Goal: Task Accomplishment & Management: Use online tool/utility

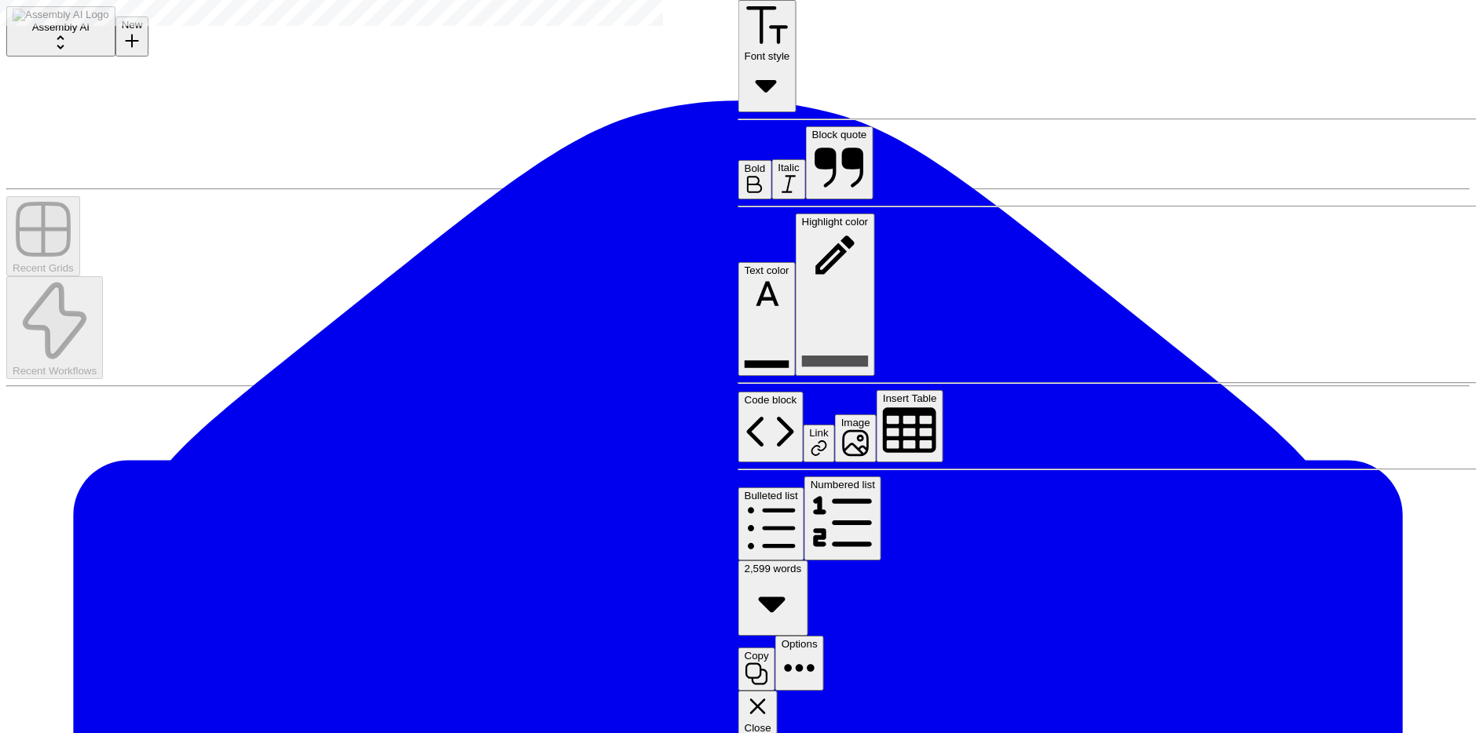
scroll to position [7746, 0]
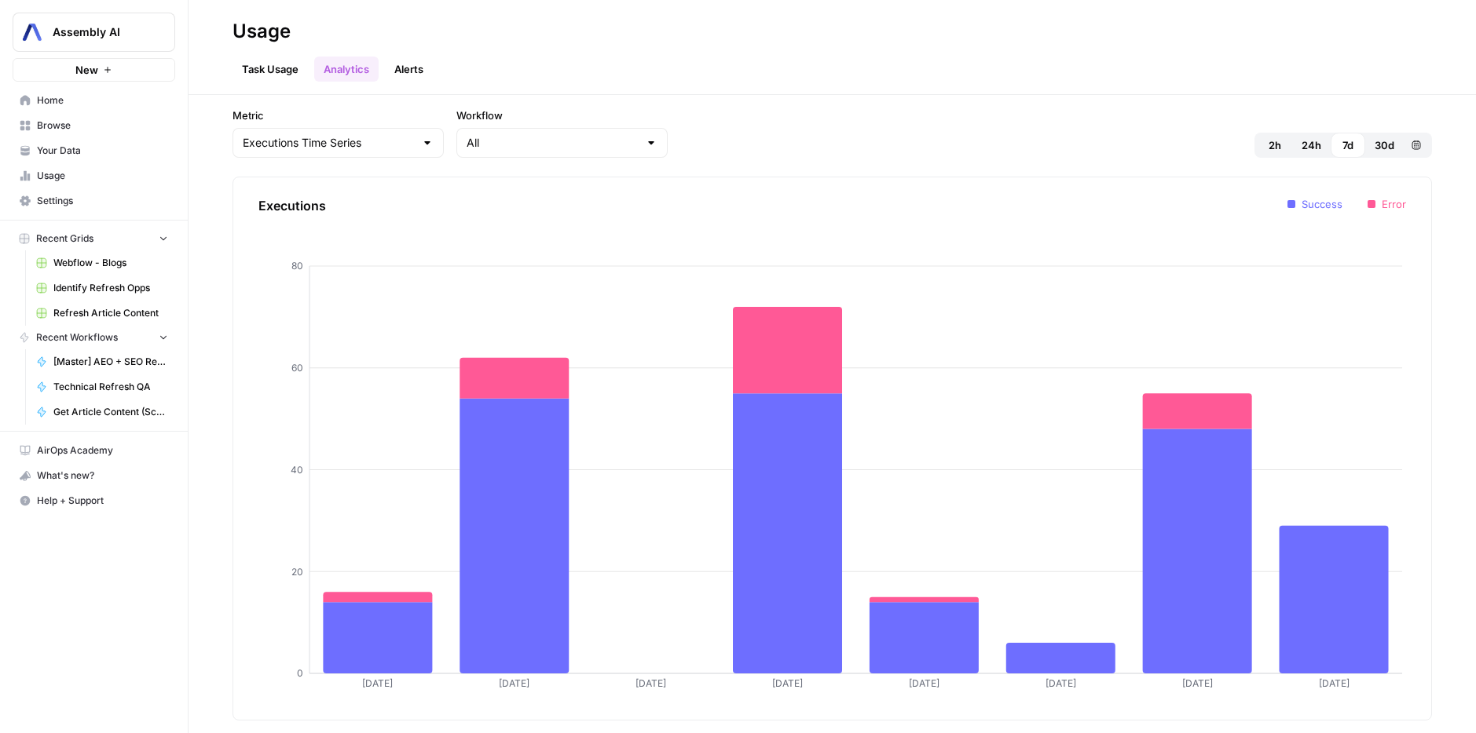
click at [74, 93] on span "Home" at bounding box center [102, 100] width 131 height 14
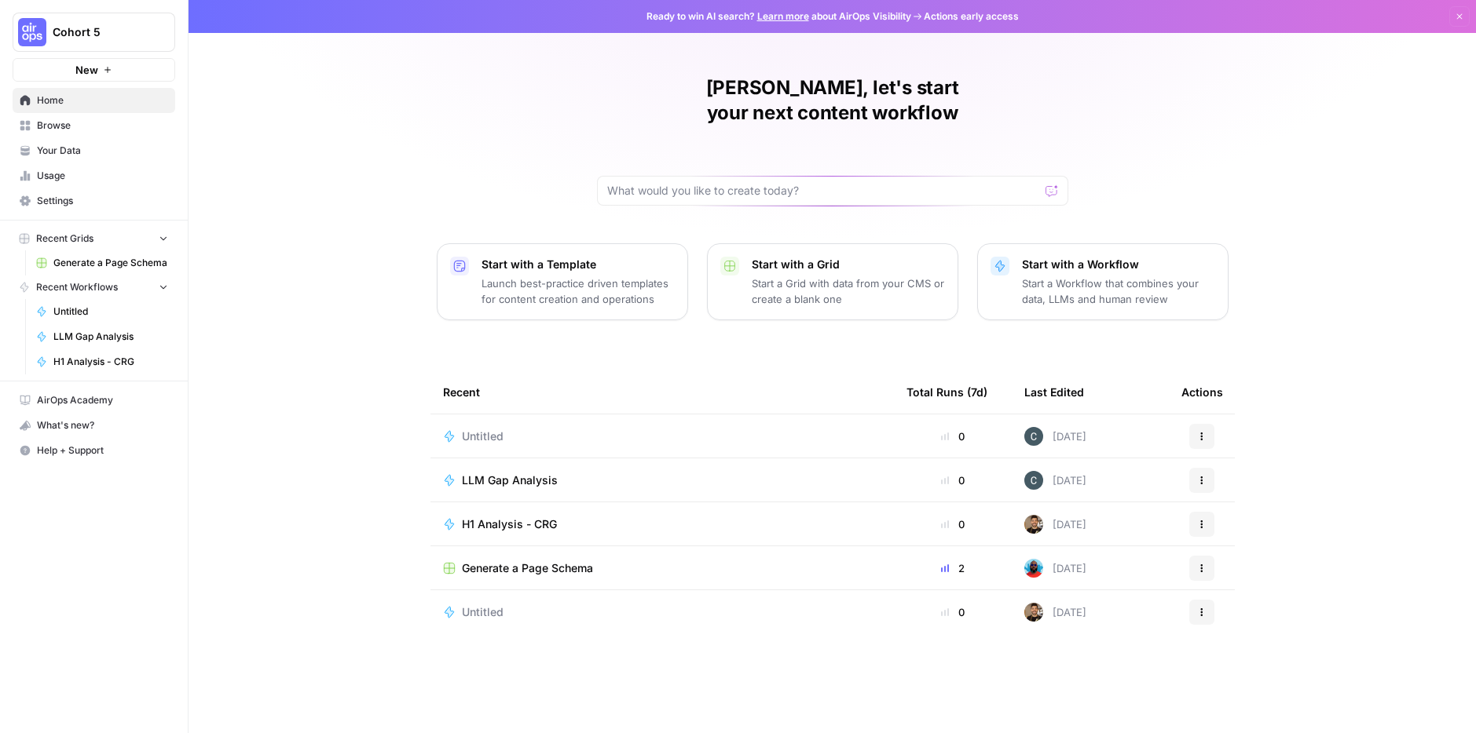
click at [723, 176] on div at bounding box center [832, 191] width 471 height 30
type input "Given a brand kit input, create 5 faqs that are based on my brand's information…"
click button "Send" at bounding box center [1052, 191] width 20 height 20
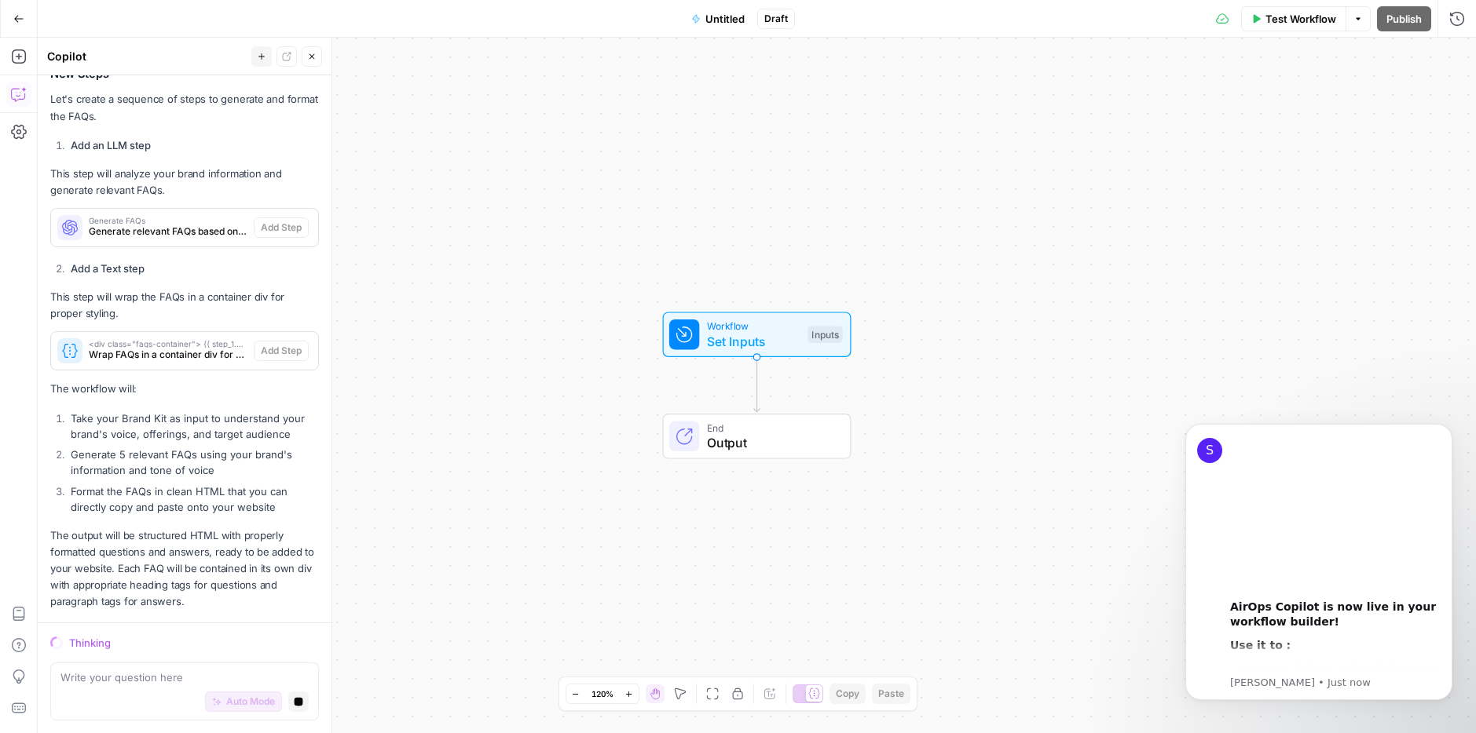
scroll to position [551, 0]
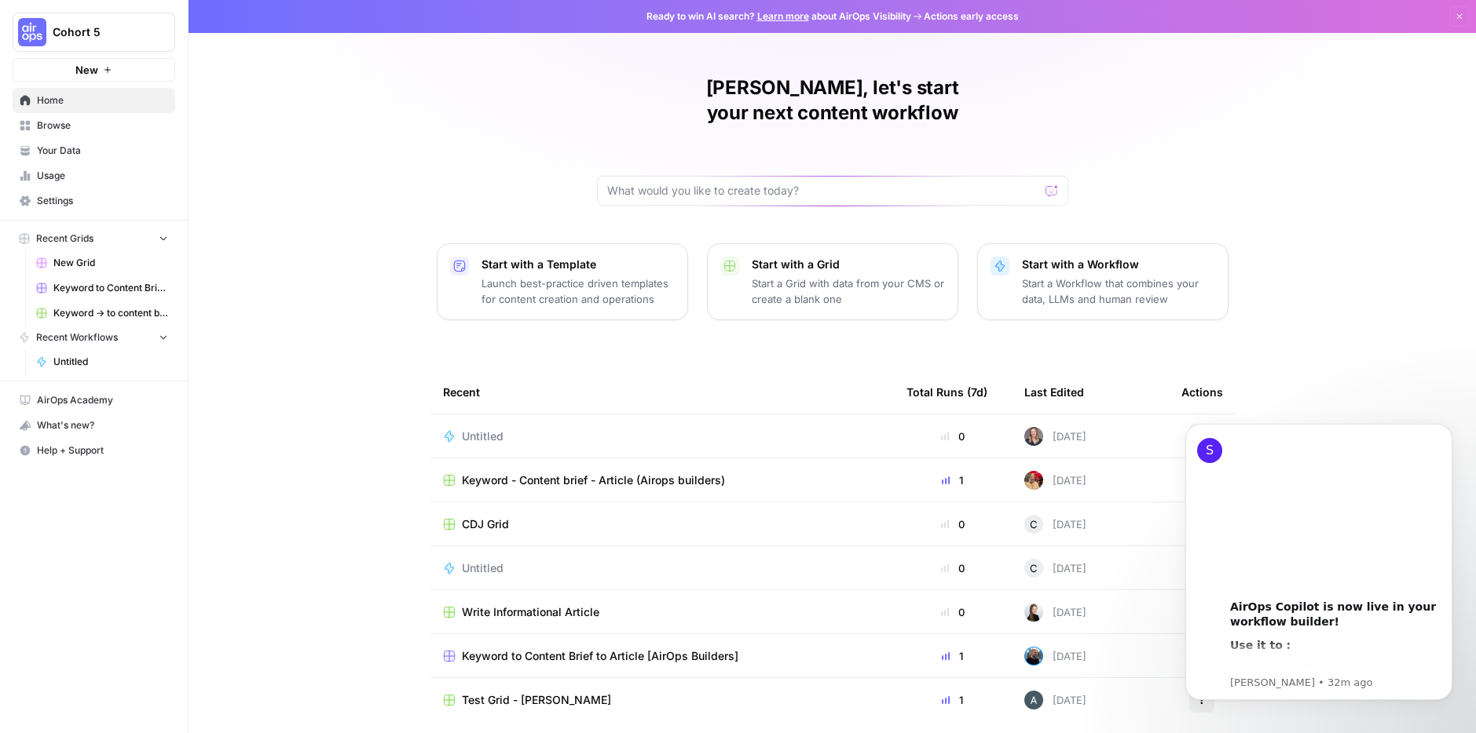
click at [60, 120] on span "Browse" at bounding box center [102, 126] width 131 height 14
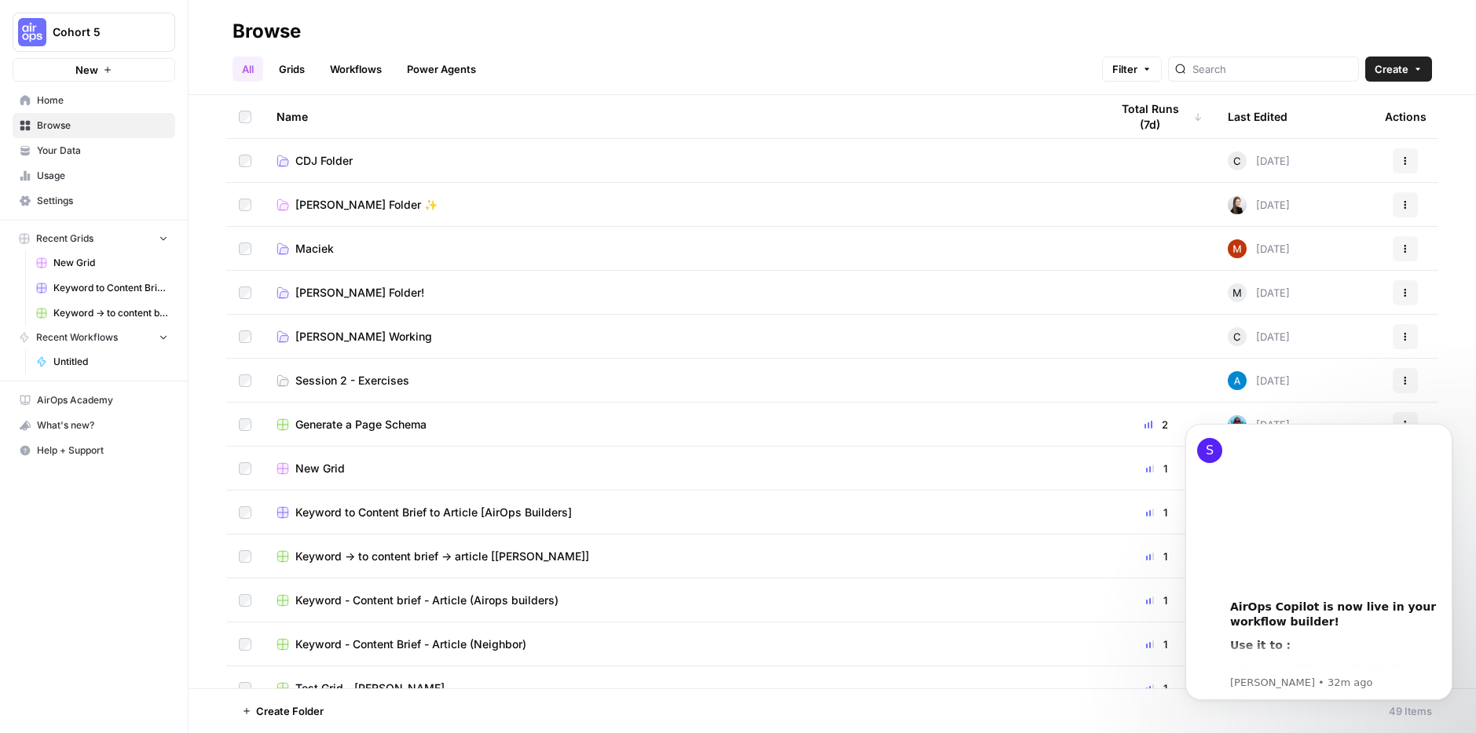
click at [336, 381] on span "Session 2 - Exercises" at bounding box center [352, 381] width 114 height 16
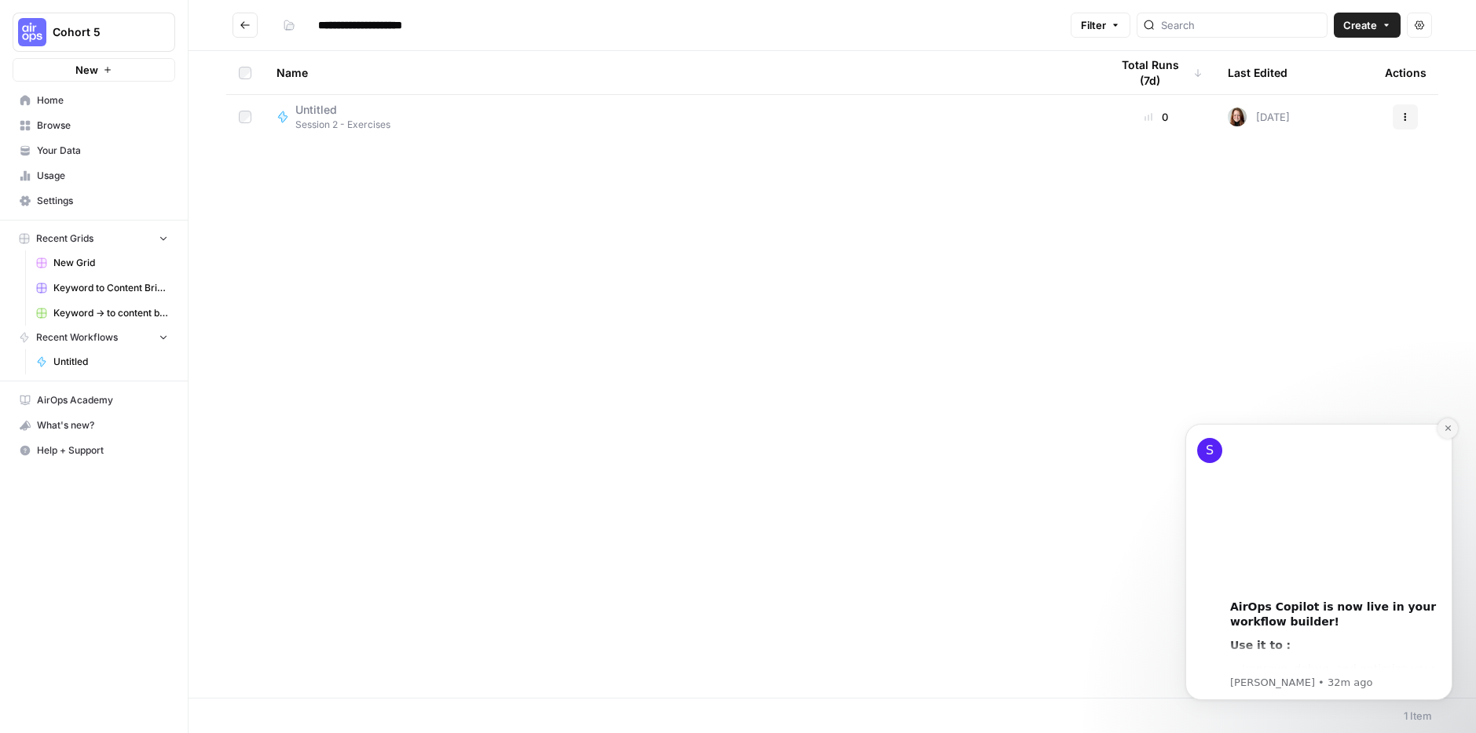
click at [1446, 430] on icon "Dismiss notification" at bounding box center [1446, 428] width 5 height 5
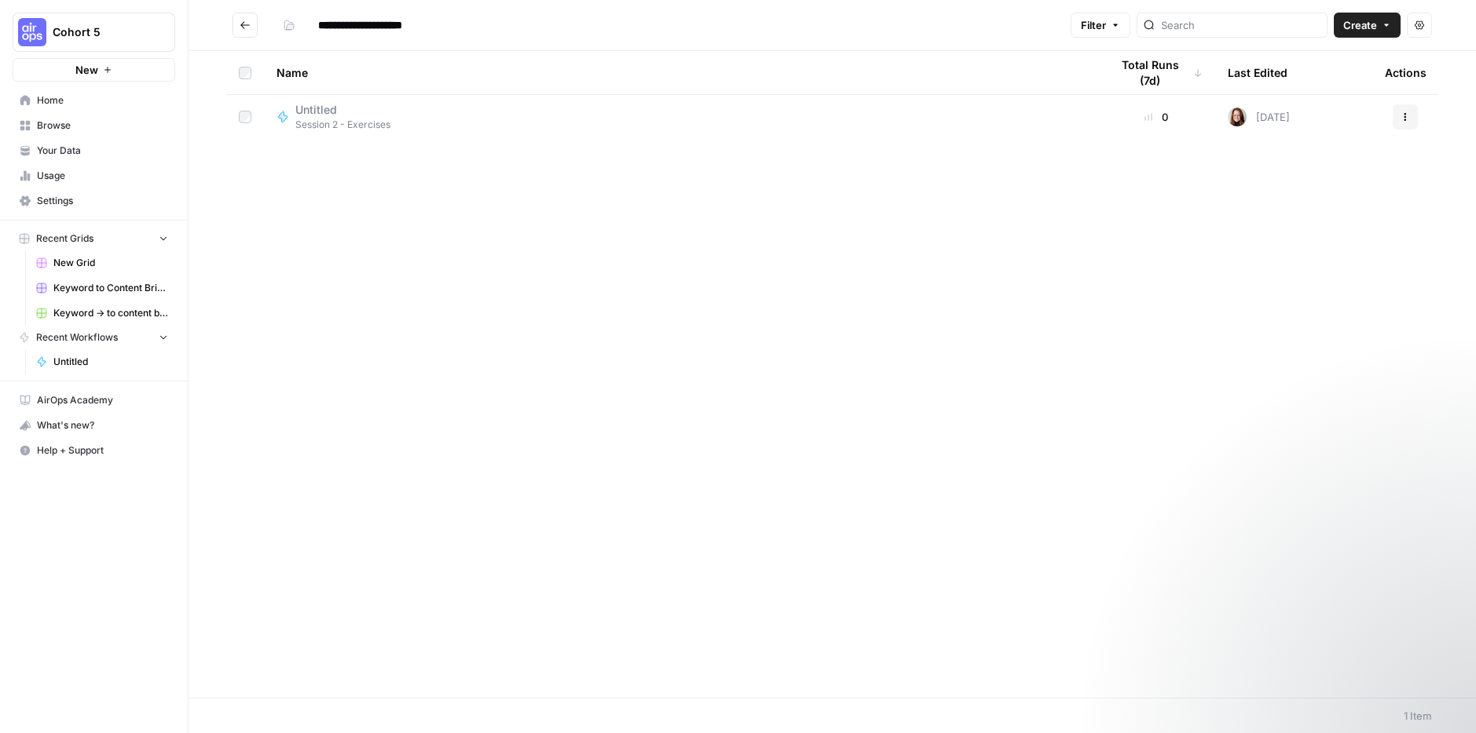
click at [1355, 27] on span "Create" at bounding box center [1360, 25] width 34 height 16
click at [1321, 77] on span "Workflow" at bounding box center [1337, 84] width 88 height 16
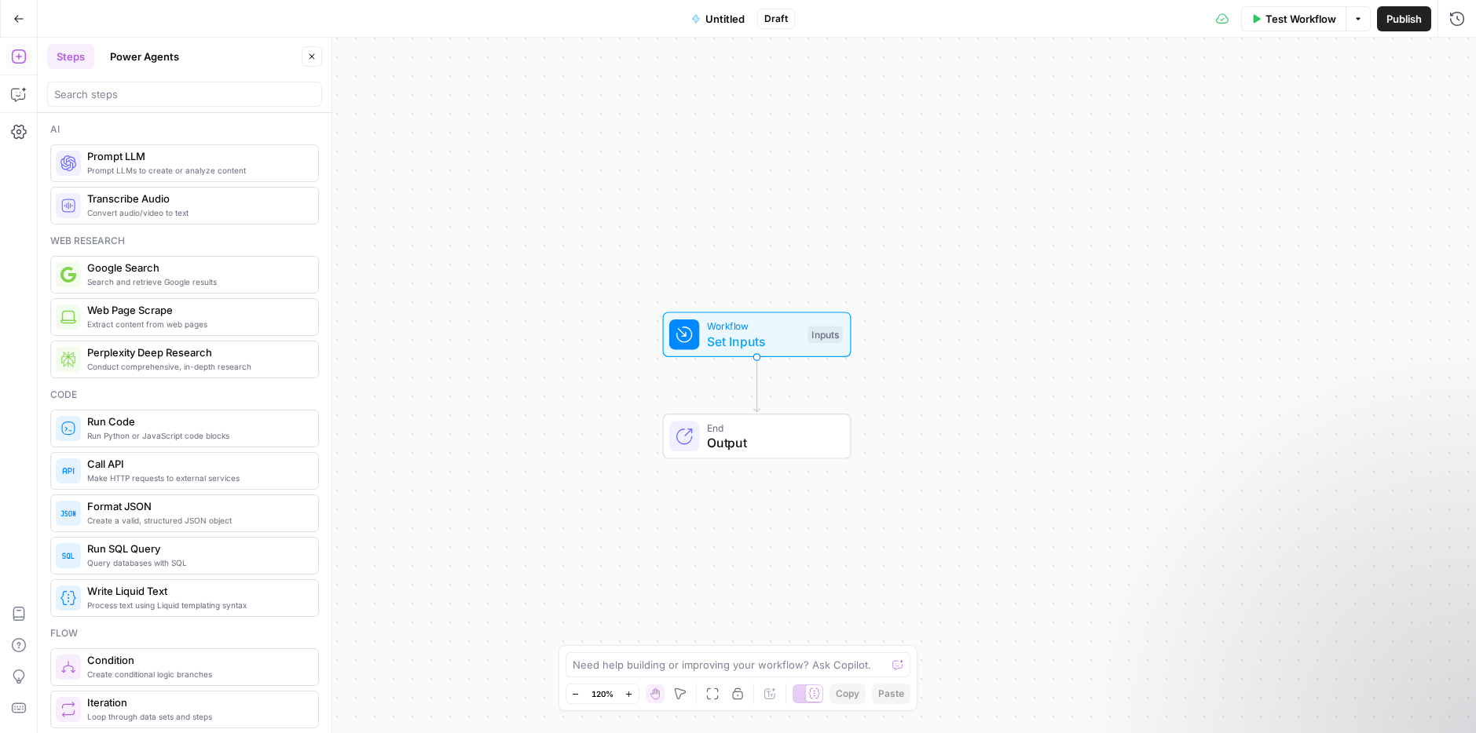
click at [725, 20] on span "Untitled" at bounding box center [724, 19] width 39 height 16
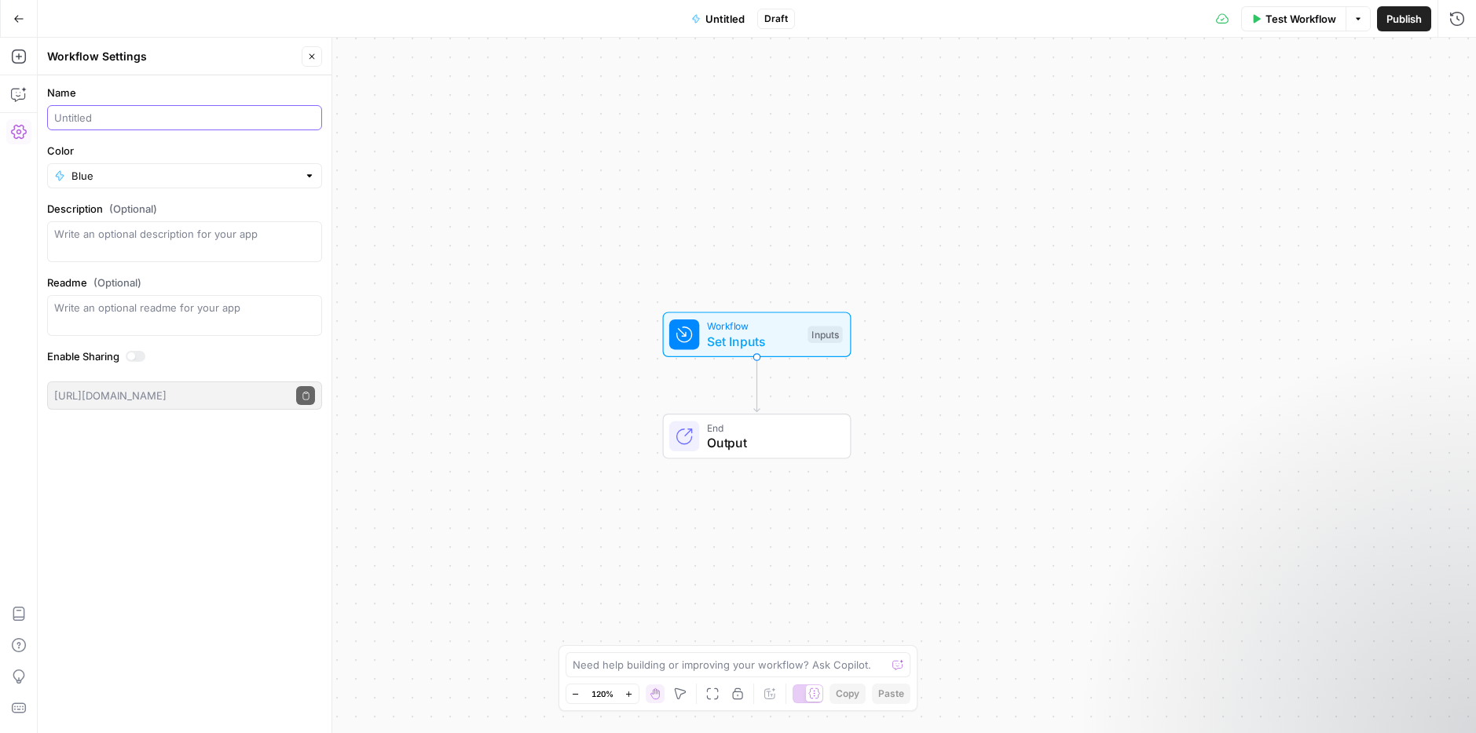
click at [71, 119] on input "Name" at bounding box center [184, 118] width 261 height 16
type input "Meta Description Generator ([PERSON_NAME])"
click at [315, 54] on icon "button" at bounding box center [311, 56] width 9 height 9
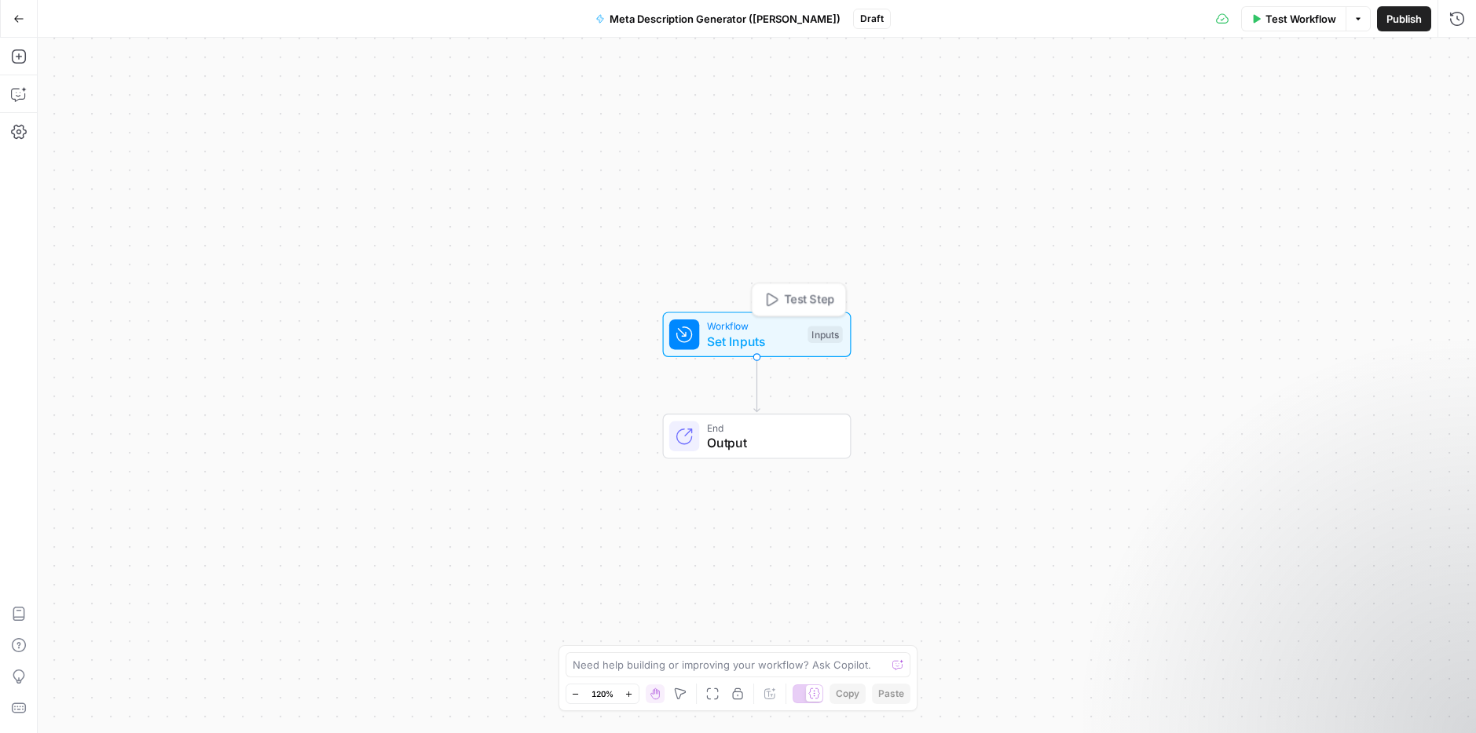
click at [770, 329] on span "Workflow" at bounding box center [753, 326] width 93 height 15
click at [1317, 106] on span "Add Field" at bounding box center [1299, 107] width 46 height 16
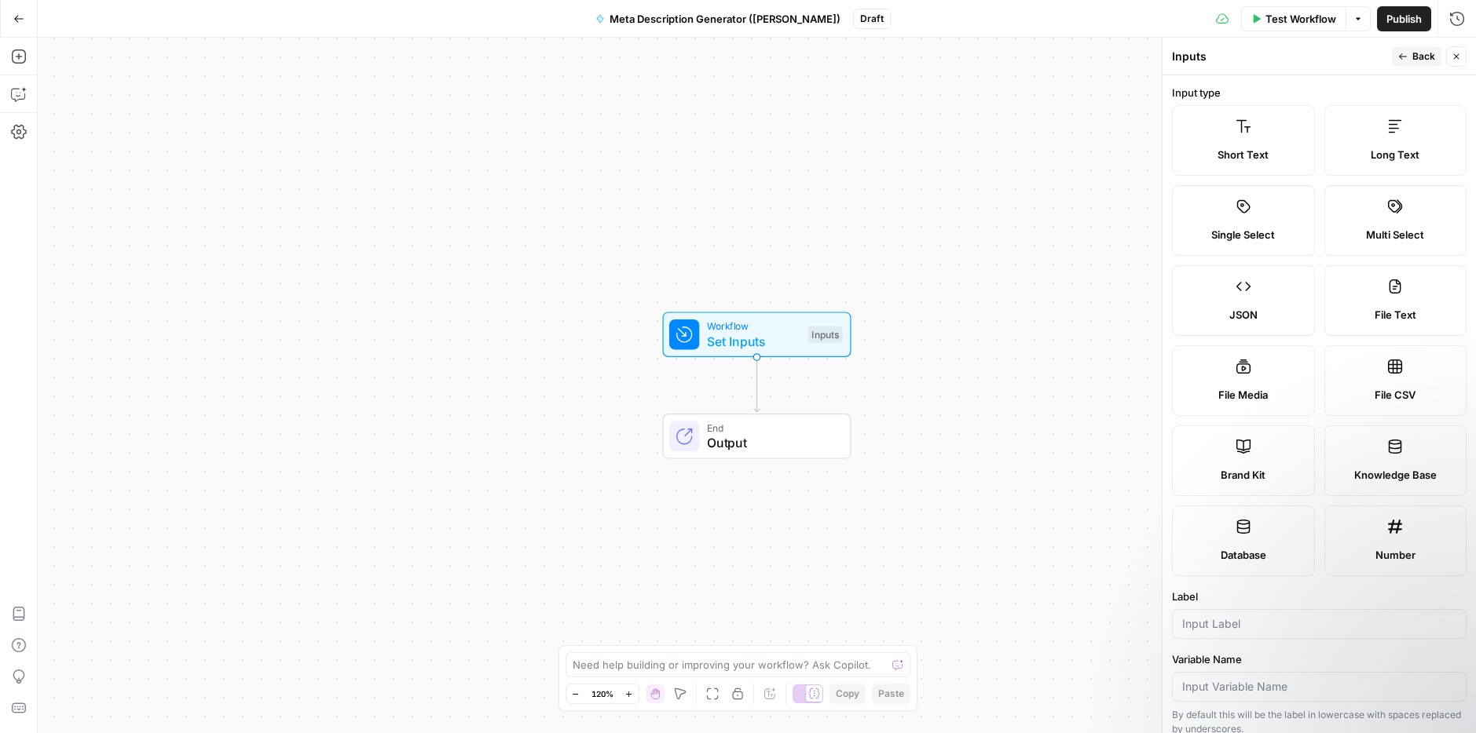
click at [1250, 464] on label "Brand Kit" at bounding box center [1243, 461] width 143 height 71
click at [1207, 628] on input "Label" at bounding box center [1319, 624] width 274 height 16
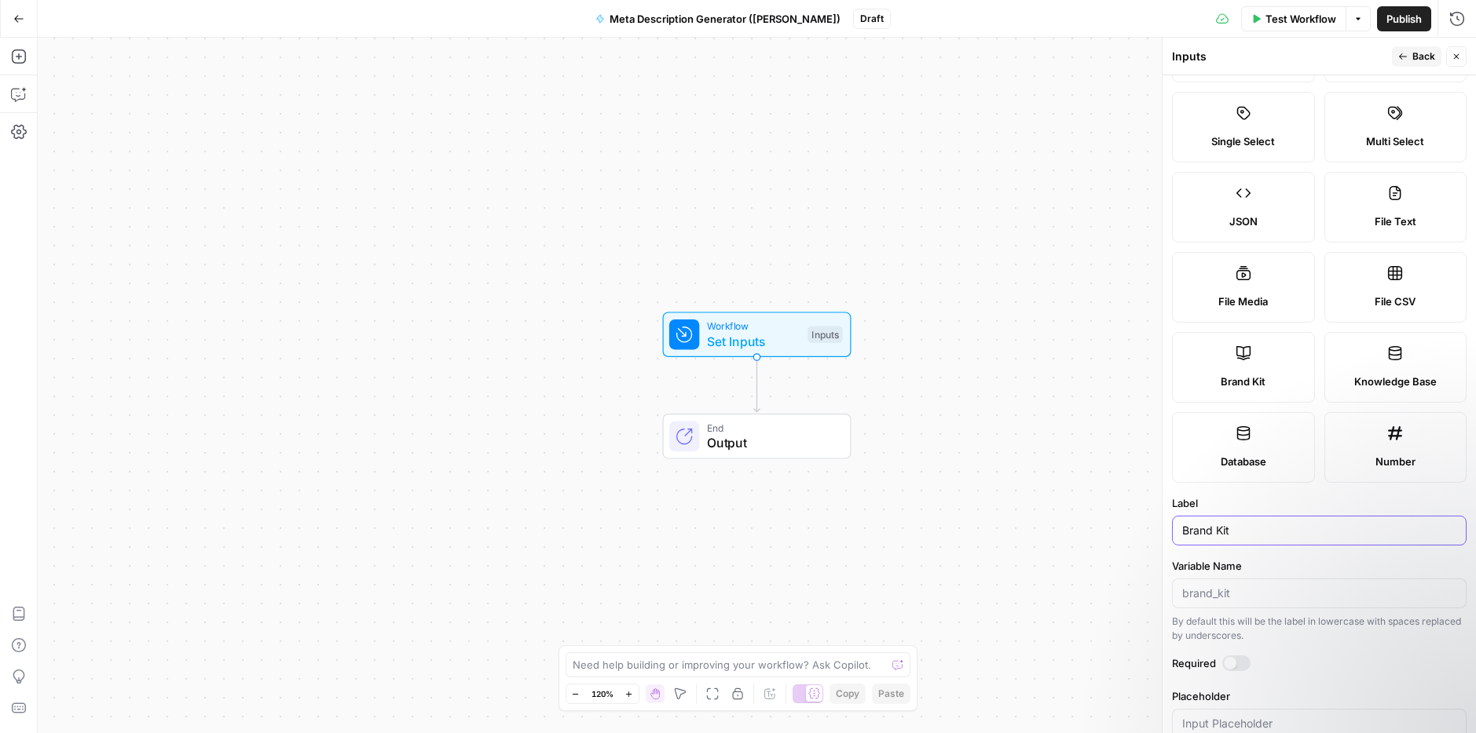
scroll to position [129, 0]
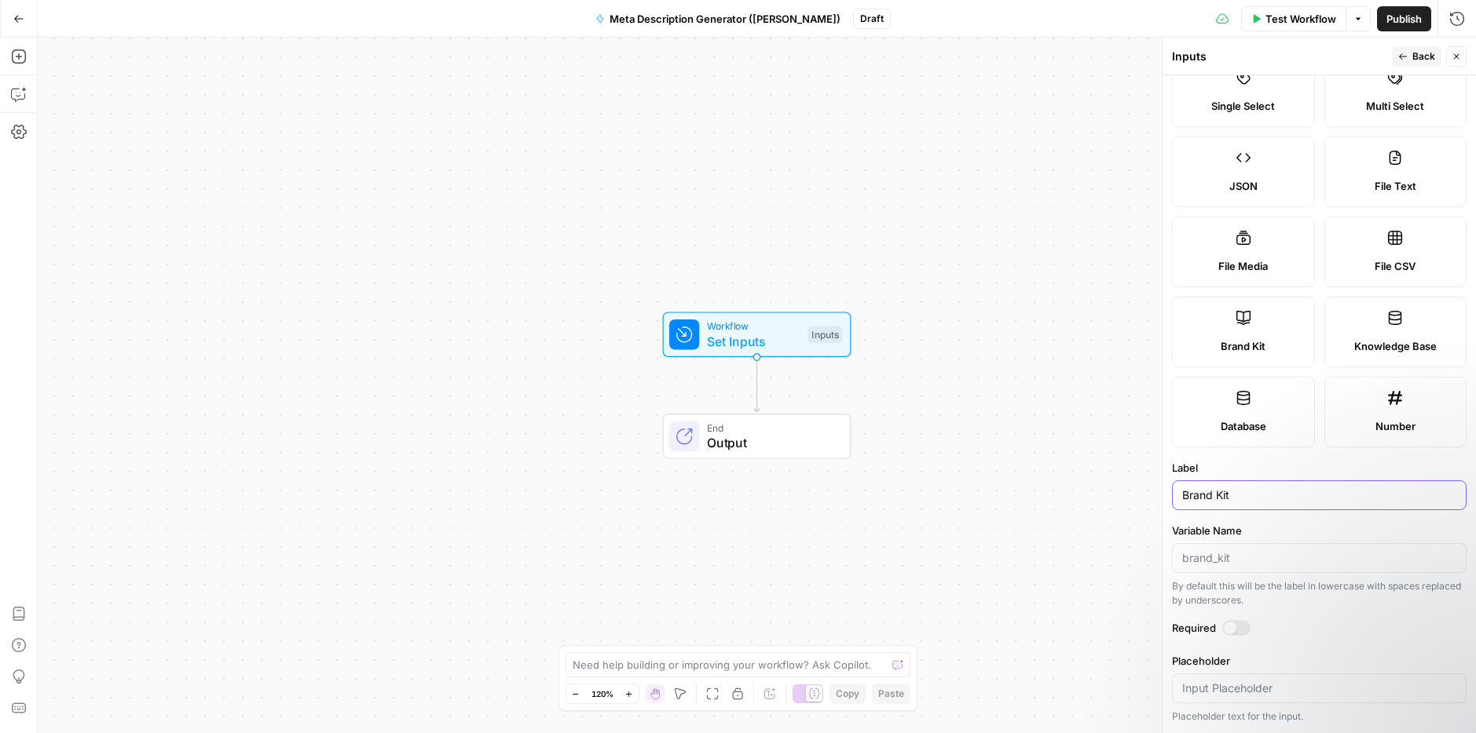
type input "Brand Kit"
click at [1406, 64] on button "Back" at bounding box center [1416, 56] width 49 height 20
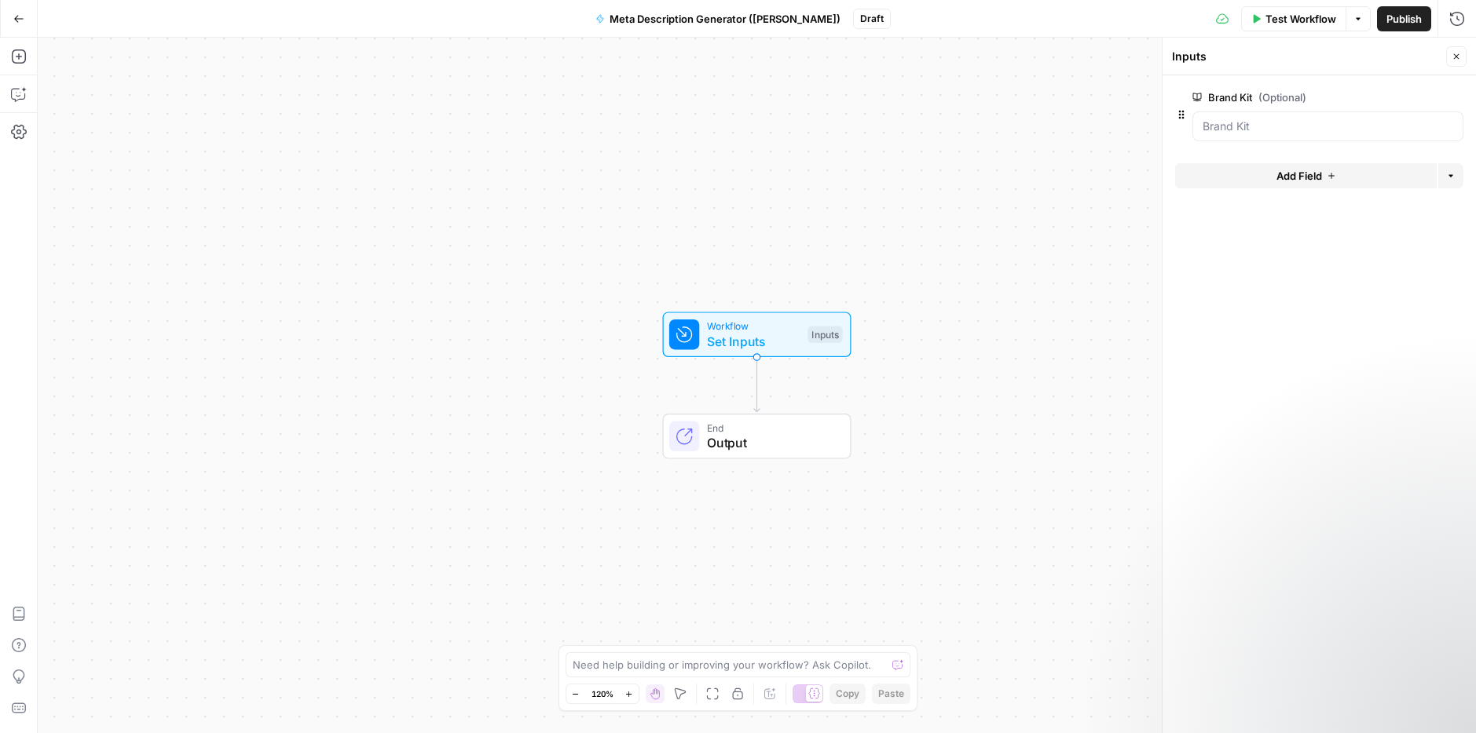
click at [1270, 174] on button "Add Field" at bounding box center [1306, 175] width 262 height 25
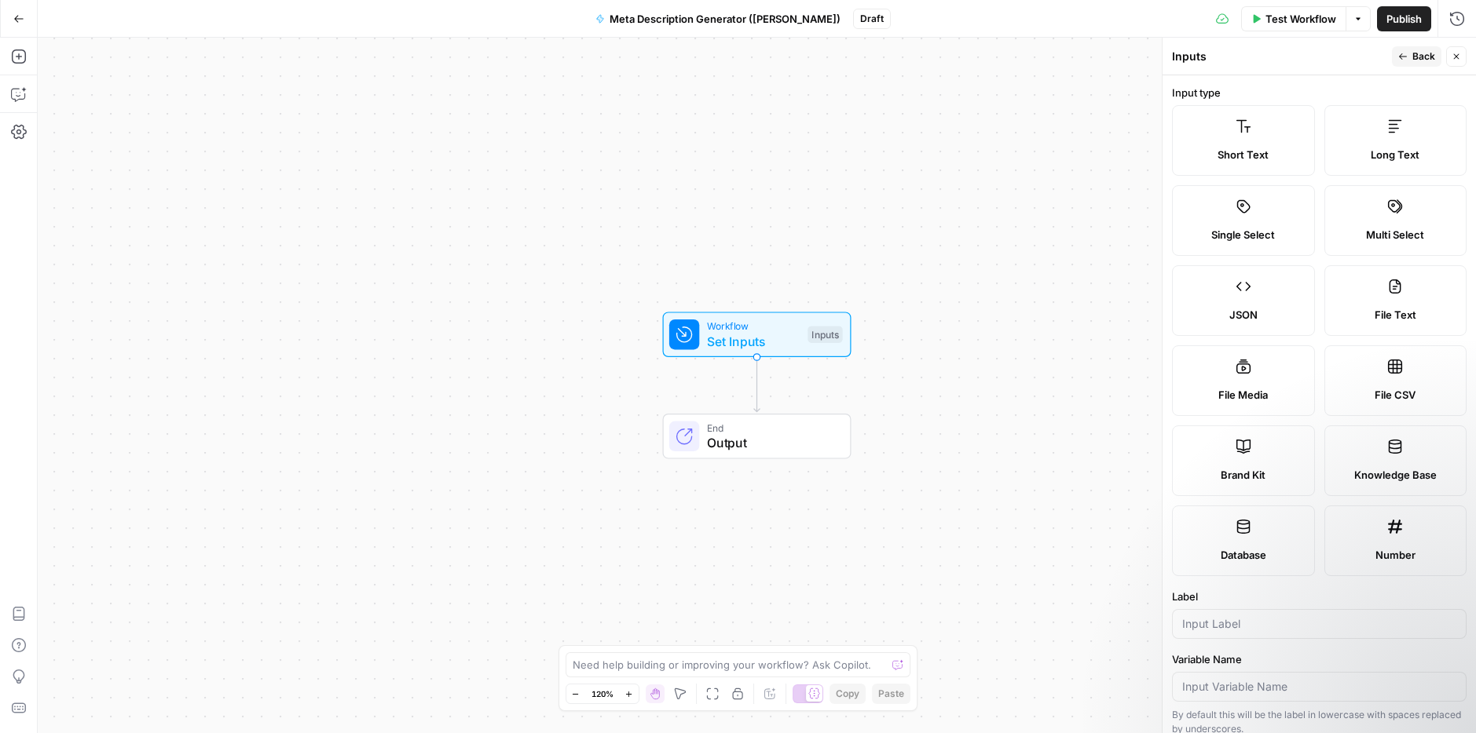
click at [1265, 160] on div "Short Text" at bounding box center [1243, 155] width 116 height 16
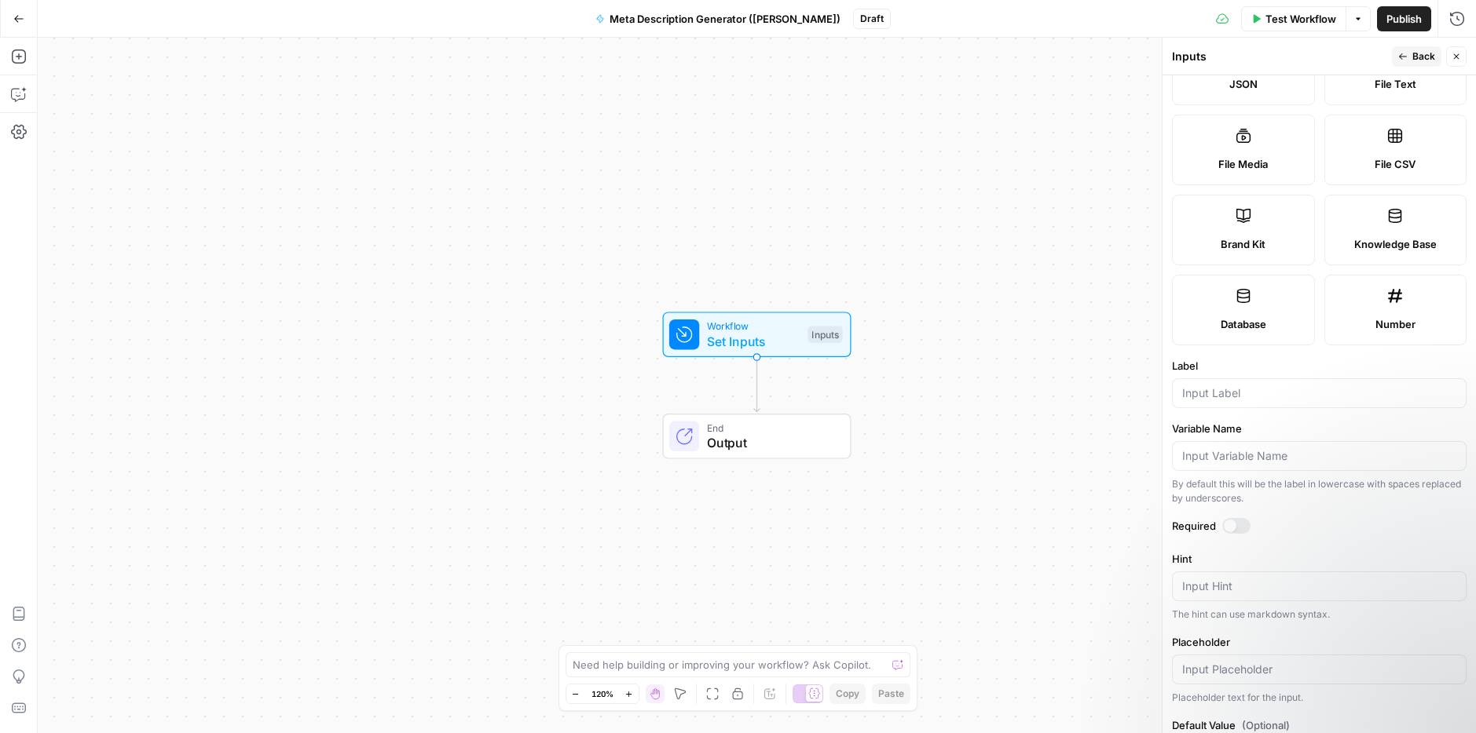
scroll to position [292, 0]
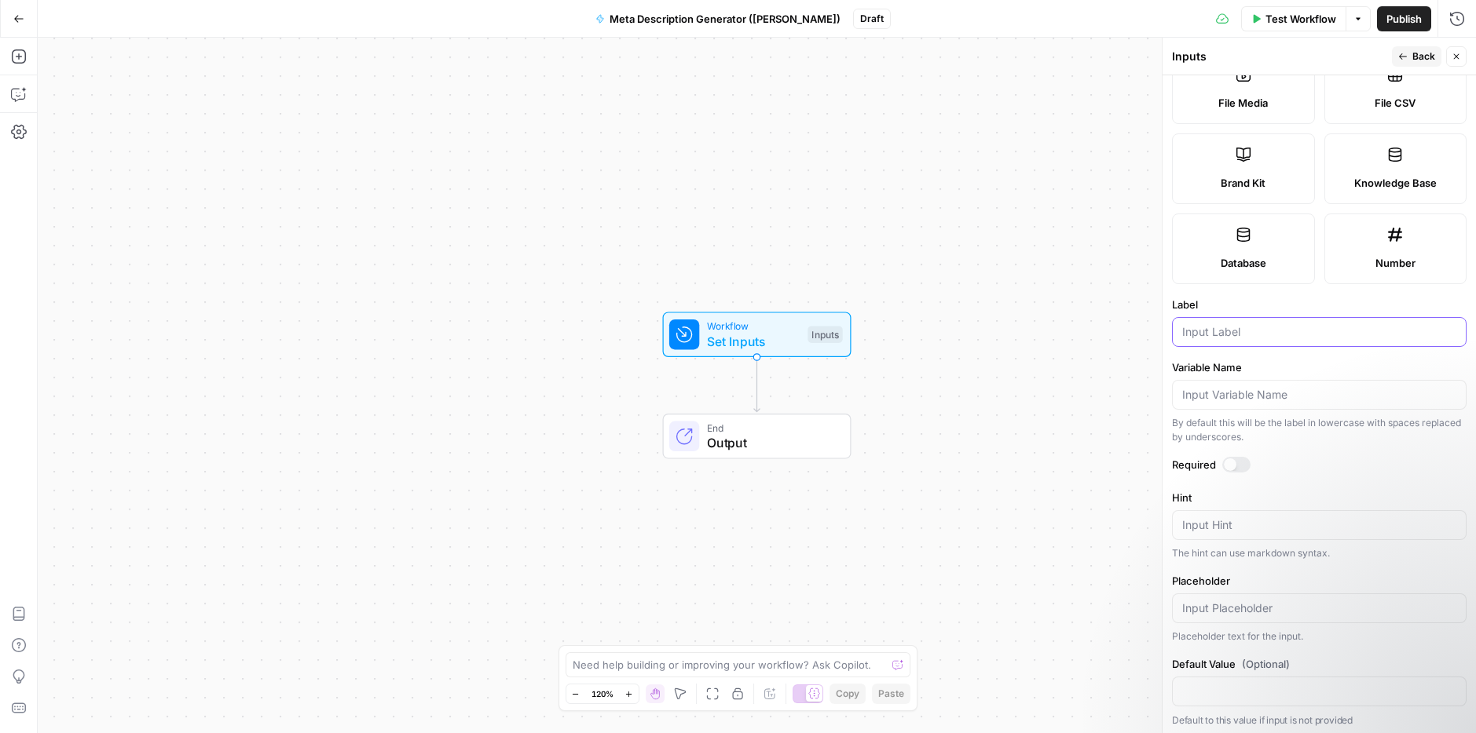
click at [1238, 334] on input "Label" at bounding box center [1319, 332] width 274 height 16
type input "URL"
click at [1407, 61] on button "Back" at bounding box center [1416, 56] width 49 height 20
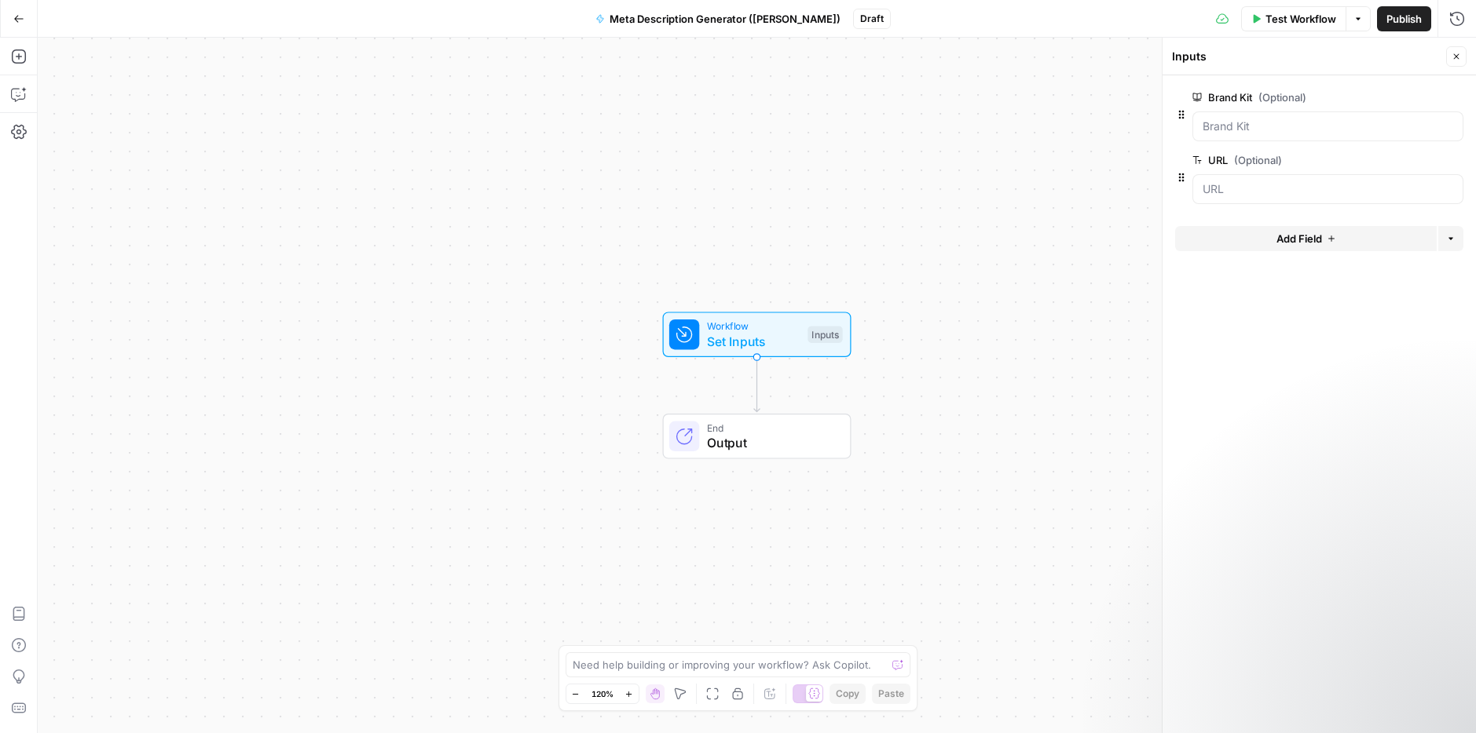
click at [1333, 243] on icon "button" at bounding box center [1330, 238] width 9 height 9
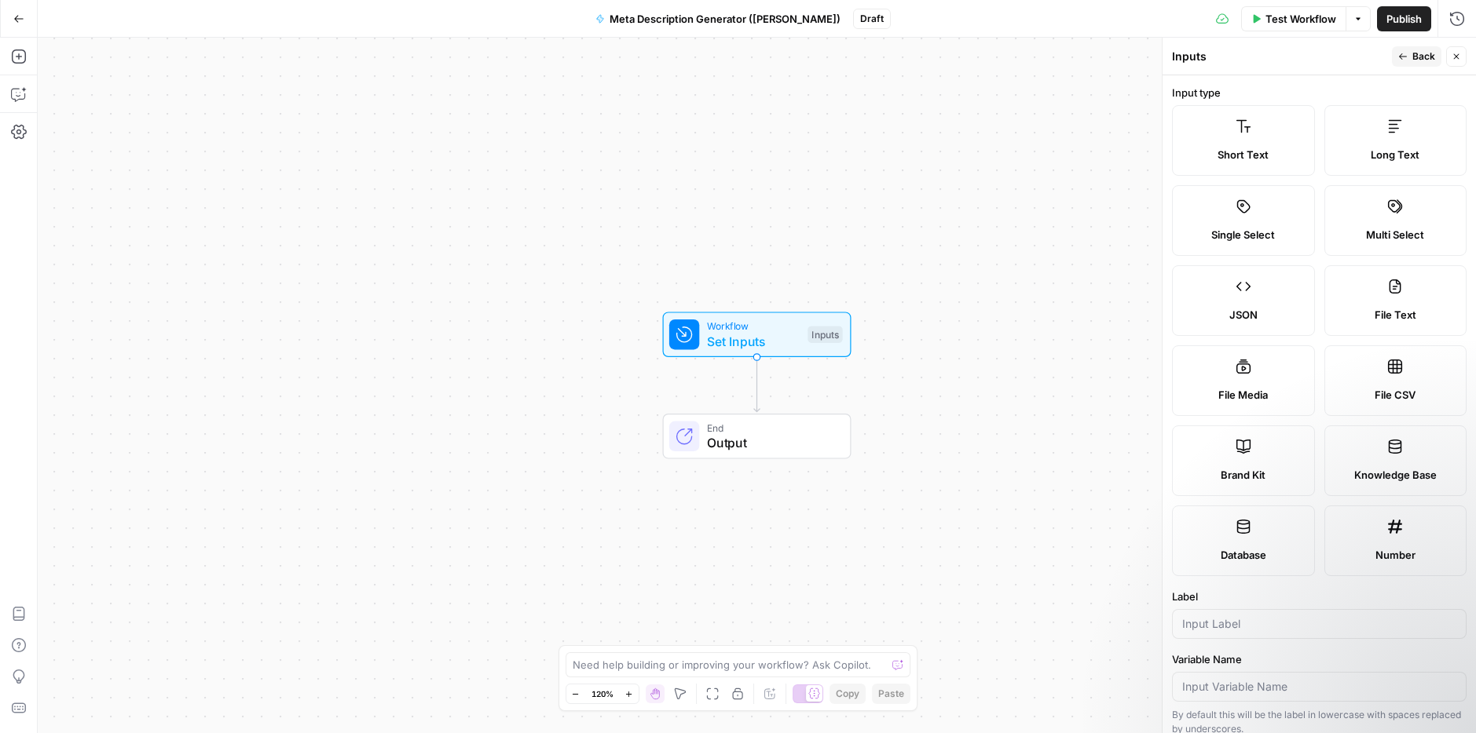
click at [1263, 157] on span "Short Text" at bounding box center [1242, 155] width 51 height 16
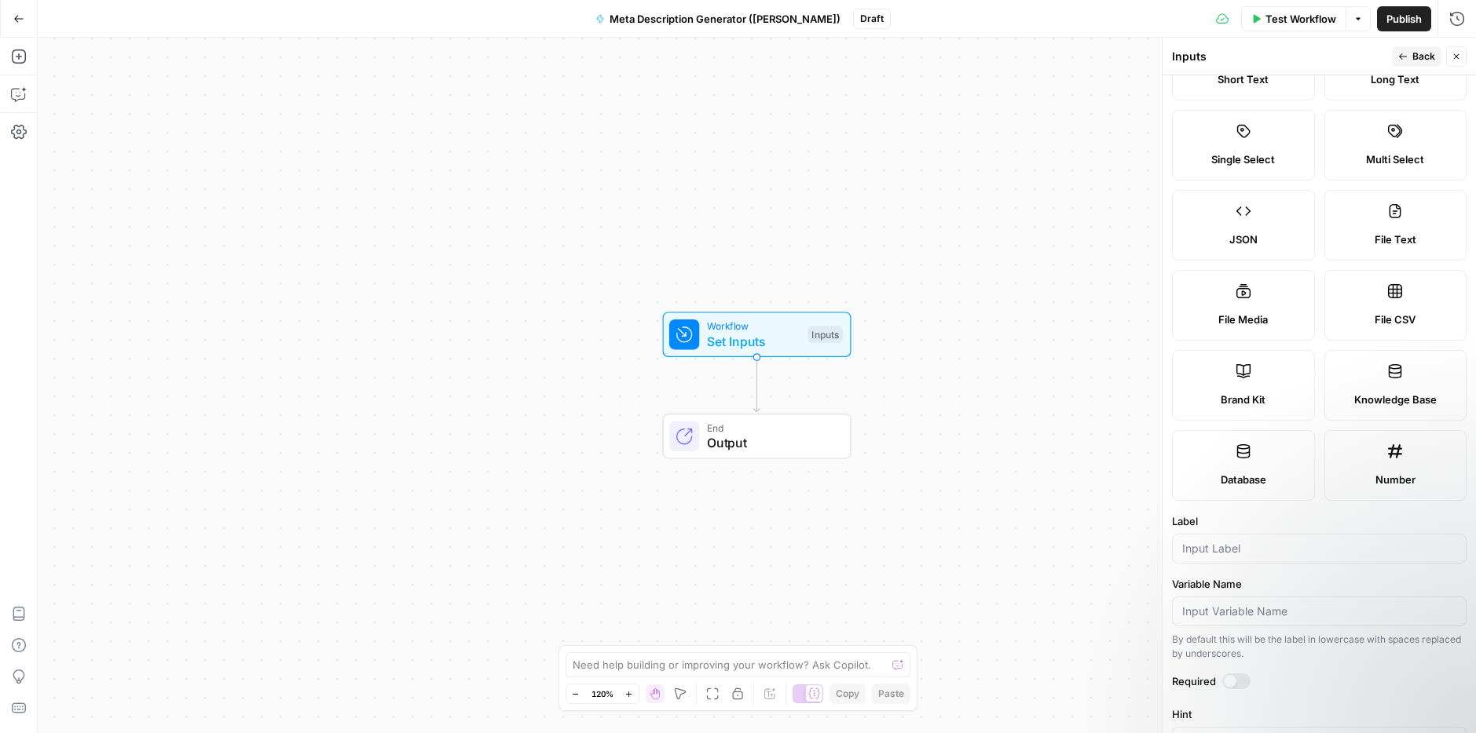
scroll to position [148, 0]
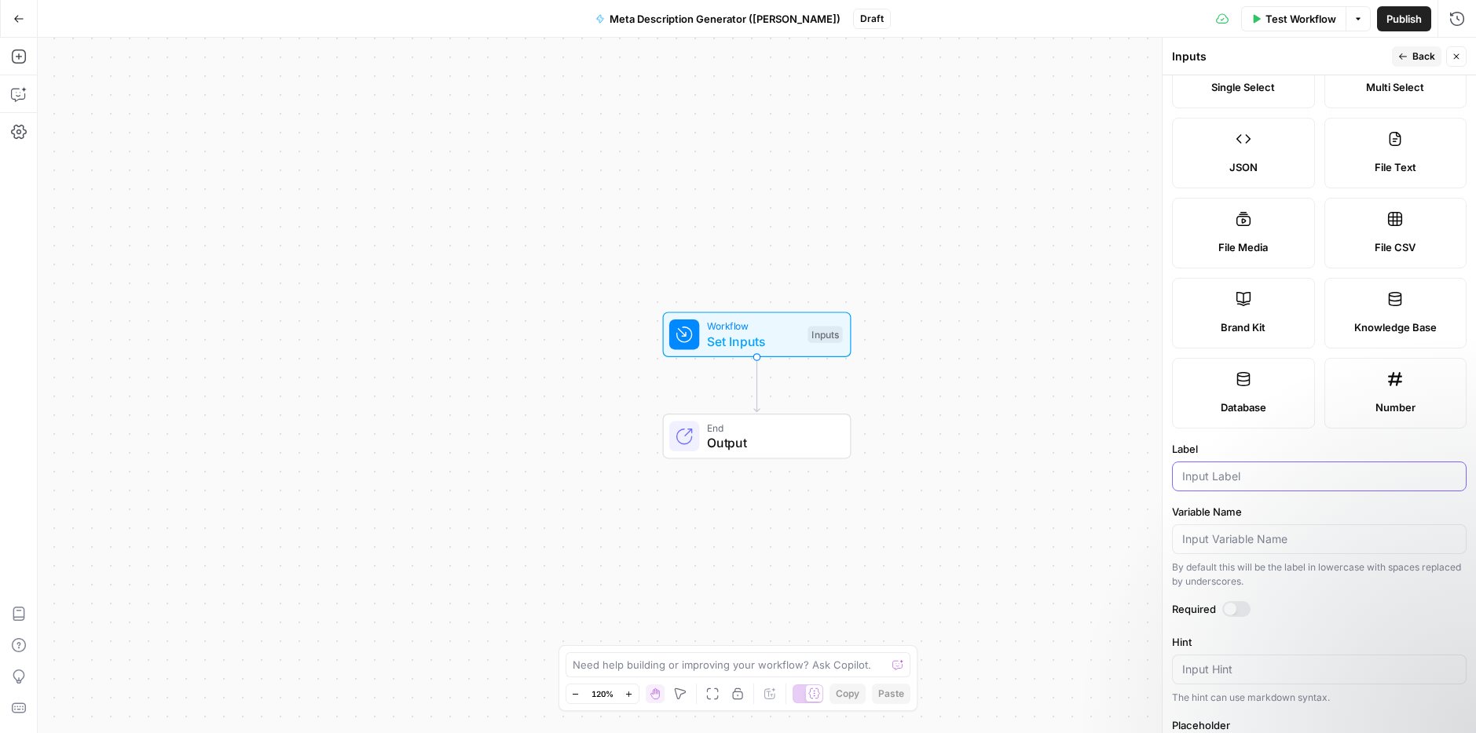
click at [1238, 478] on input "Label" at bounding box center [1319, 477] width 274 height 16
type input "Keyword"
click at [1393, 54] on button "Back" at bounding box center [1416, 56] width 49 height 20
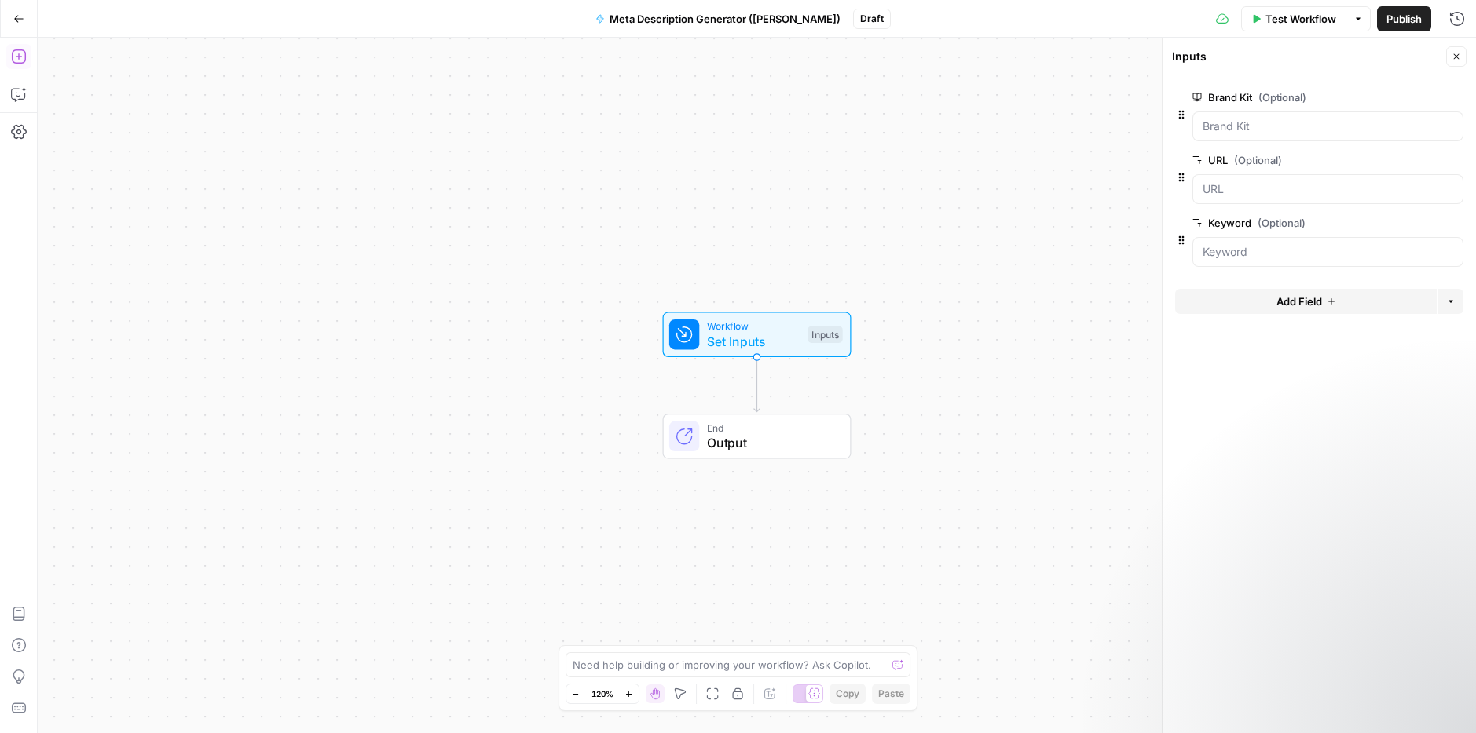
click at [24, 64] on button "Add Steps" at bounding box center [18, 56] width 25 height 25
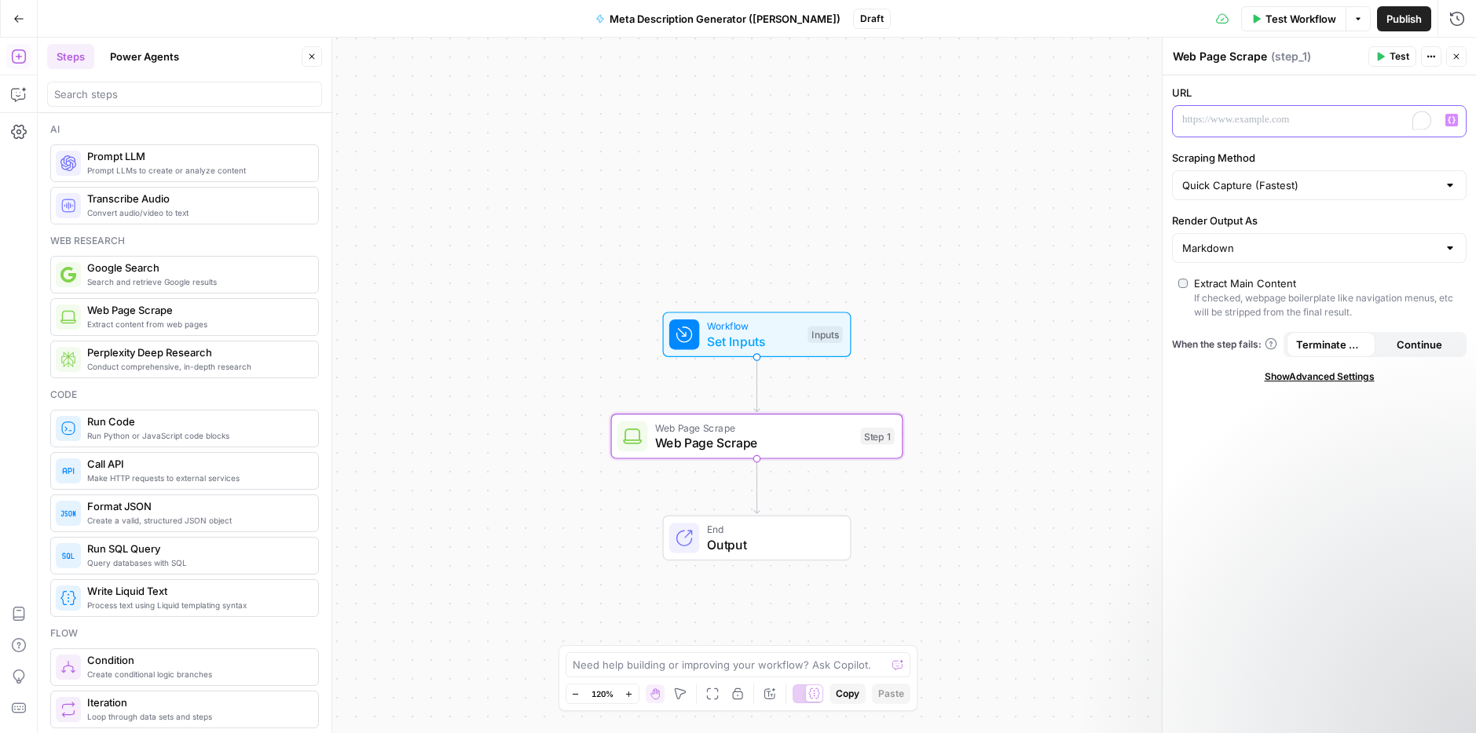
click at [1257, 129] on div "To enrich screen reader interactions, please activate Accessibility in Grammarl…" at bounding box center [1306, 121] width 268 height 31
click at [1289, 121] on p "To enrich screen reader interactions, please activate Accessibility in Grammarl…" at bounding box center [1306, 120] width 249 height 16
click at [1447, 116] on icon "button" at bounding box center [1451, 120] width 8 height 8
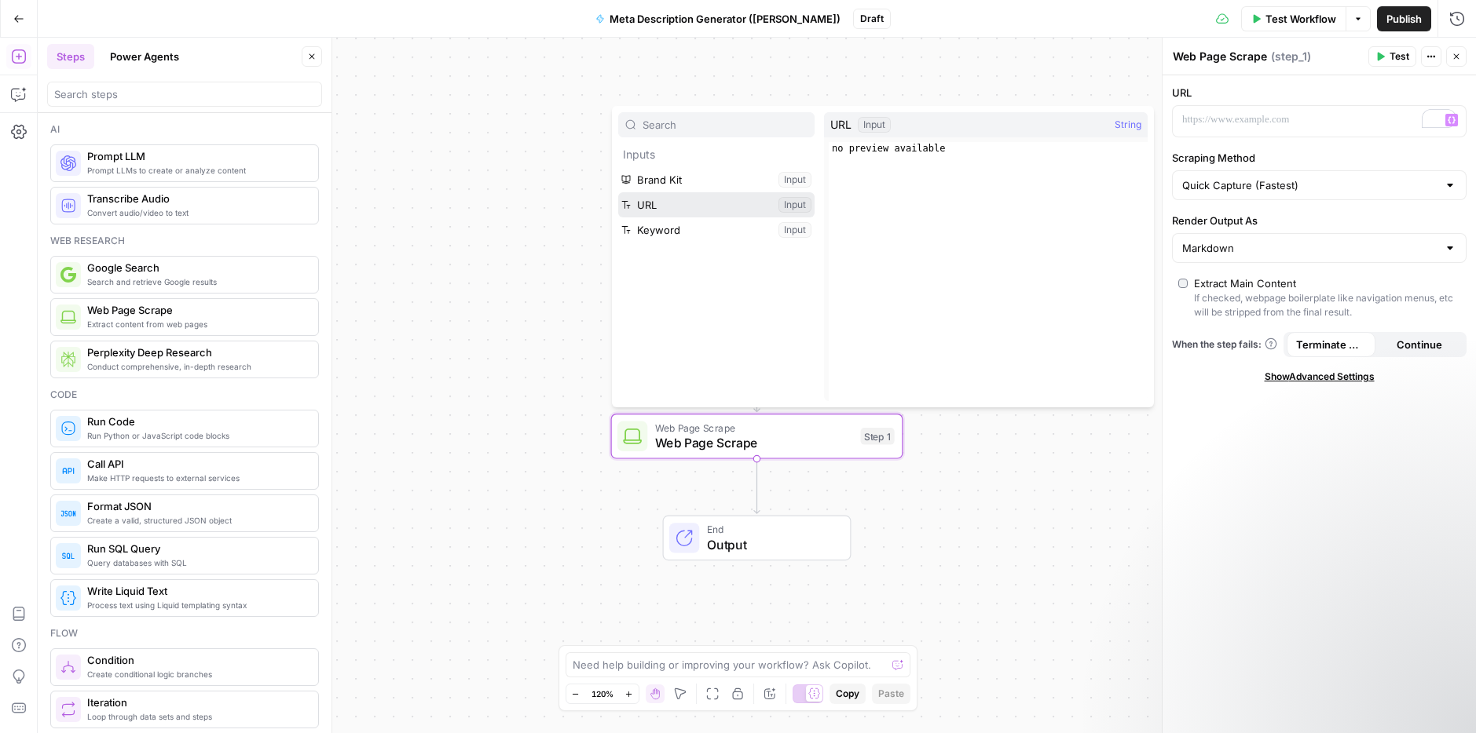
click at [667, 196] on button "Select variable URL" at bounding box center [716, 204] width 196 height 25
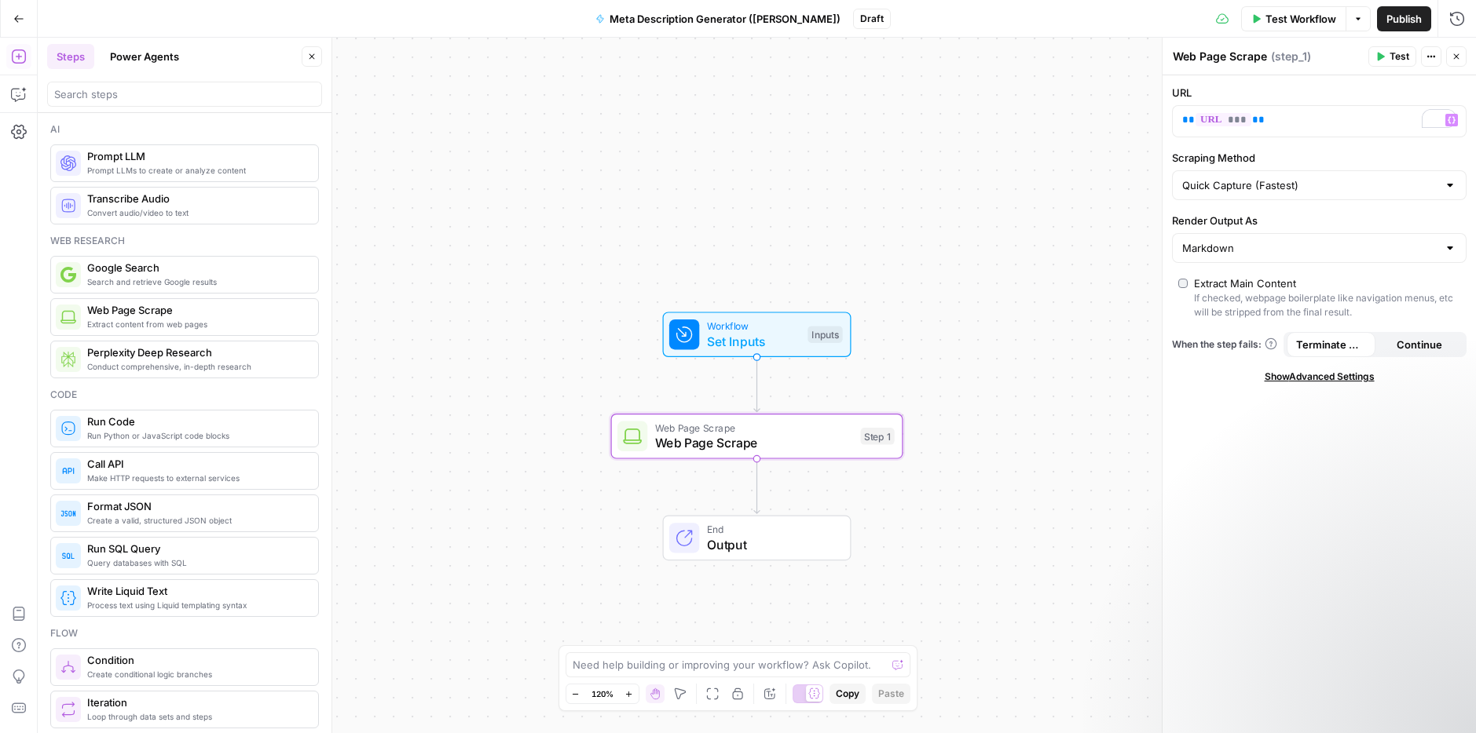
click at [1213, 60] on textarea "Web Page Scrape" at bounding box center [1219, 57] width 94 height 16
click at [1262, 56] on textarea "Web Page Scrape" at bounding box center [1219, 57] width 94 height 16
type textarea "Scrape Blog URL"
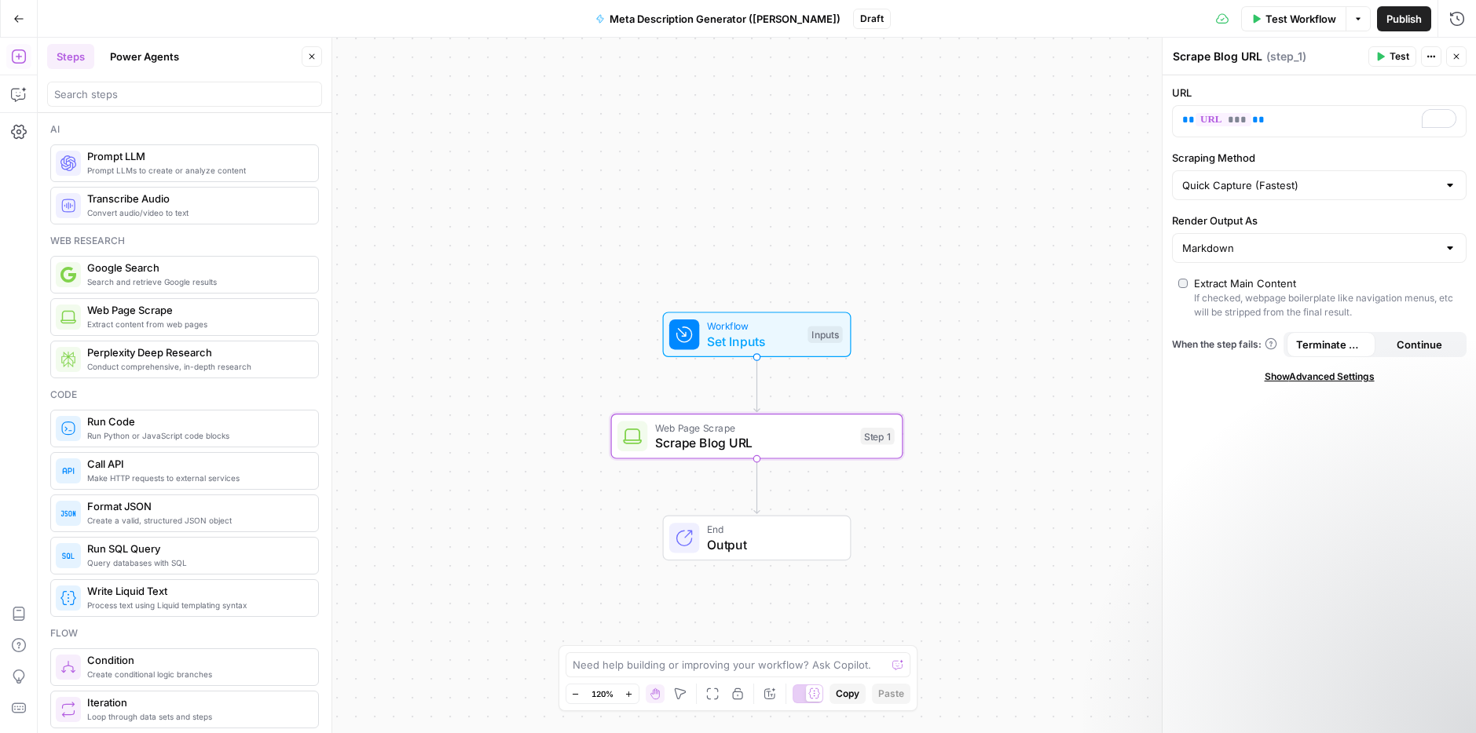
click at [1216, 576] on div "URL ** *** ** Scraping Method Quick Capture (Fastest) Render Output As Markdown…" at bounding box center [1318, 404] width 313 height 658
click at [1457, 53] on icon "button" at bounding box center [1455, 56] width 9 height 9
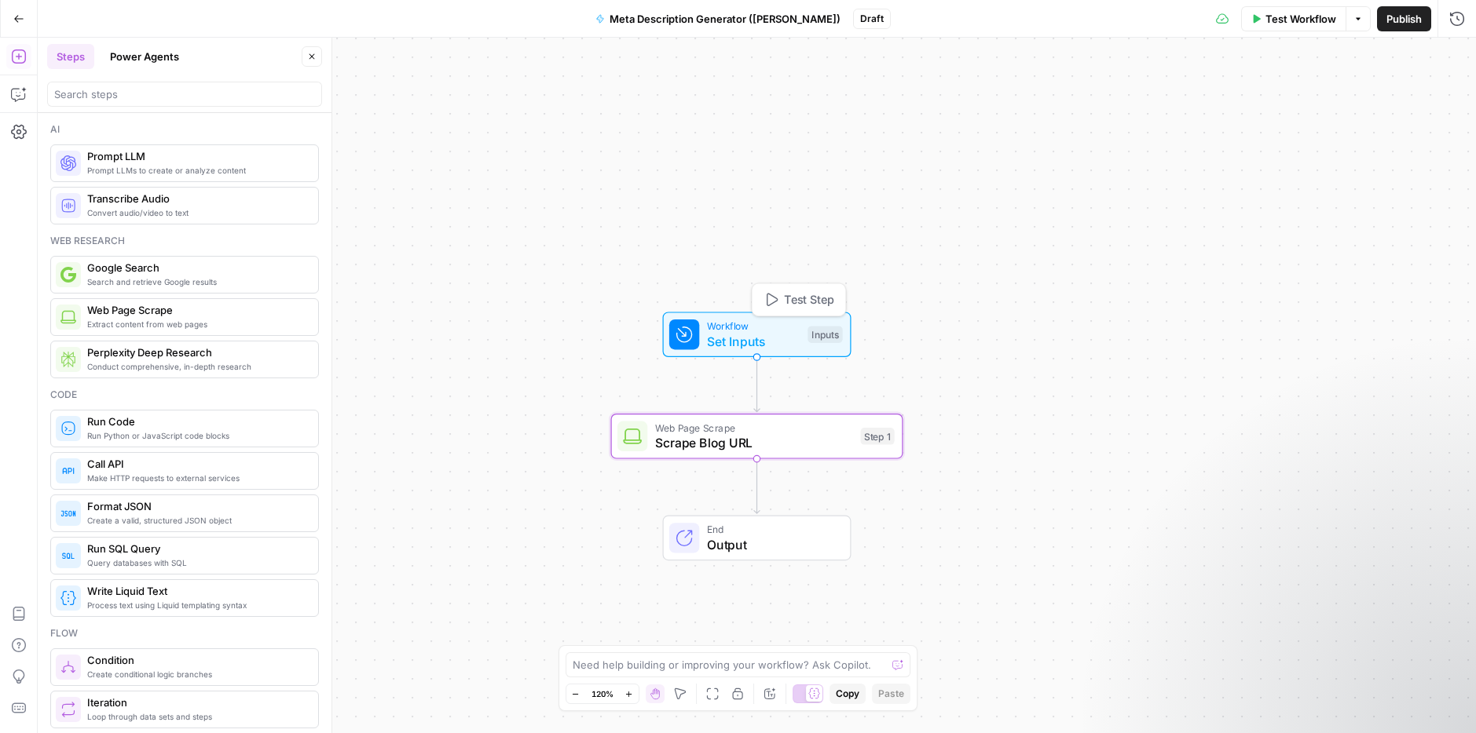
click at [766, 341] on span "Set Inputs" at bounding box center [753, 341] width 93 height 19
click at [712, 446] on span "Scrape Blog URL" at bounding box center [754, 442] width 198 height 19
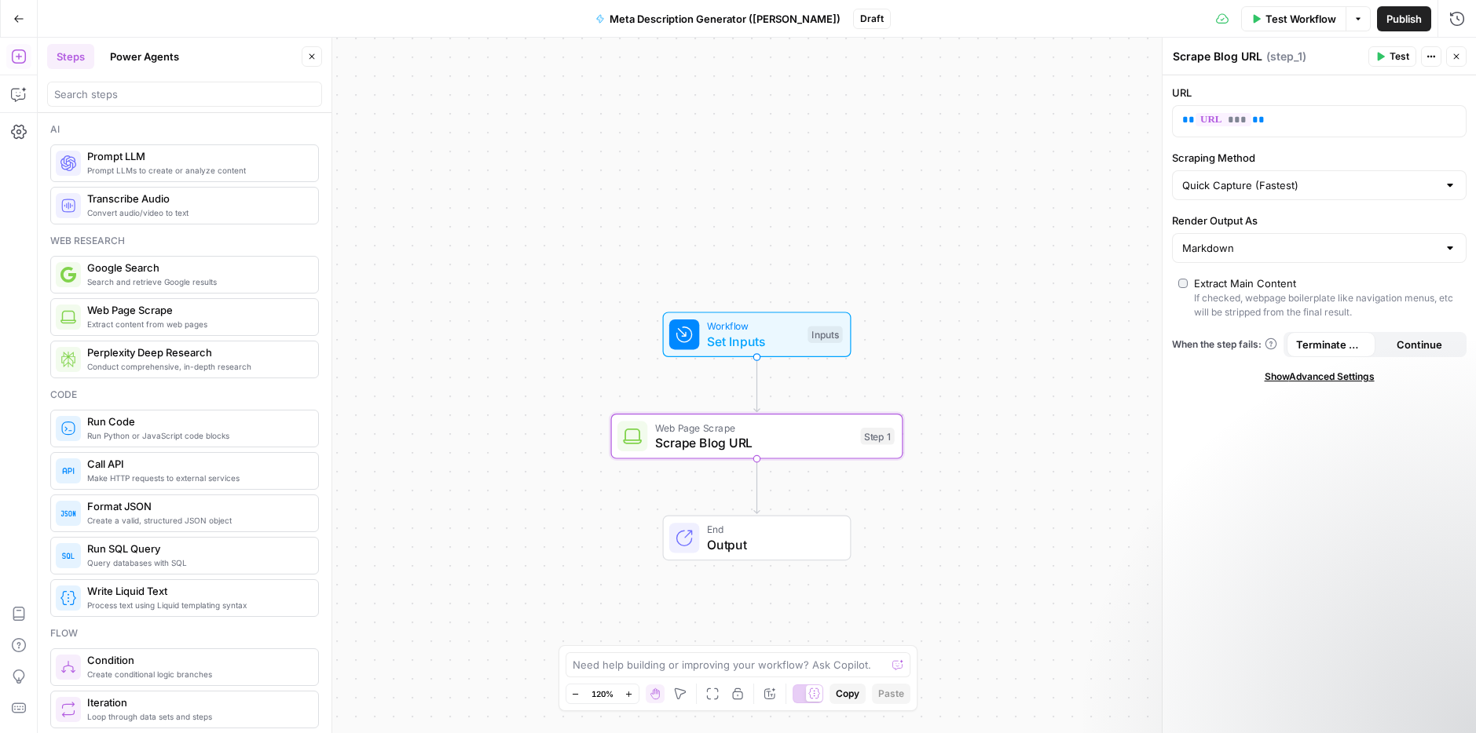
click at [1268, 19] on span "Test Workflow" at bounding box center [1300, 19] width 71 height 16
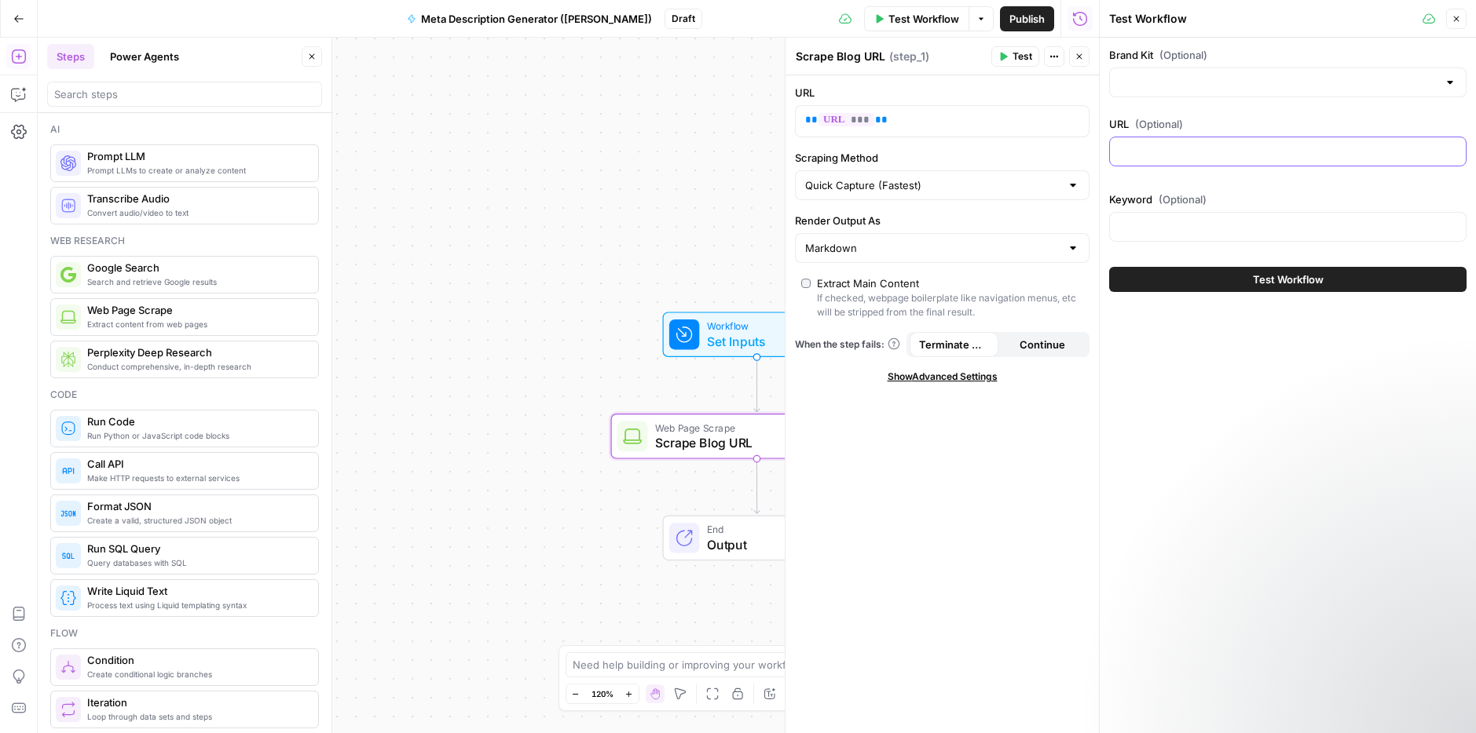
click at [1212, 158] on input "URL (Optional)" at bounding box center [1287, 152] width 337 height 16
click at [1252, 81] on input "Brand Kit (Optional)" at bounding box center [1278, 83] width 318 height 16
click at [1163, 305] on div "Brand Kit (Optional) URL (Optional) Keyword (Optional) Test Workflow" at bounding box center [1287, 386] width 376 height 696
click at [1165, 160] on div at bounding box center [1287, 152] width 357 height 30
paste input "https://www.airops.com/blog/win-ai-search-turn-visibility-into-action"
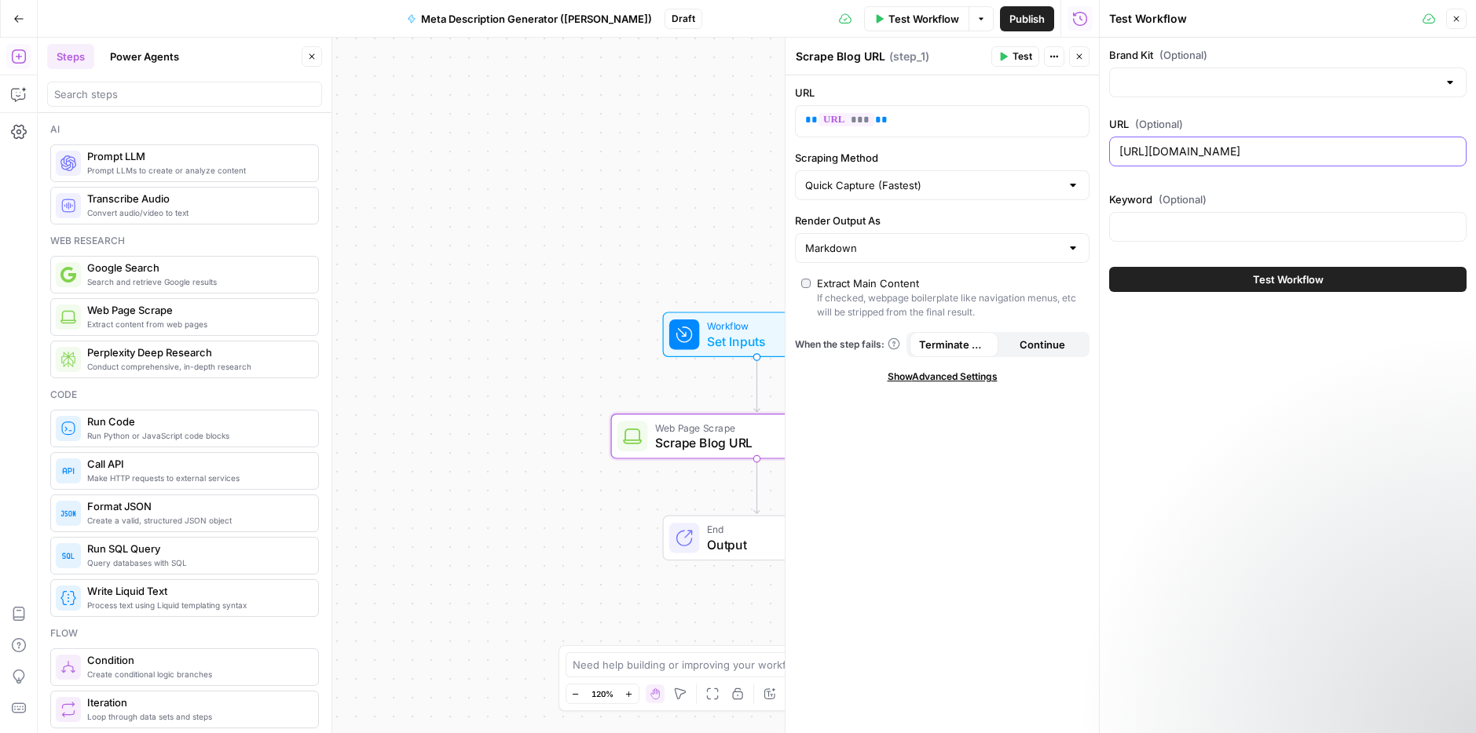
scroll to position [0, 24]
type input "https://www.airops.com/blog/win-ai-search-turn-visibility-into-action"
click at [1385, 88] on input "Brand Kit (Optional)" at bounding box center [1278, 83] width 318 height 16
click at [1280, 76] on input "Brand Kit (Optional)" at bounding box center [1278, 83] width 318 height 16
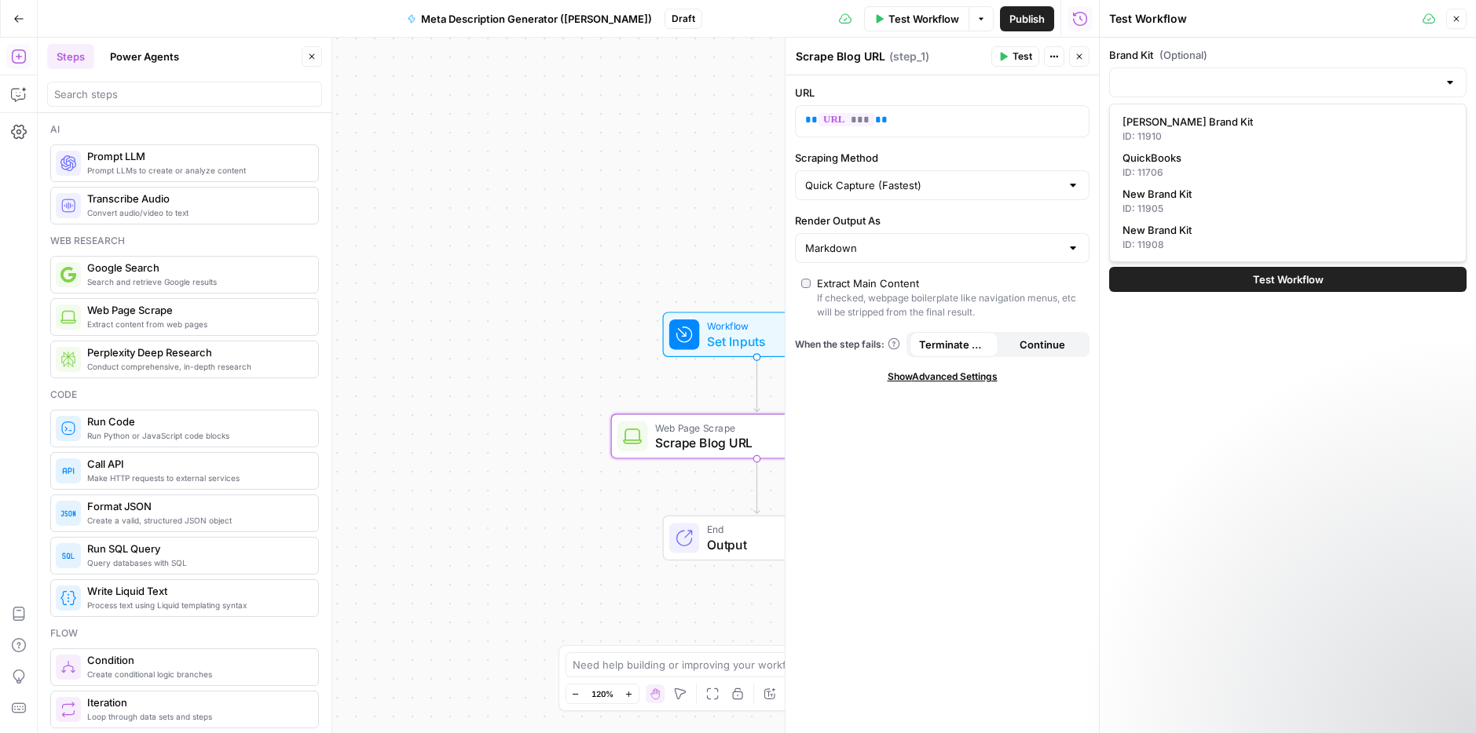
click at [1324, 92] on div at bounding box center [1287, 83] width 357 height 30
click at [1255, 292] on div "Test Workflow" at bounding box center [1287, 280] width 357 height 44
click at [937, 23] on span "Test Workflow" at bounding box center [923, 19] width 71 height 16
click at [1458, 21] on icon "button" at bounding box center [1455, 18] width 9 height 9
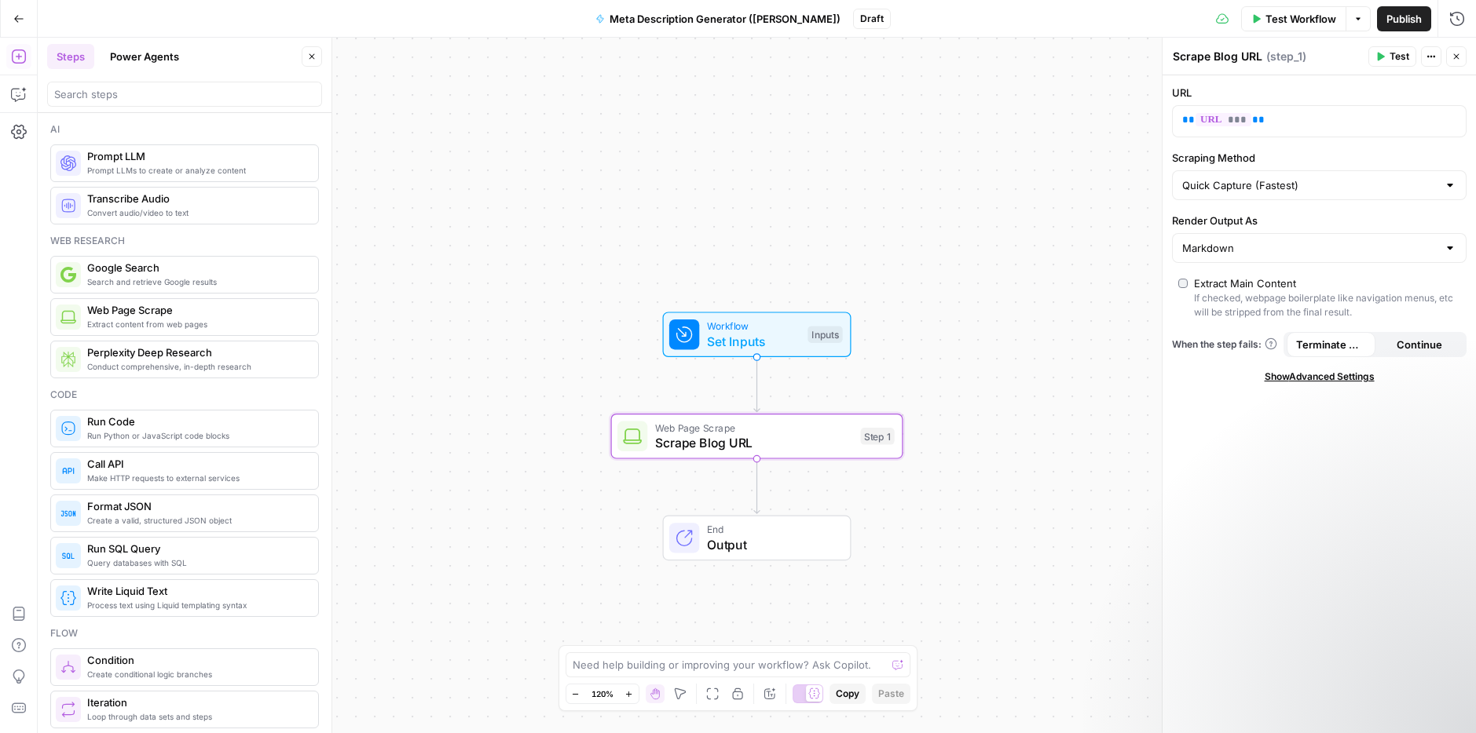
click at [1300, 27] on button "Test Workflow" at bounding box center [1293, 18] width 105 height 25
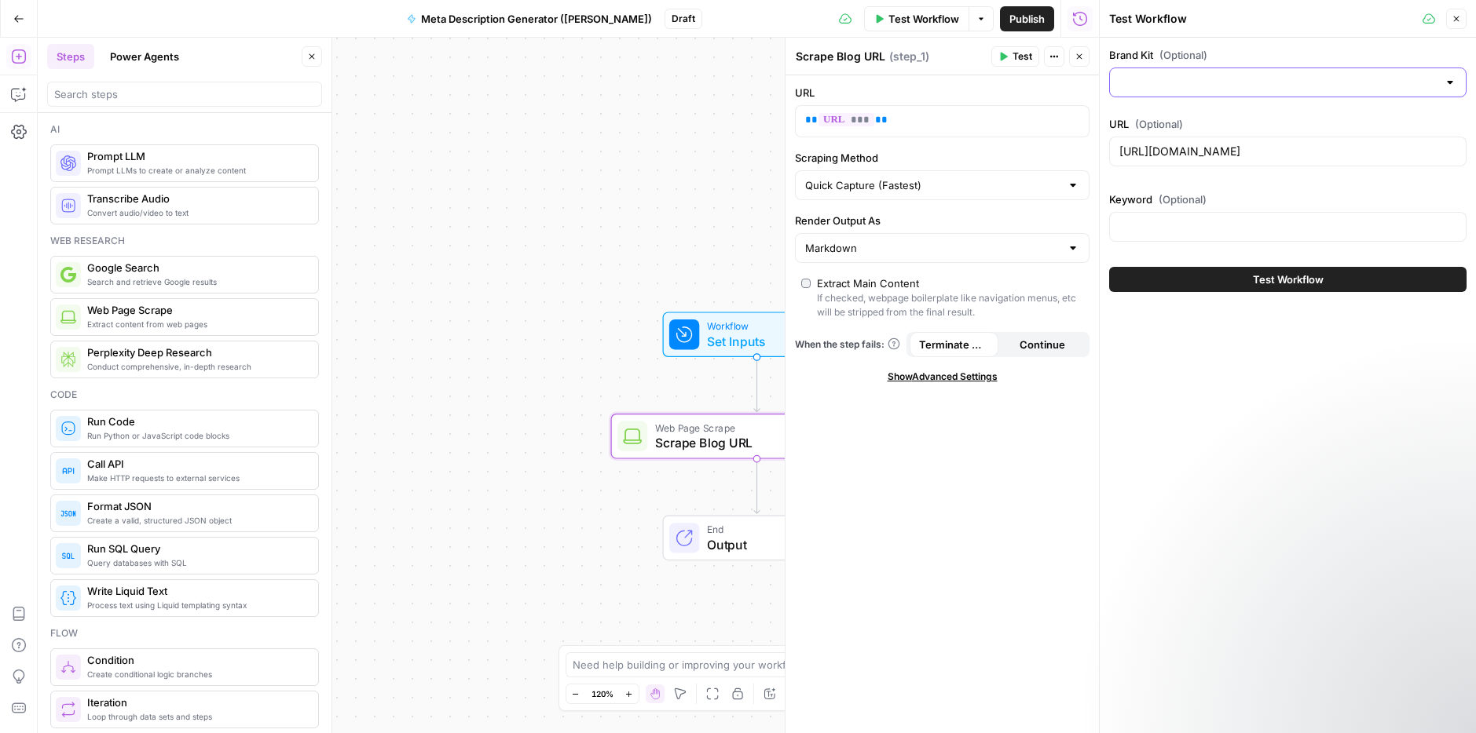
click at [1191, 77] on input "Brand Kit (Optional)" at bounding box center [1278, 83] width 318 height 16
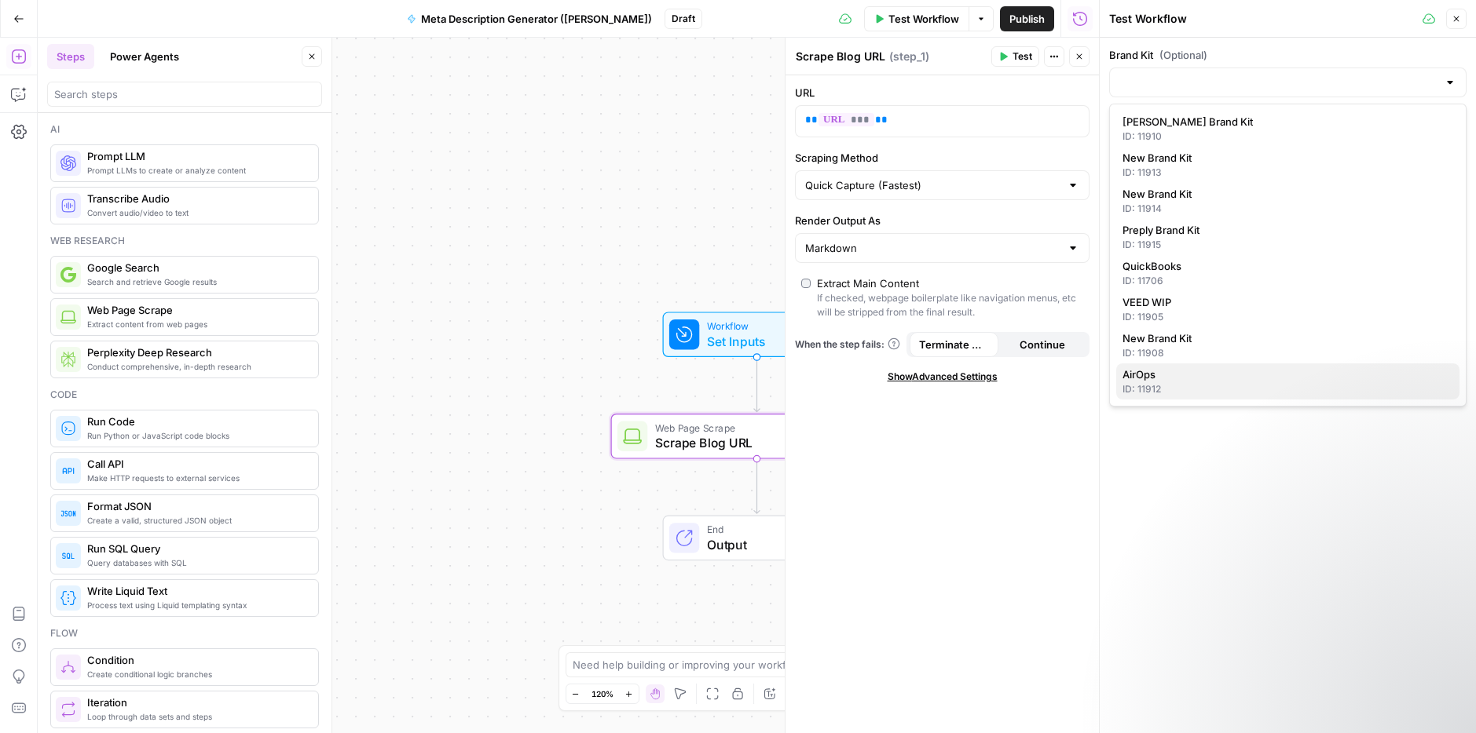
click at [1187, 384] on div "ID: 11912" at bounding box center [1287, 389] width 331 height 14
type input "AirOps"
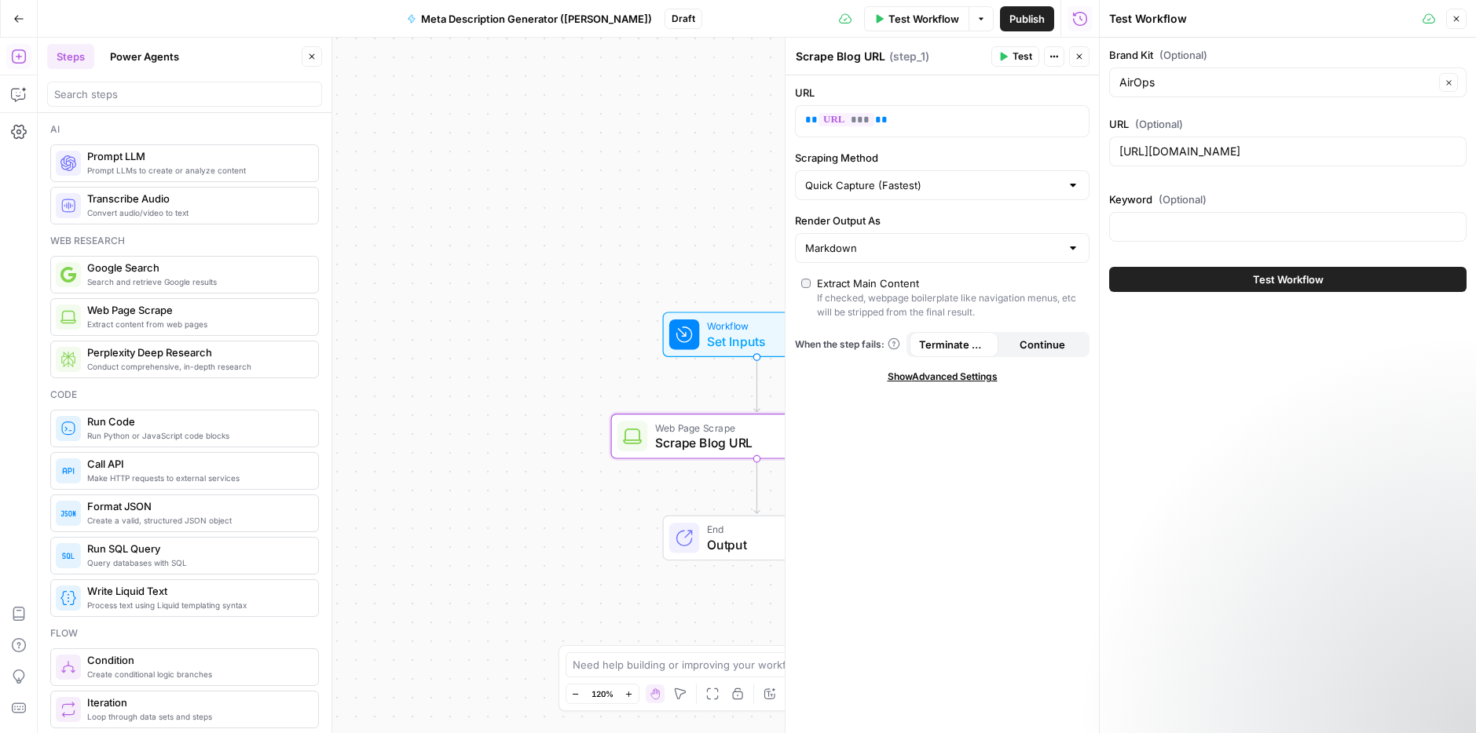
drag, startPoint x: 1303, startPoint y: 245, endPoint x: 1307, endPoint y: 225, distance: 20.8
click at [1303, 244] on div "Keyword (Optional)" at bounding box center [1287, 220] width 357 height 57
click at [1307, 225] on input "Keyword (Optional)" at bounding box center [1287, 227] width 337 height 16
type input "ai search"
click at [1319, 284] on span "Test Workflow" at bounding box center [1288, 280] width 71 height 16
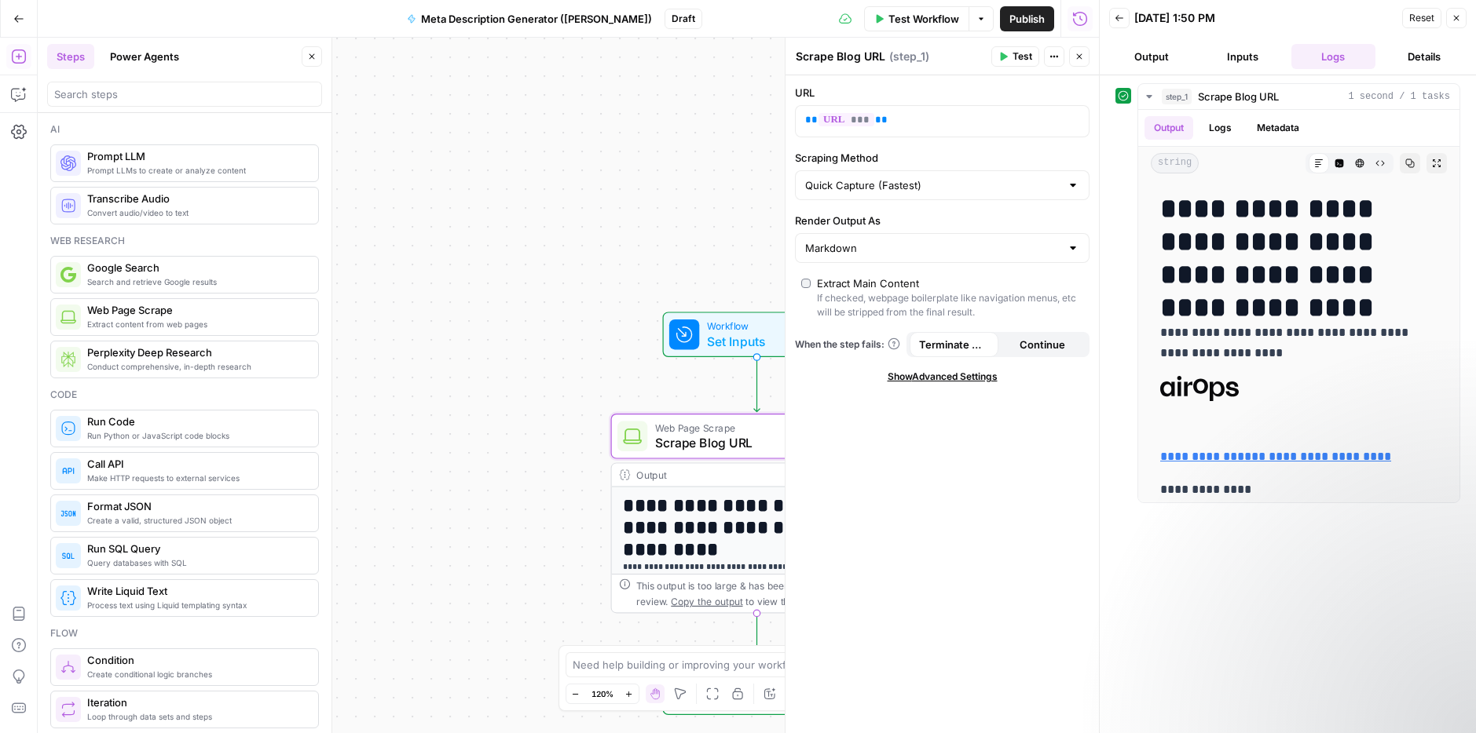
click at [1169, 70] on header "Back 08/20/25 at 1:50 PM Reset Close Output Inputs Logs Details" at bounding box center [1287, 37] width 376 height 75
click at [1167, 57] on button "Output" at bounding box center [1151, 56] width 85 height 25
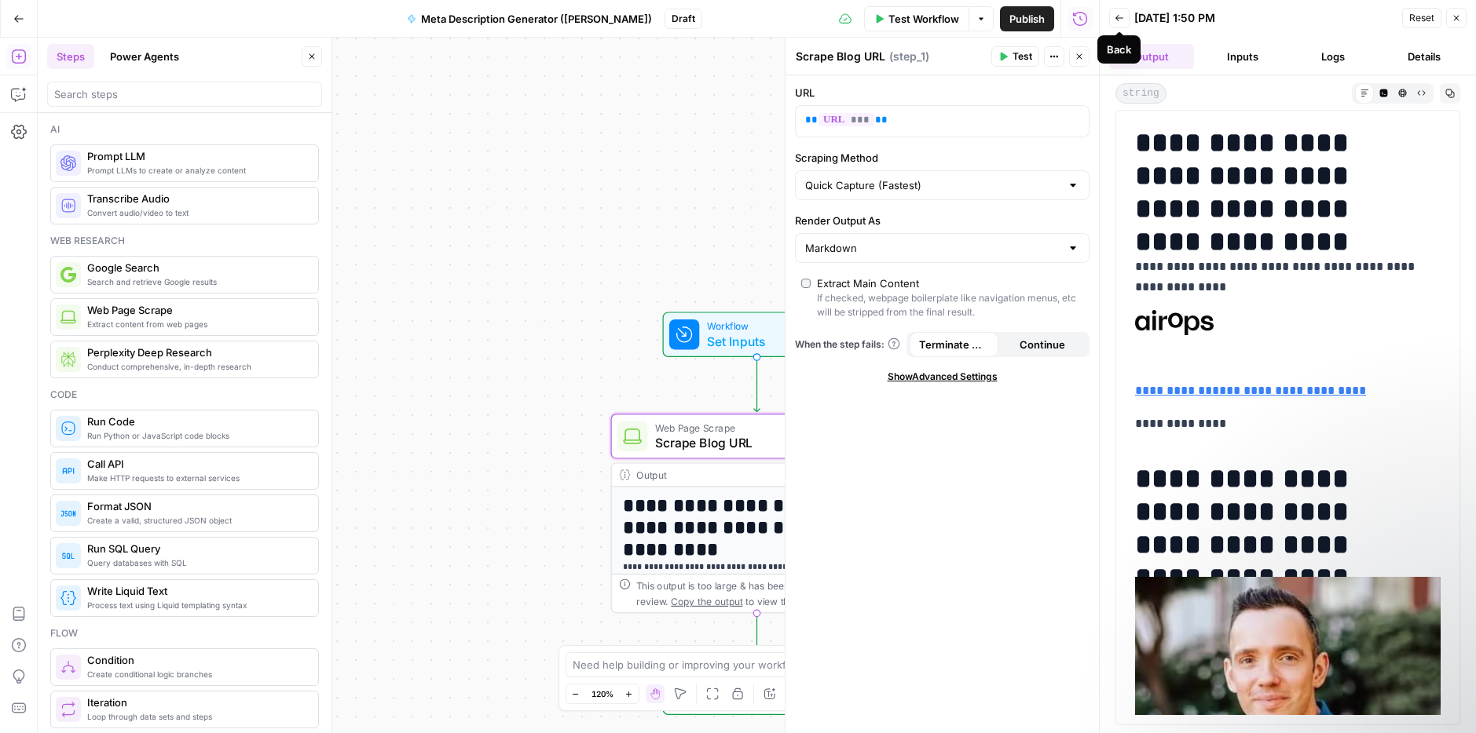
click at [1121, 21] on icon "button" at bounding box center [1118, 17] width 9 height 9
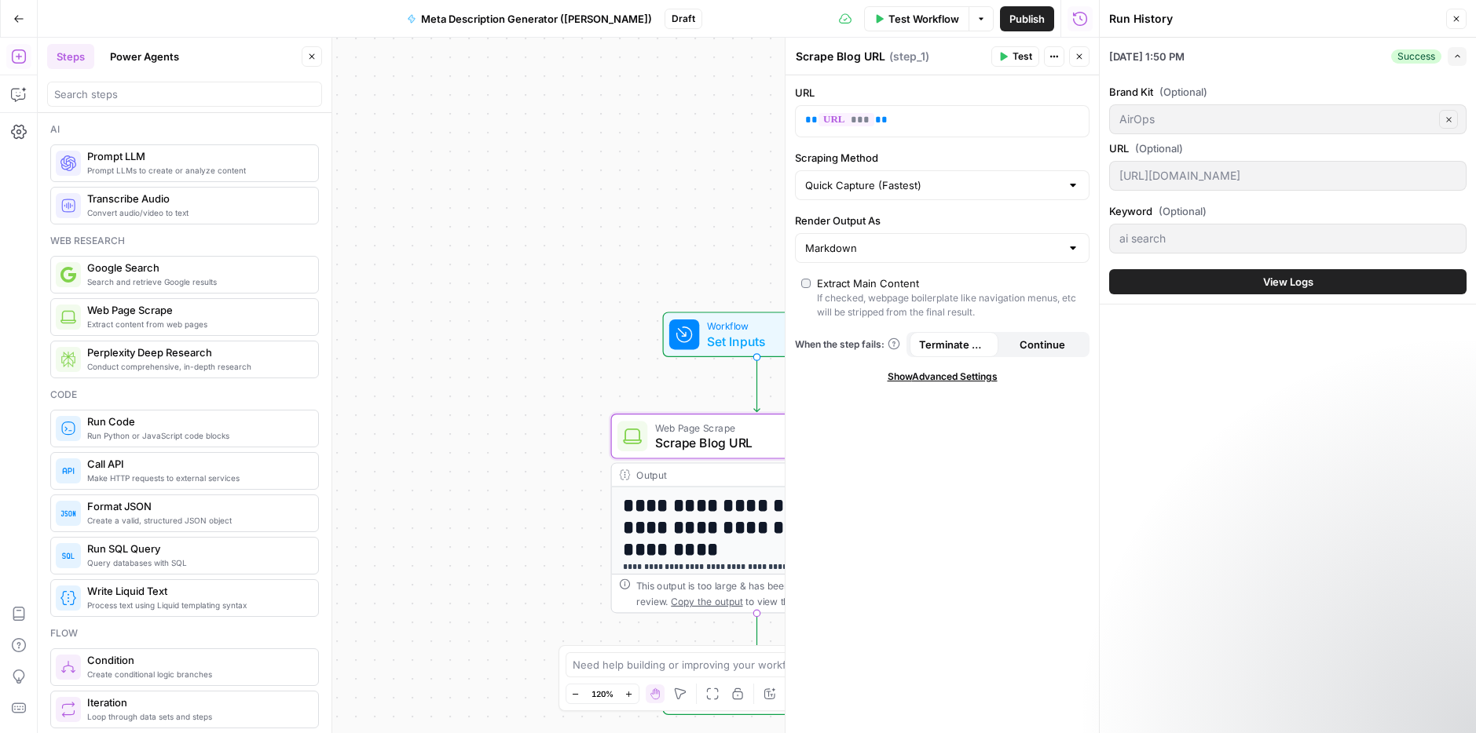
click at [1452, 18] on icon "button" at bounding box center [1455, 18] width 9 height 9
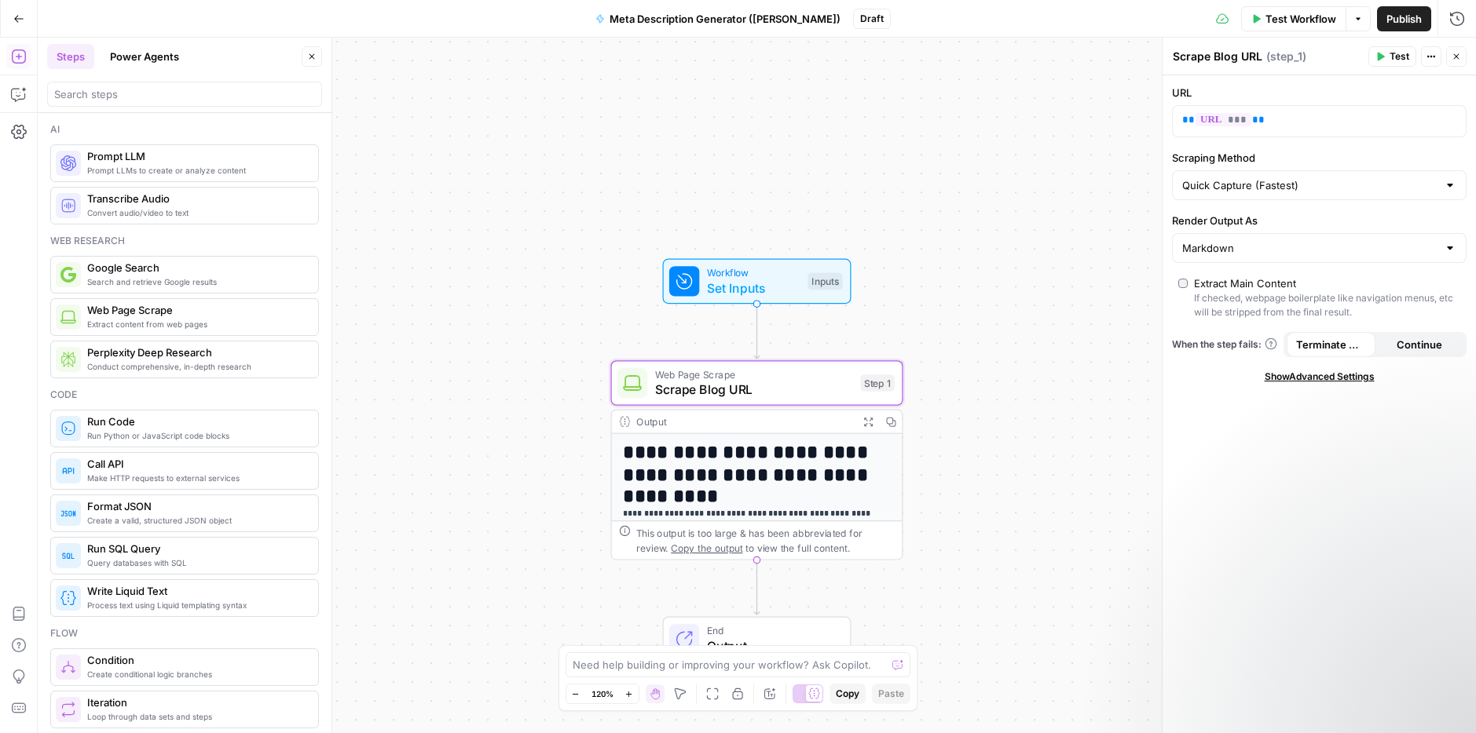
click at [130, 163] on span "Prompt LLM" at bounding box center [196, 156] width 218 height 16
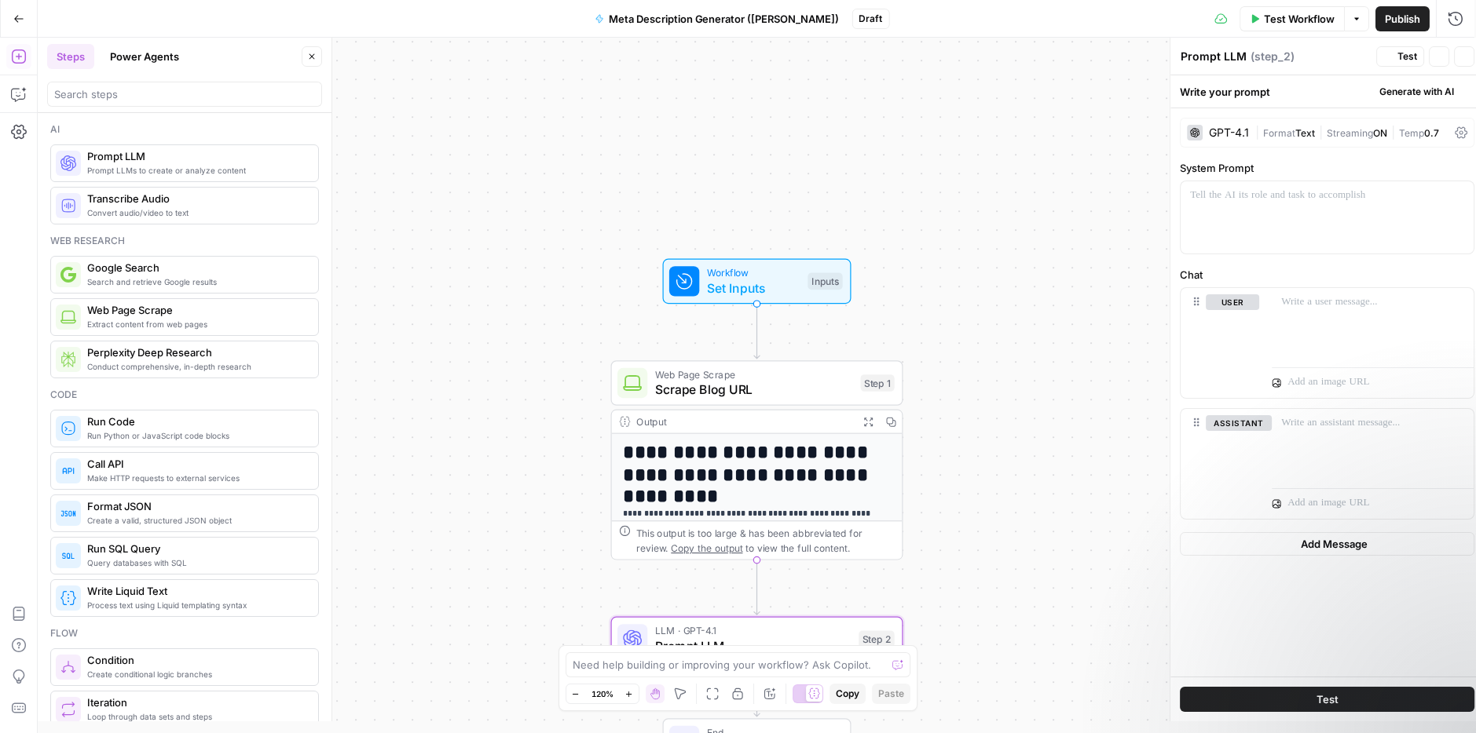
click at [130, 163] on span "Prompt LLM" at bounding box center [196, 156] width 218 height 16
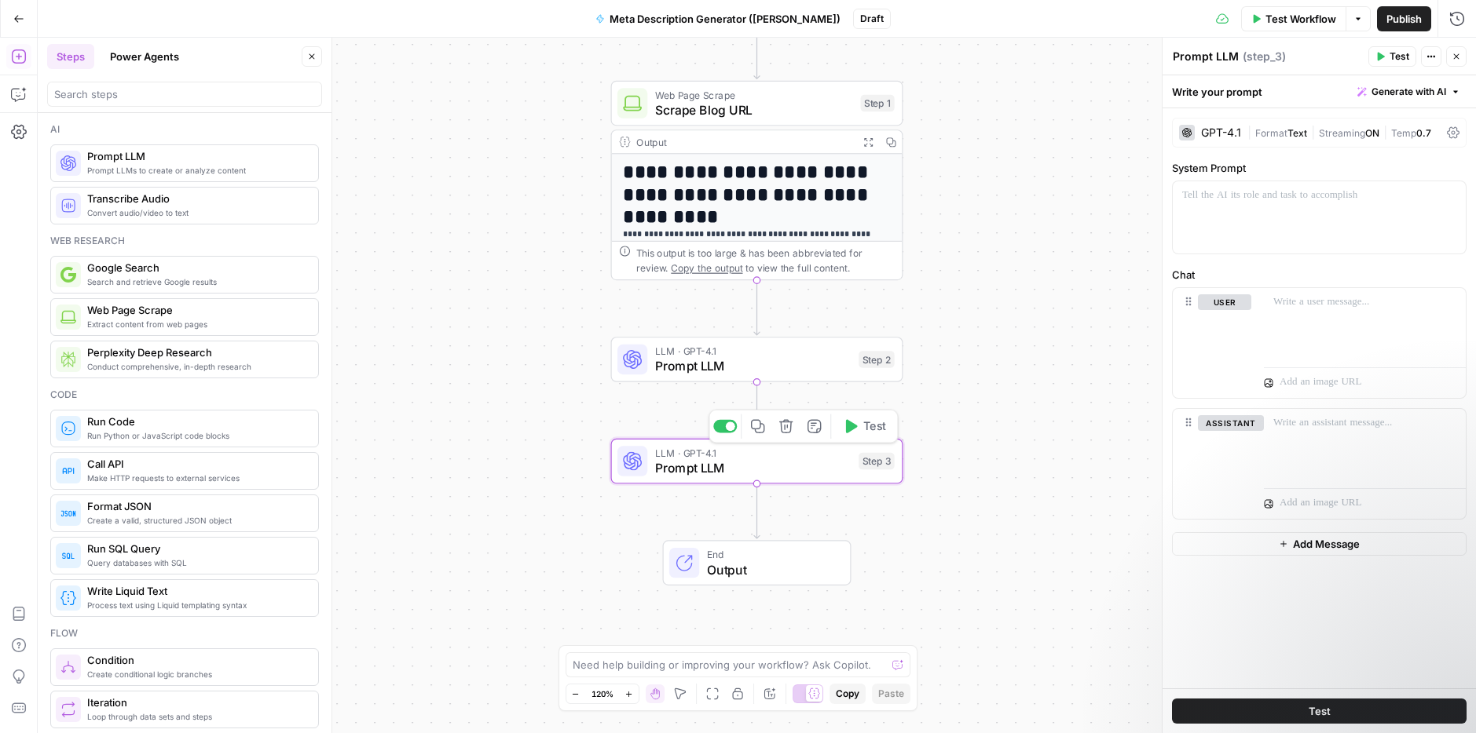
click at [784, 428] on icon "button" at bounding box center [785, 425] width 13 height 13
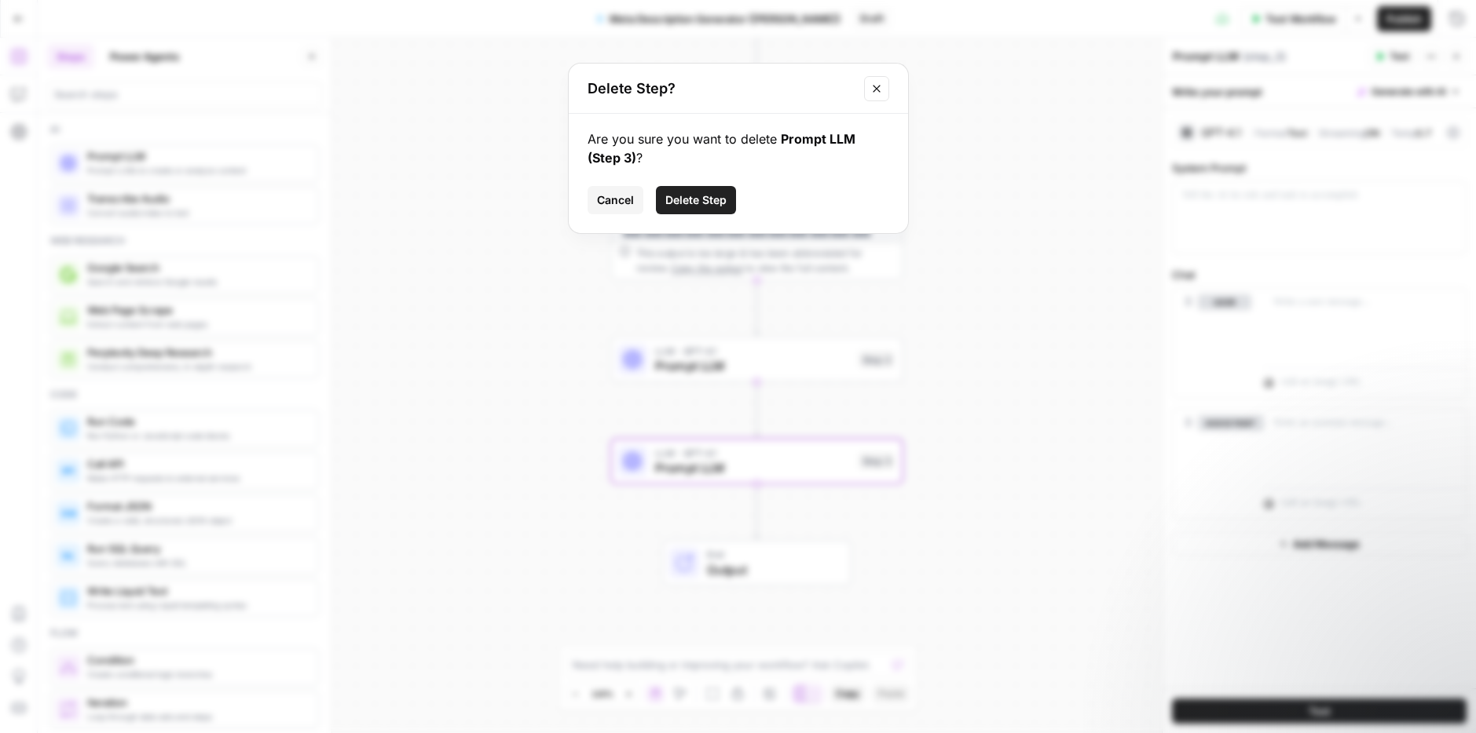
click at [724, 209] on button "Delete Step" at bounding box center [696, 200] width 80 height 28
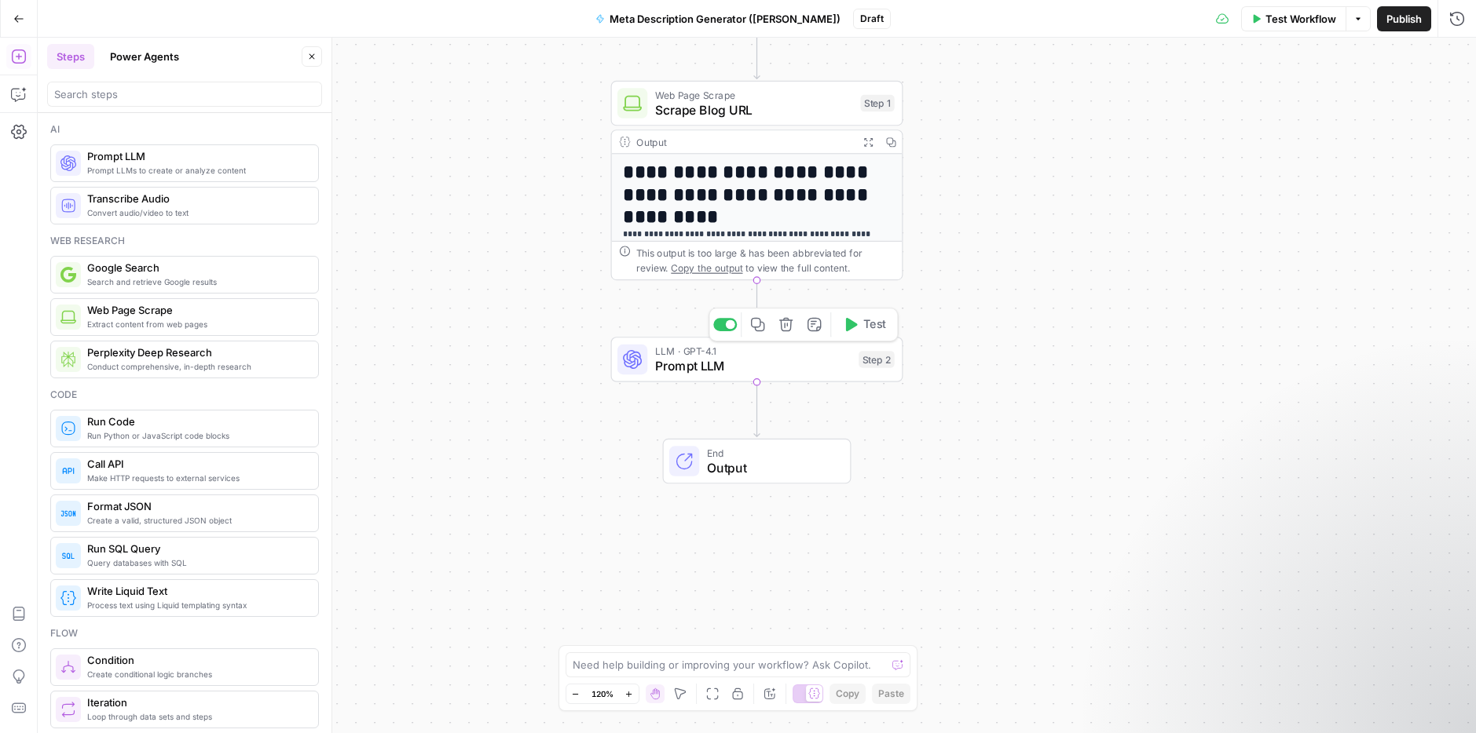
click at [788, 359] on span "Prompt LLM" at bounding box center [753, 366] width 196 height 19
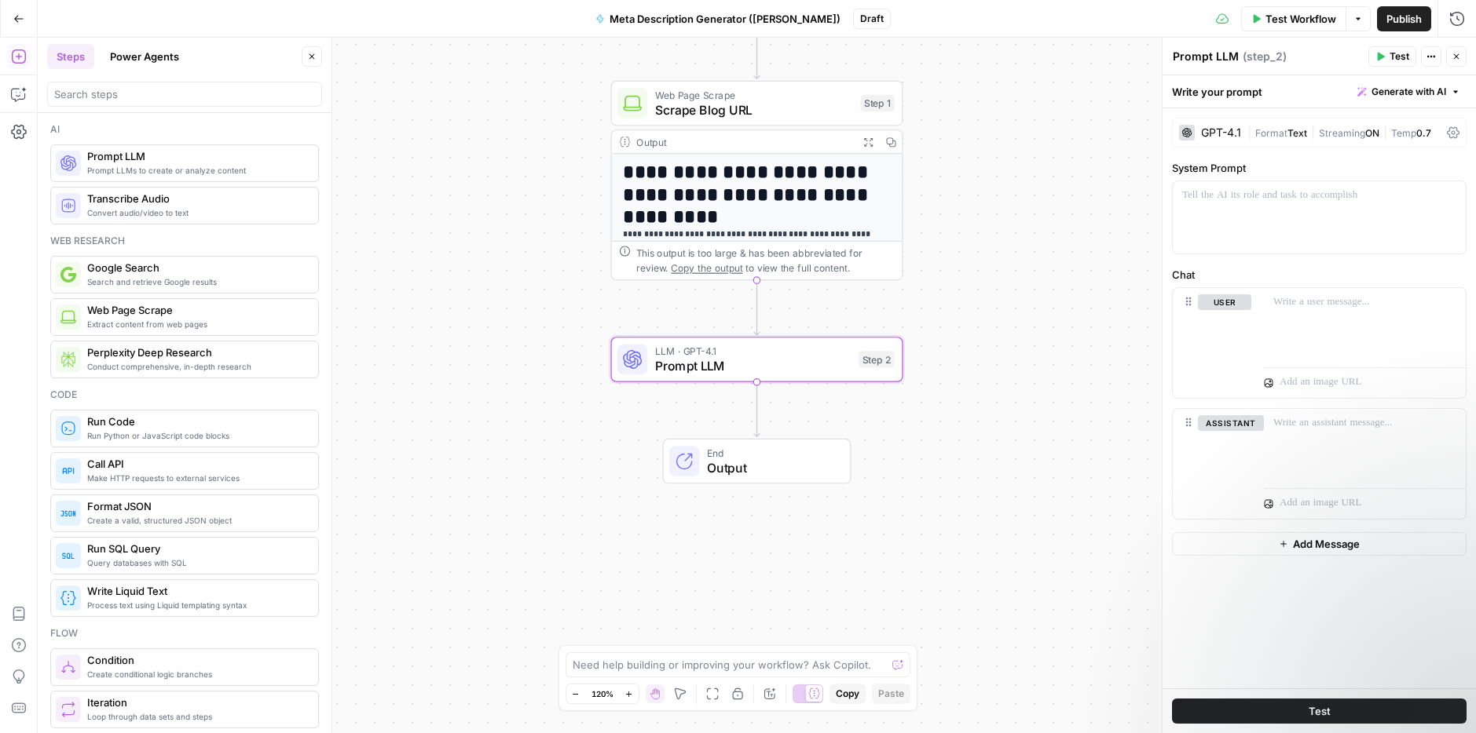
click at [1213, 133] on div "GPT-4.1" at bounding box center [1221, 132] width 40 height 11
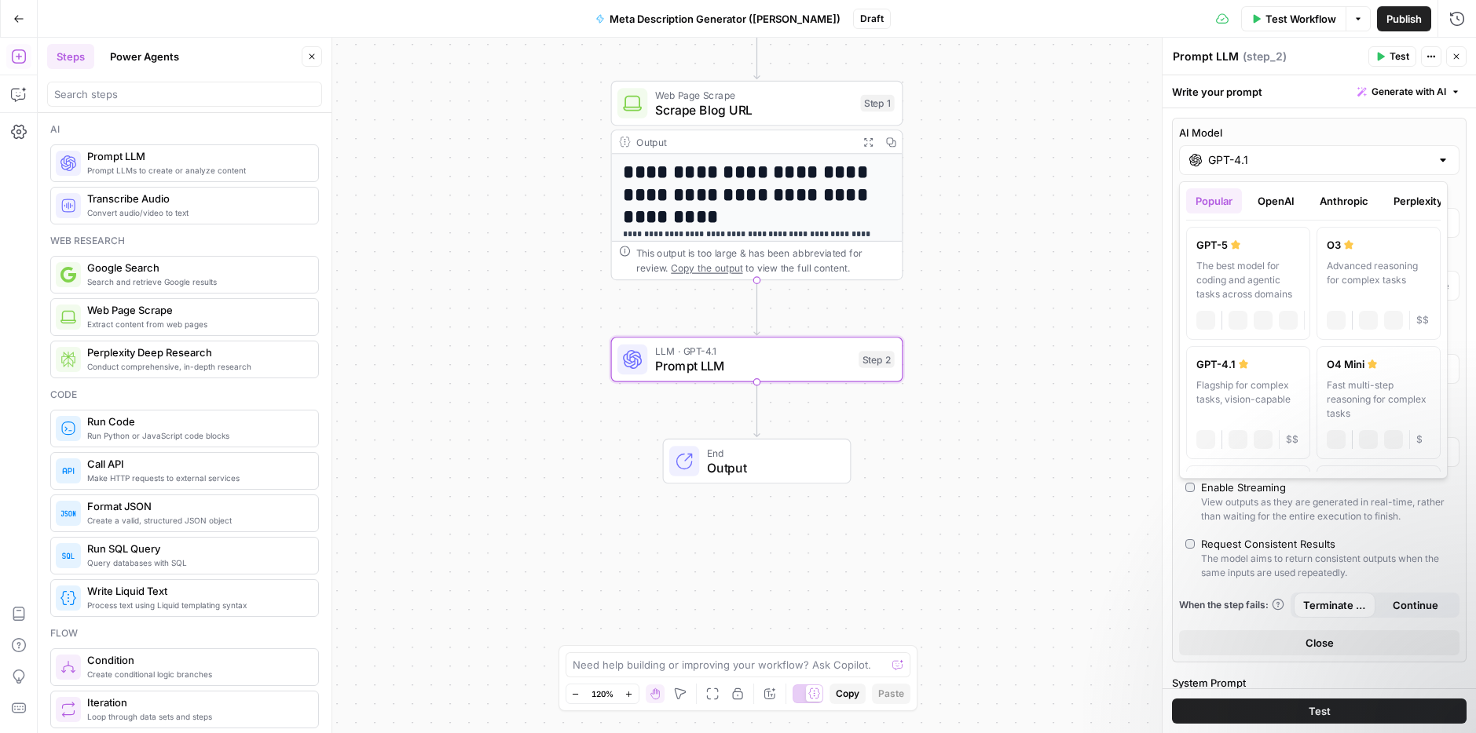
click at [1322, 167] on input "GPT-4.1" at bounding box center [1319, 160] width 222 height 16
click at [1255, 280] on div "The best model for coding and agentic tasks across domains" at bounding box center [1248, 280] width 104 height 42
type input "GPT-5"
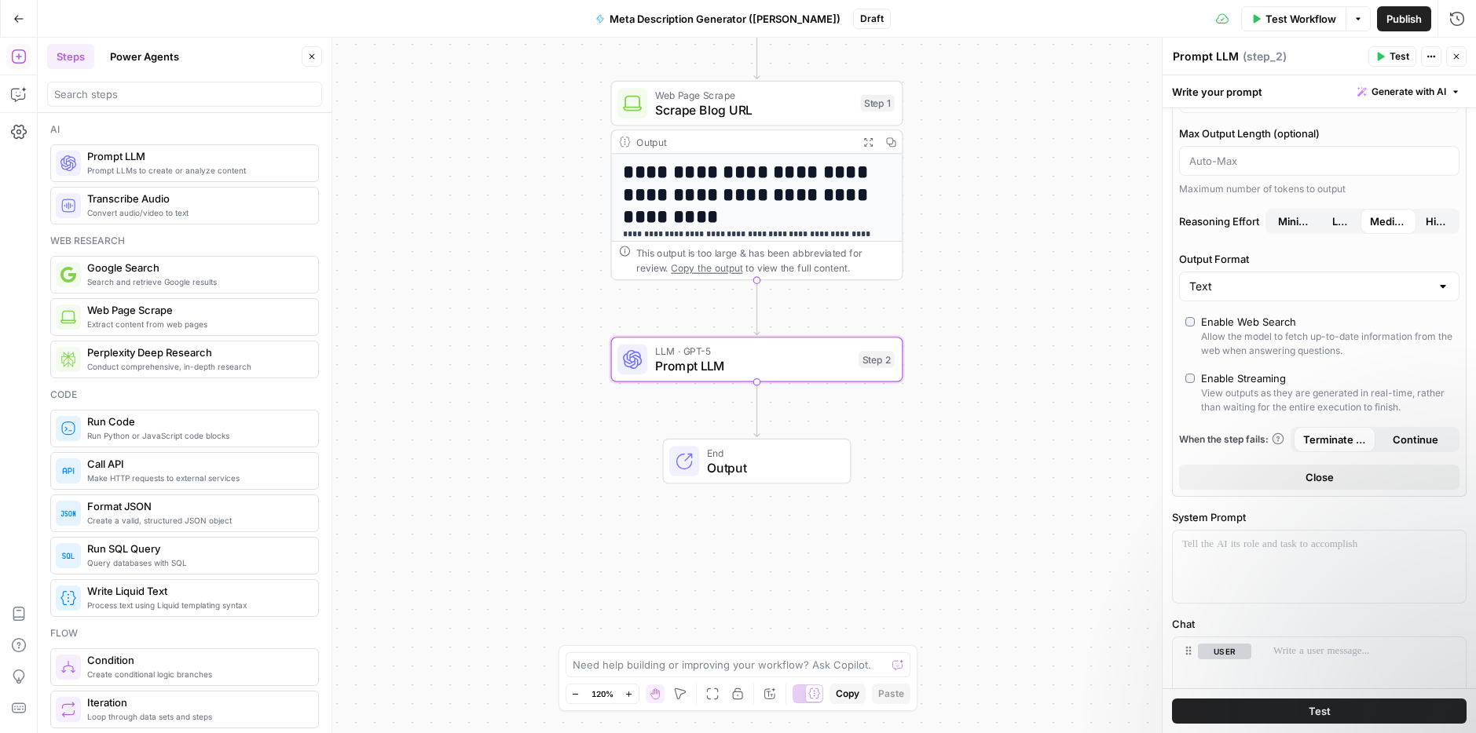
scroll to position [130, 0]
click at [1253, 571] on div at bounding box center [1318, 562] width 293 height 72
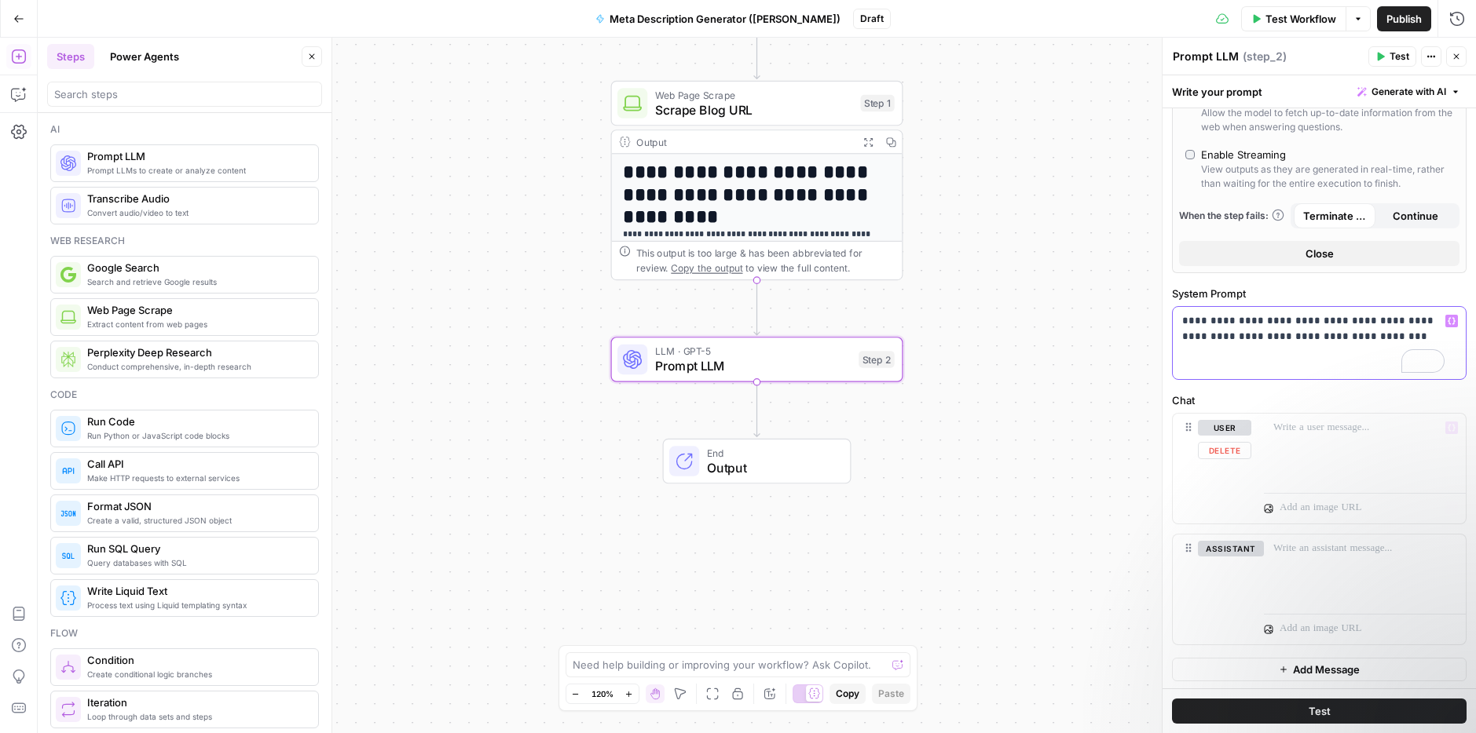
scroll to position [351, 0]
click at [1302, 432] on p at bounding box center [1364, 426] width 183 height 16
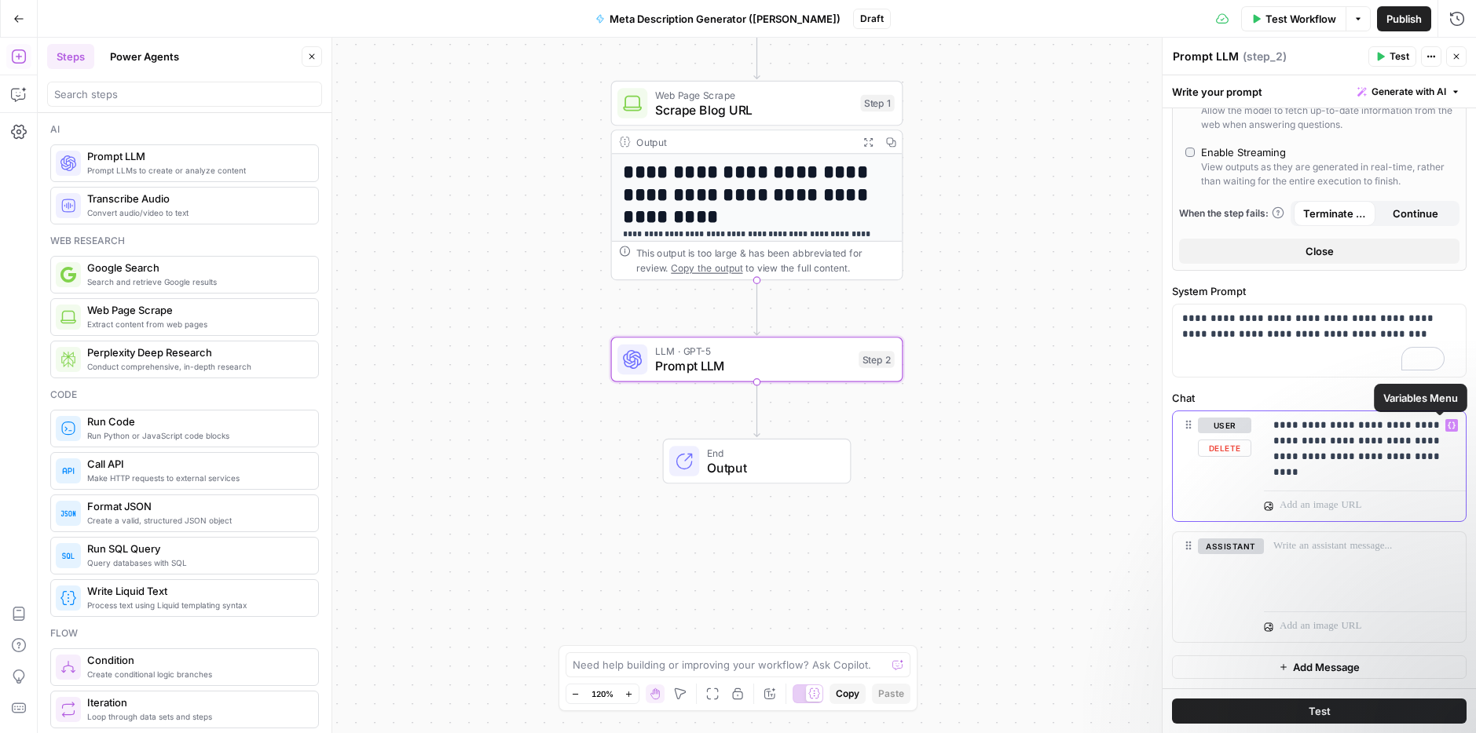
click at [1447, 426] on icon "button" at bounding box center [1451, 426] width 8 height 8
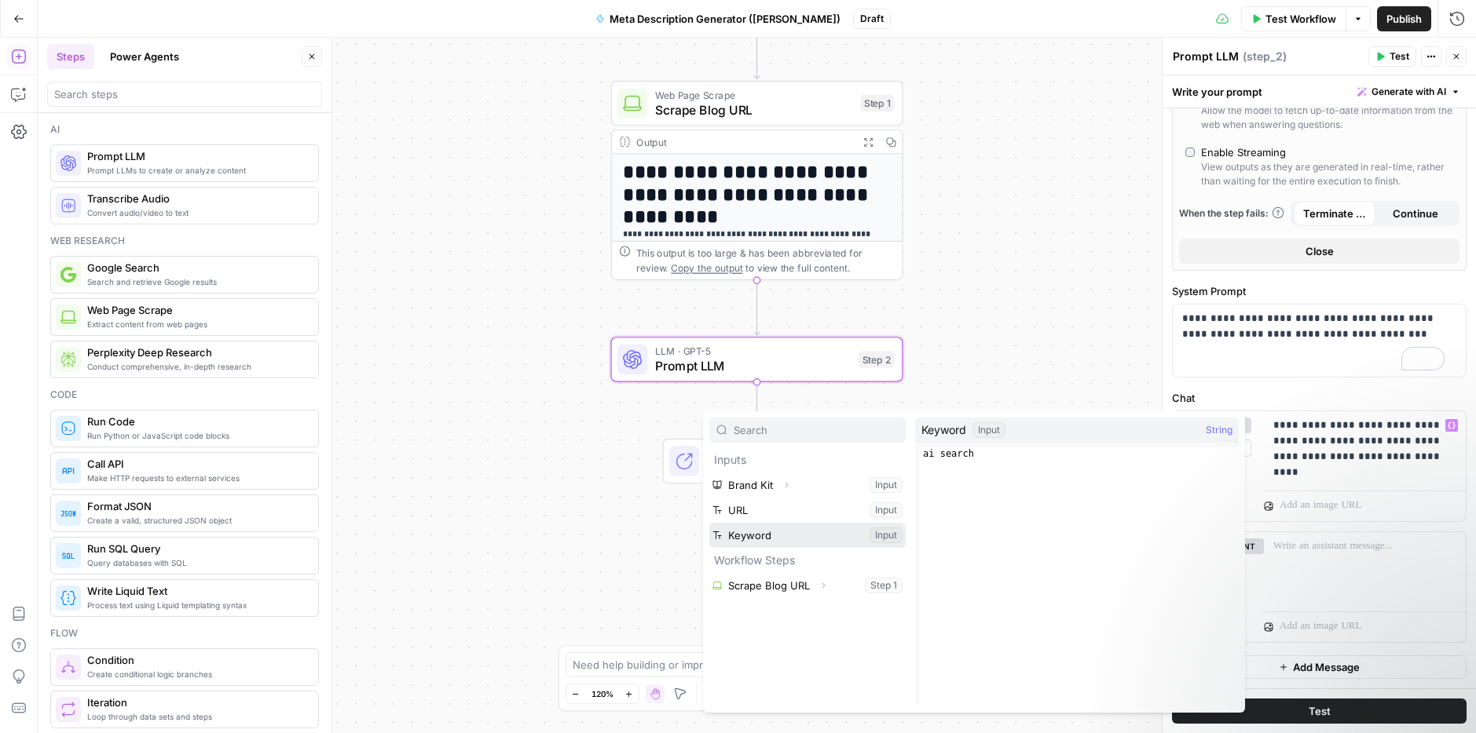
click at [758, 538] on button "Select variable Keyword" at bounding box center [807, 535] width 196 height 25
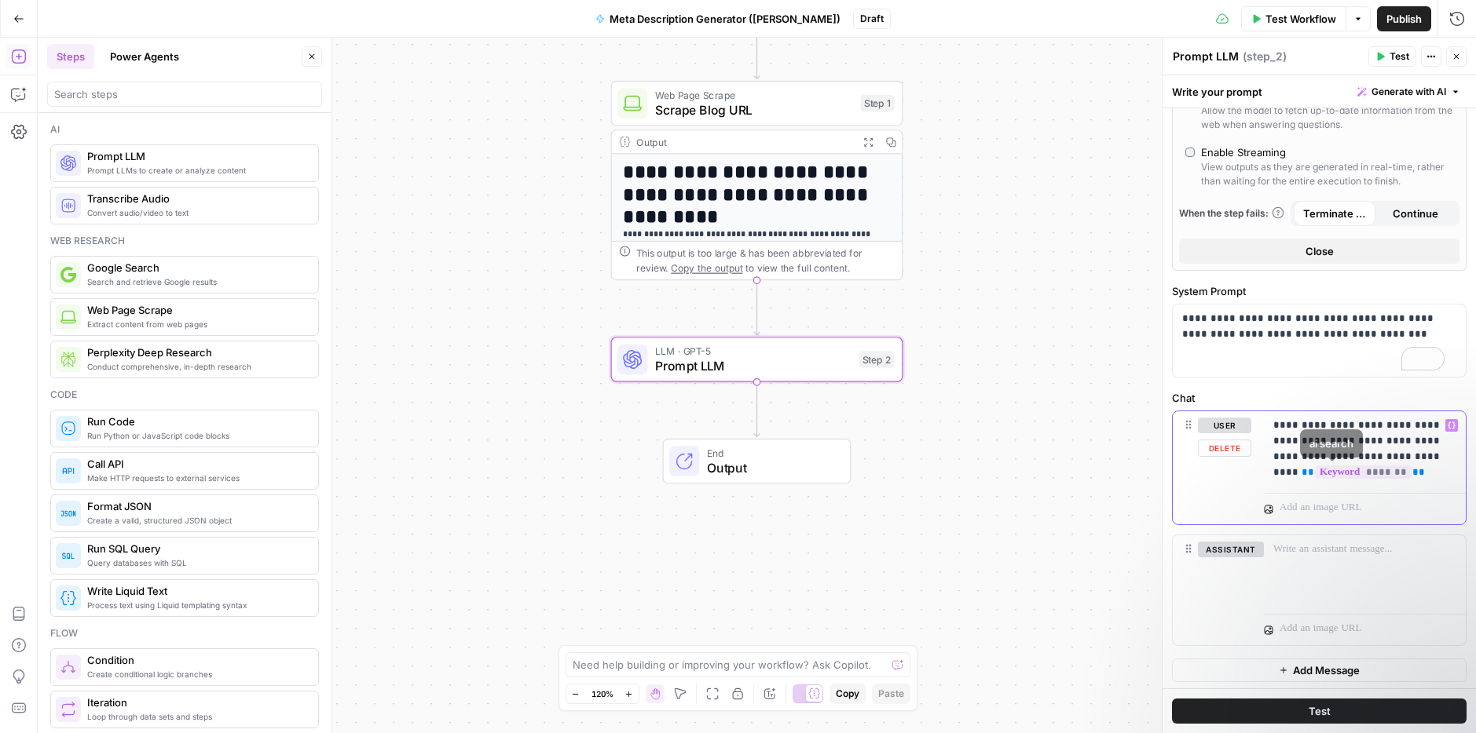
click at [1399, 471] on p "**********" at bounding box center [1358, 449] width 171 height 63
click at [1271, 475] on div "**********" at bounding box center [1365, 449] width 202 height 75
click at [1422, 466] on p "**********" at bounding box center [1358, 449] width 171 height 63
click at [1425, 460] on p "**********" at bounding box center [1358, 449] width 171 height 63
click at [1428, 459] on p "**********" at bounding box center [1358, 449] width 171 height 63
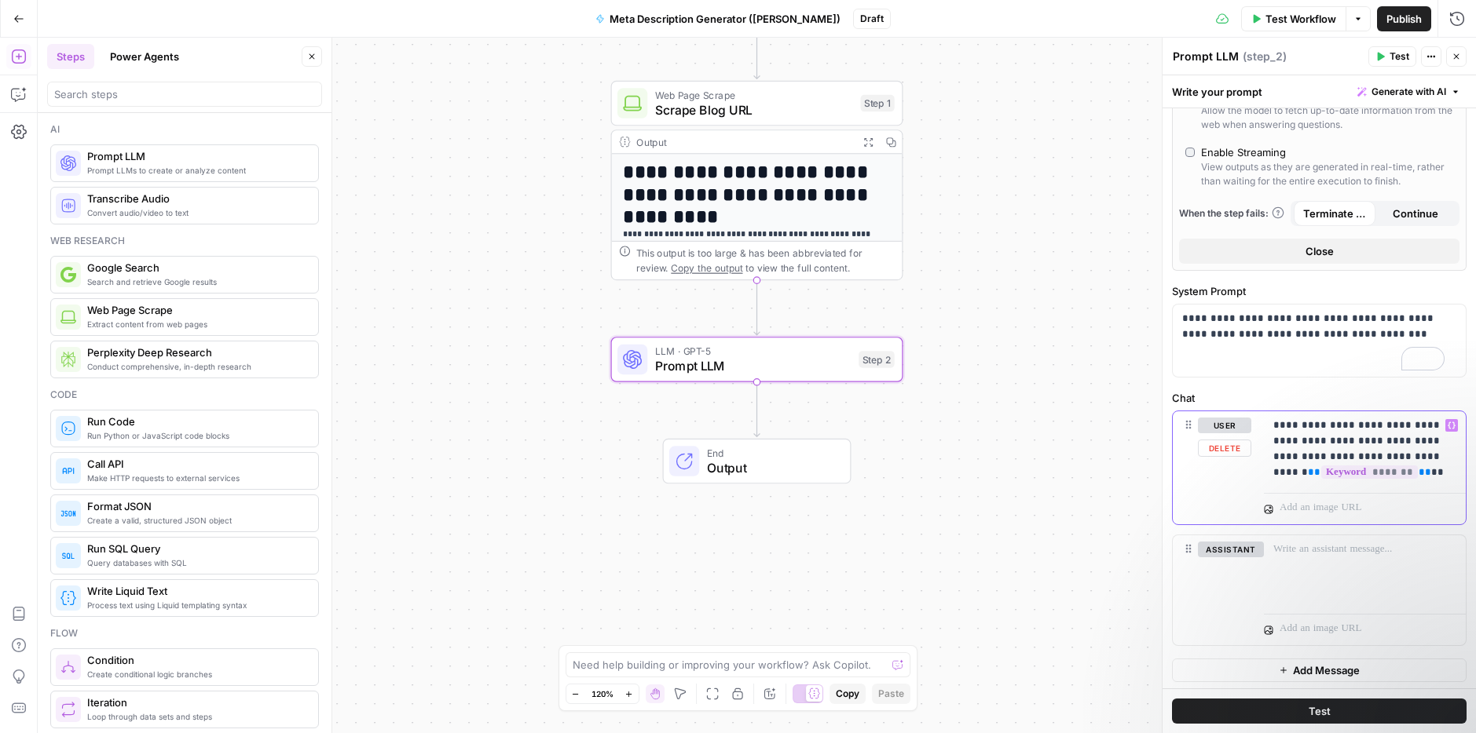
click at [1417, 471] on p "**********" at bounding box center [1358, 449] width 171 height 63
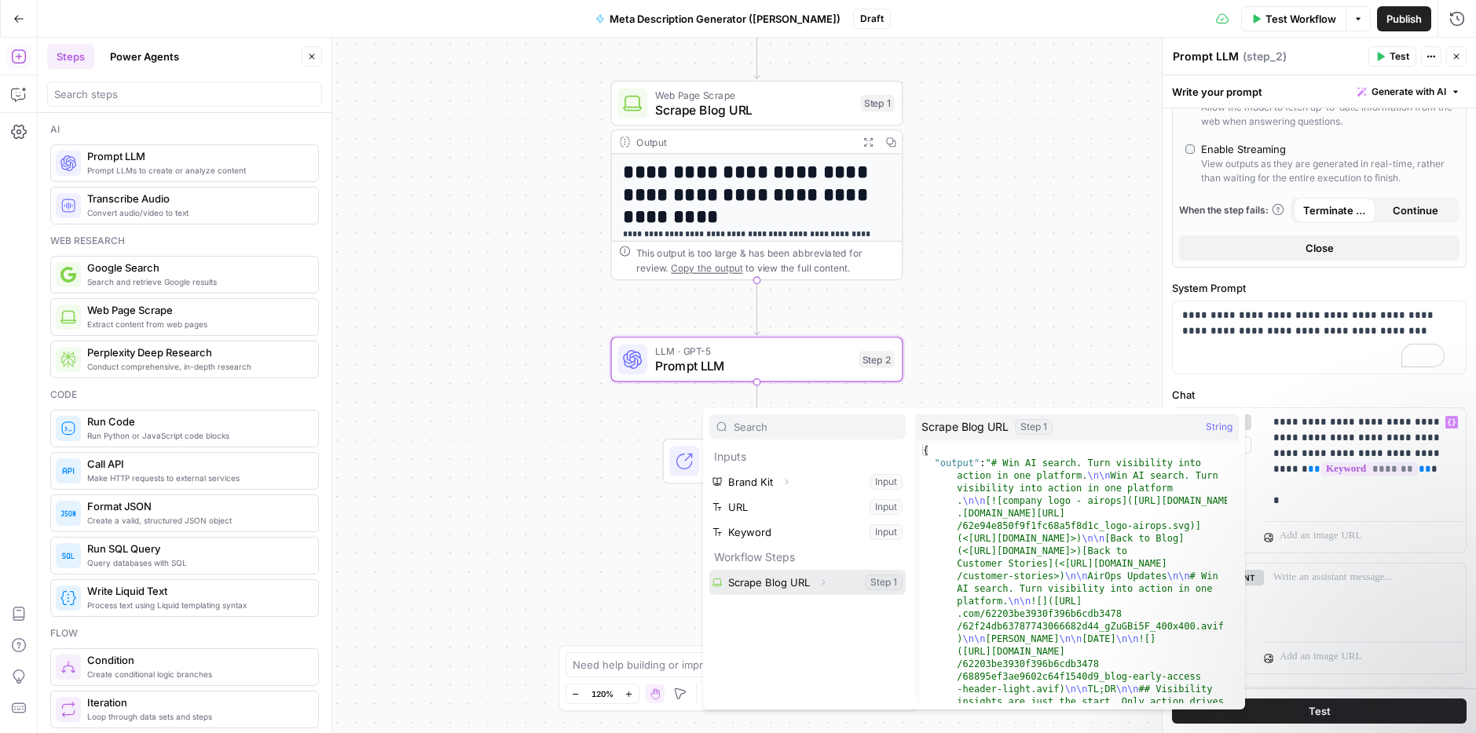
click at [768, 587] on button "Select variable Scrape Blog URL" at bounding box center [807, 582] width 196 height 25
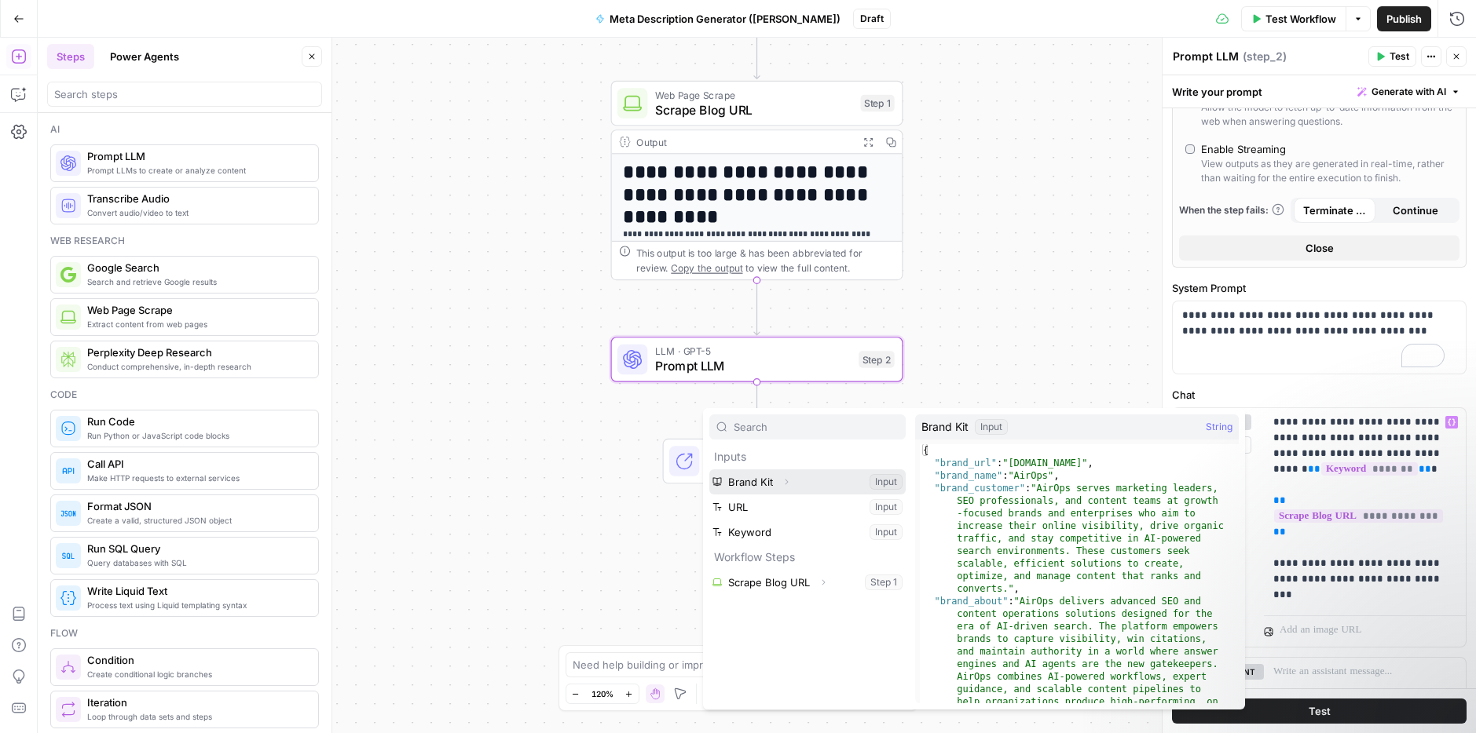
click at [800, 482] on button "Select variable Brand Kit" at bounding box center [807, 482] width 196 height 25
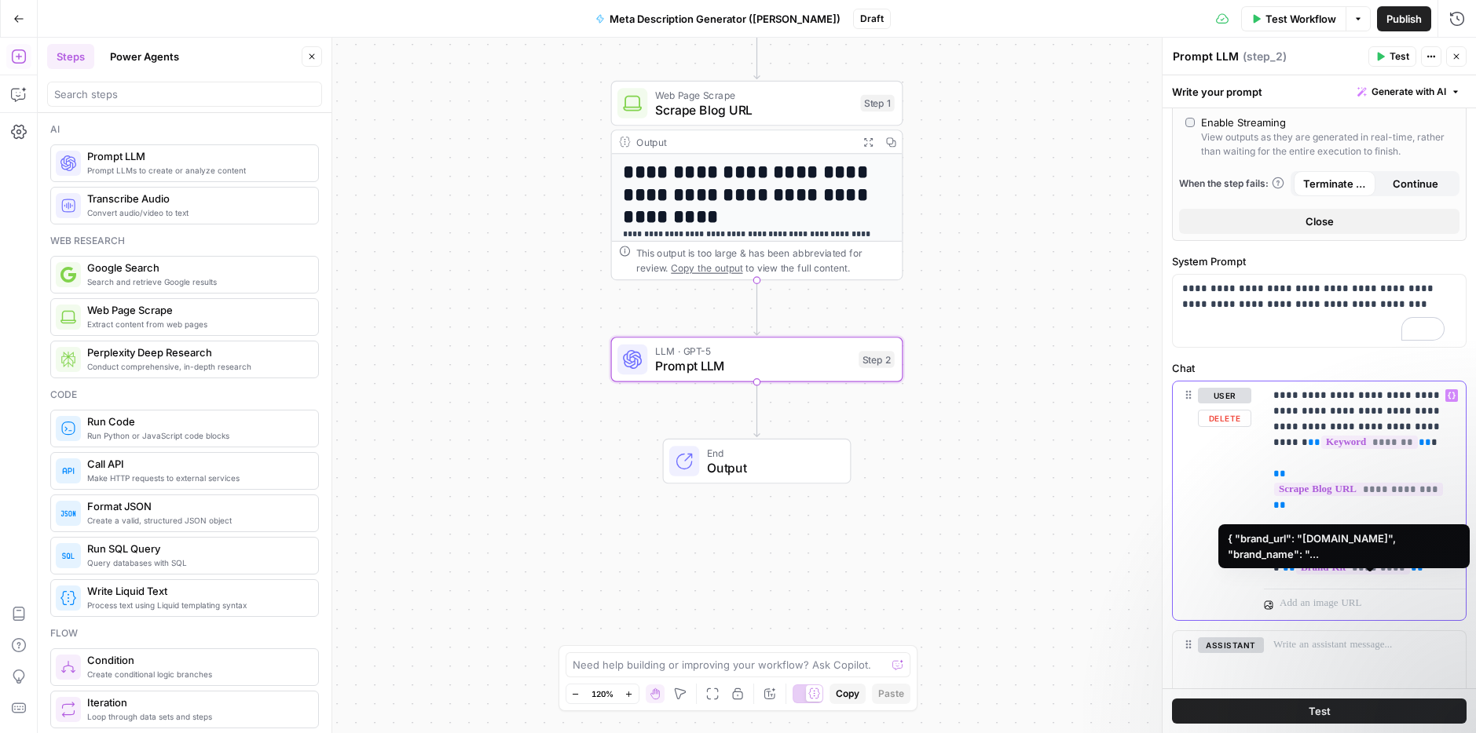
scroll to position [456, 0]
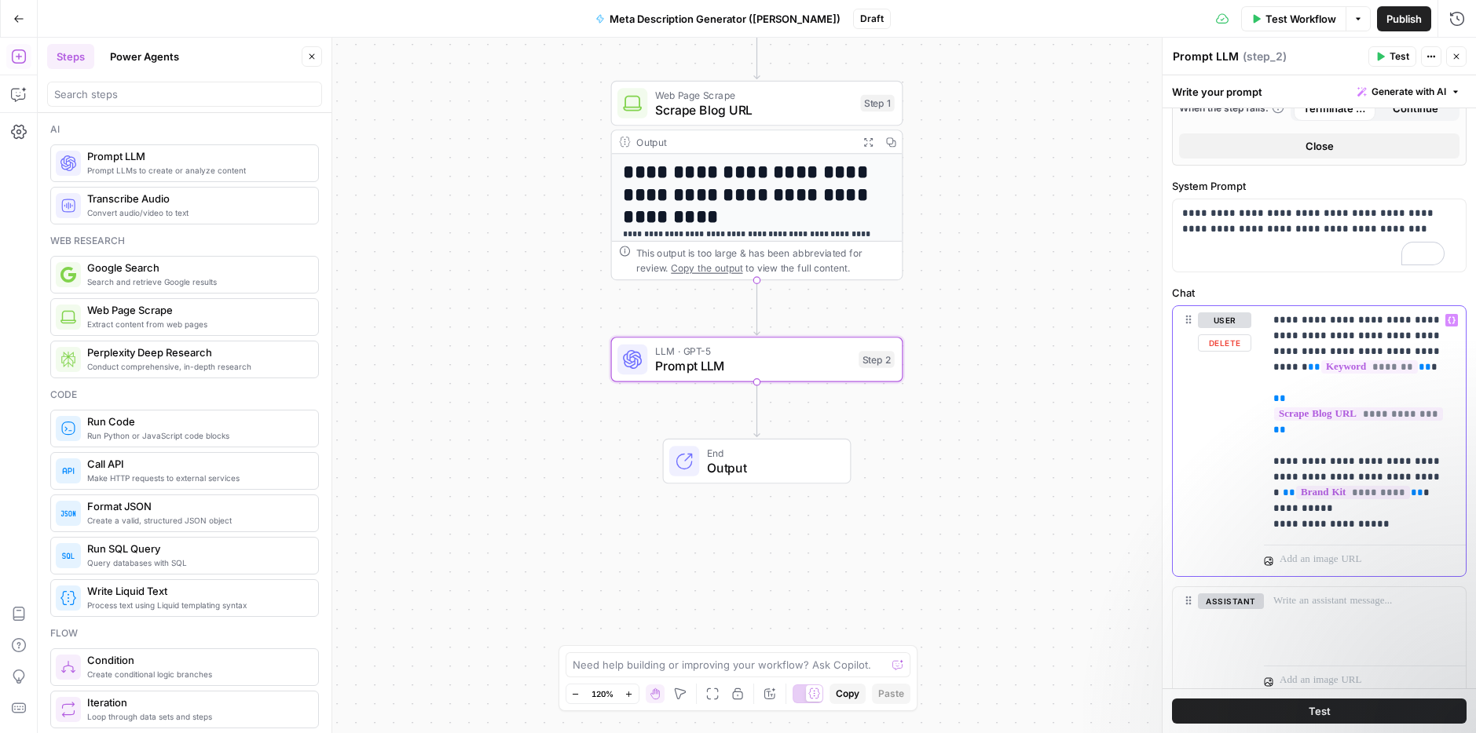
click at [1302, 494] on p "**********" at bounding box center [1358, 423] width 171 height 220
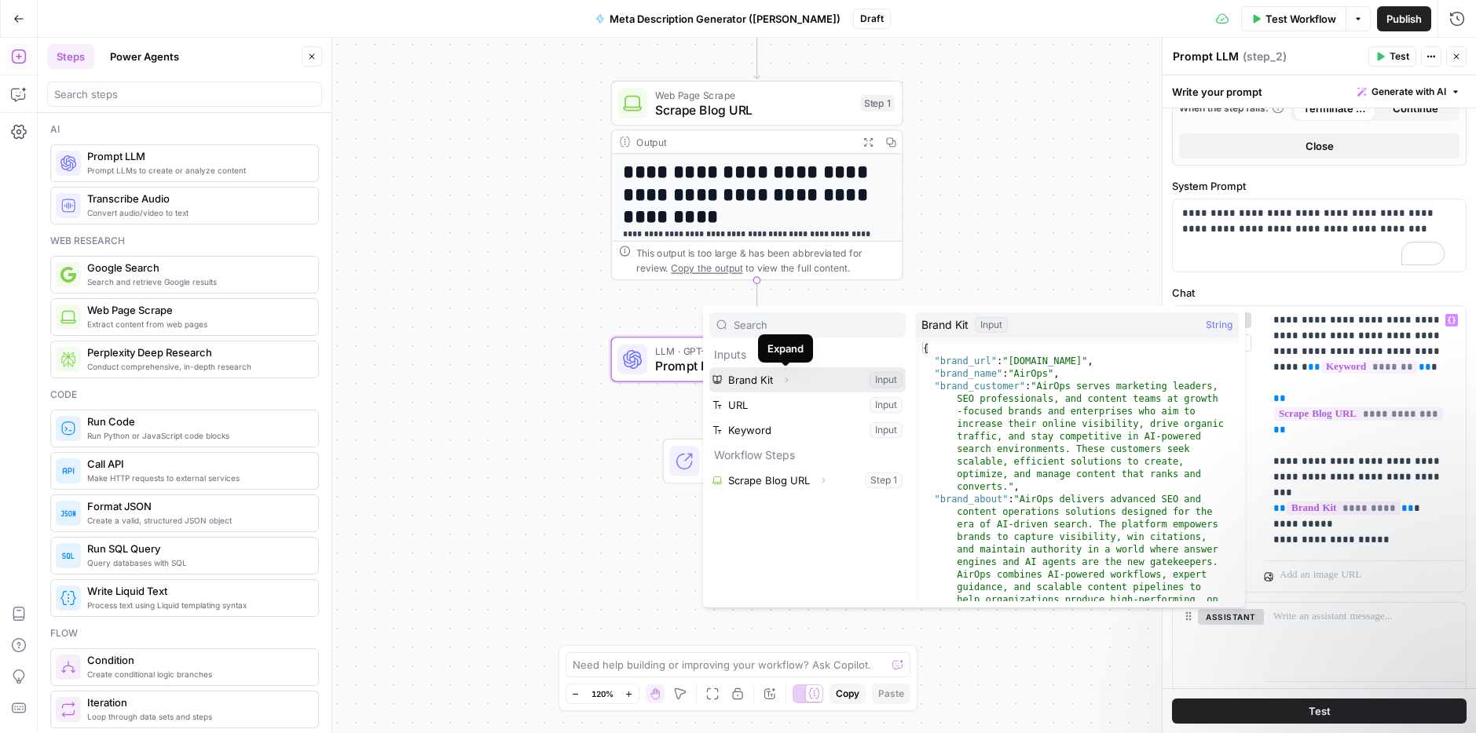
click at [792, 380] on button "Expand" at bounding box center [786, 380] width 20 height 20
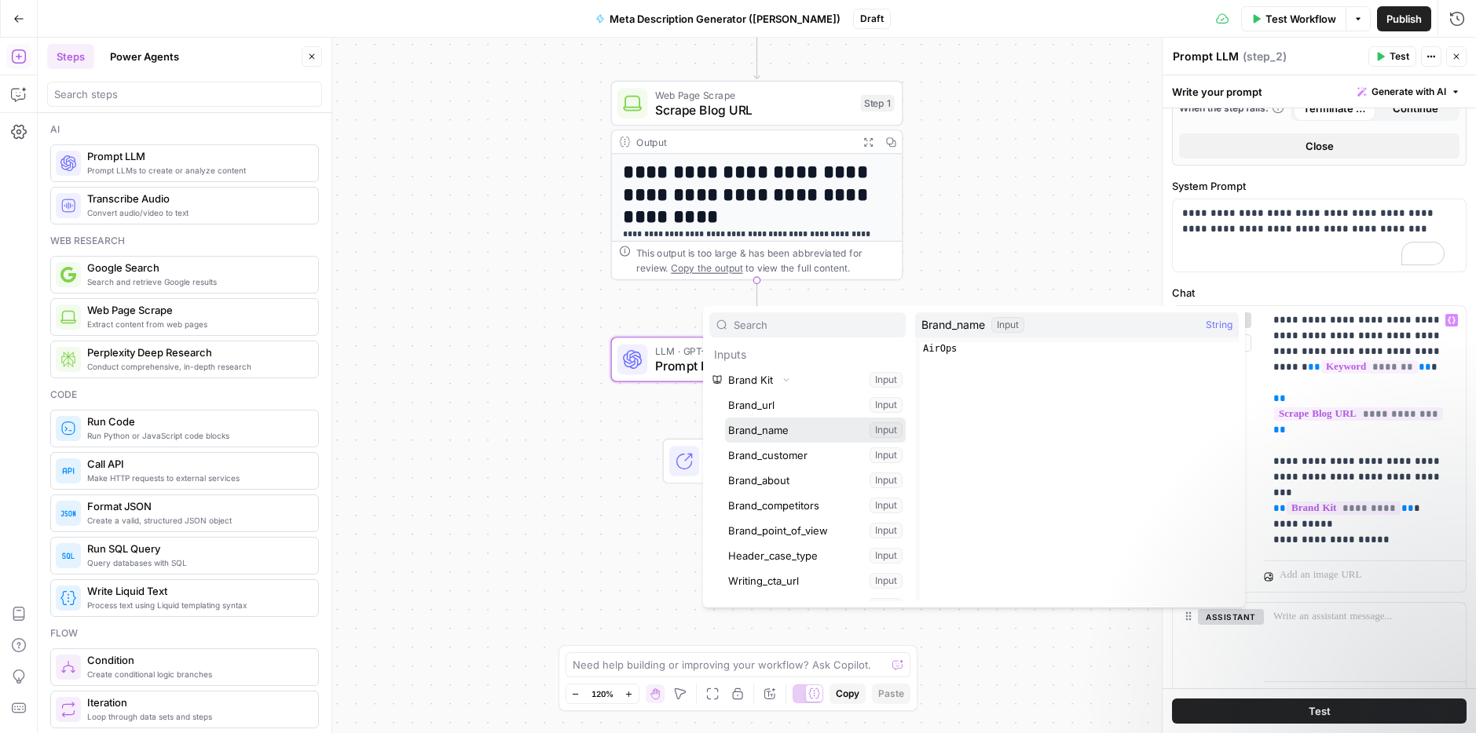
click at [803, 433] on button "Select variable Brand_name" at bounding box center [815, 430] width 181 height 25
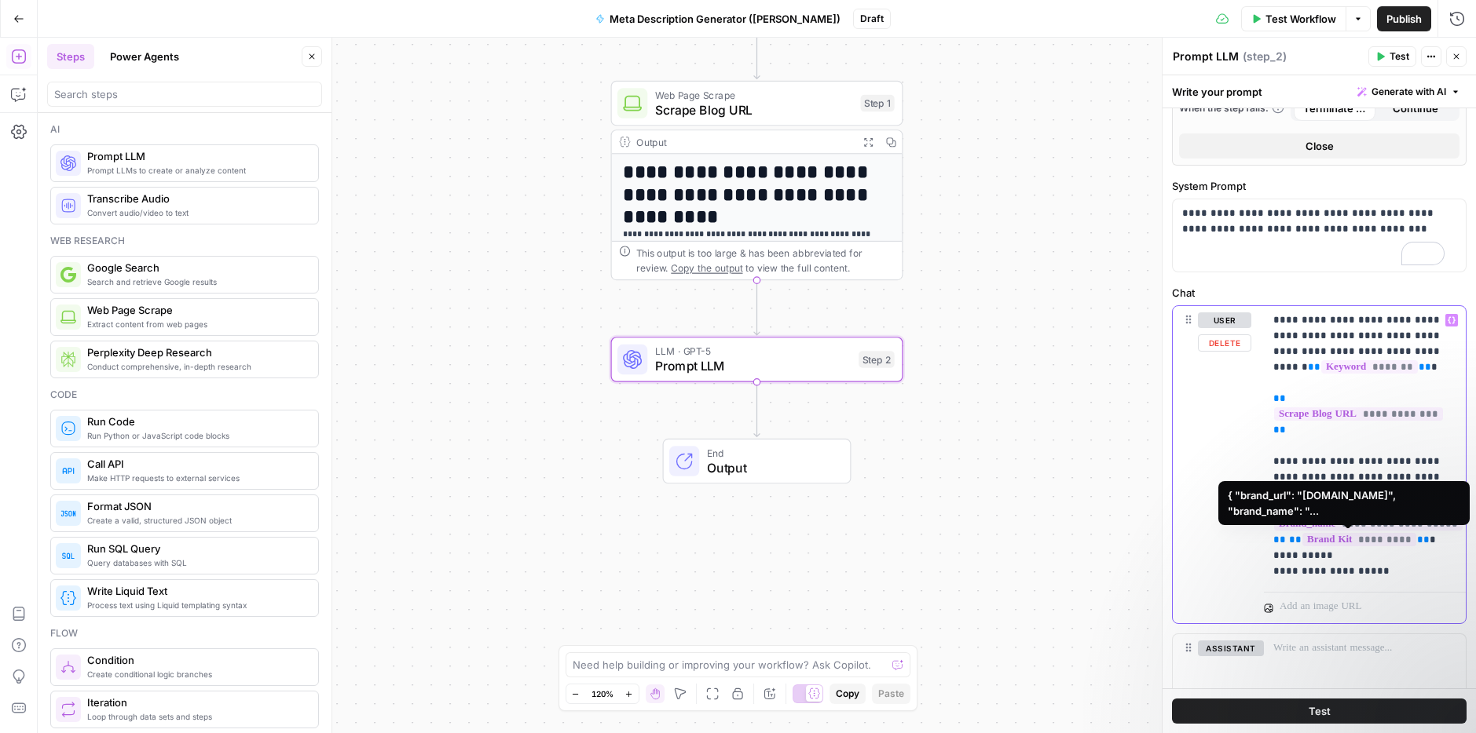
drag, startPoint x: 1419, startPoint y: 540, endPoint x: 1293, endPoint y: 542, distance: 126.5
click at [1293, 542] on p "**********" at bounding box center [1358, 446] width 171 height 267
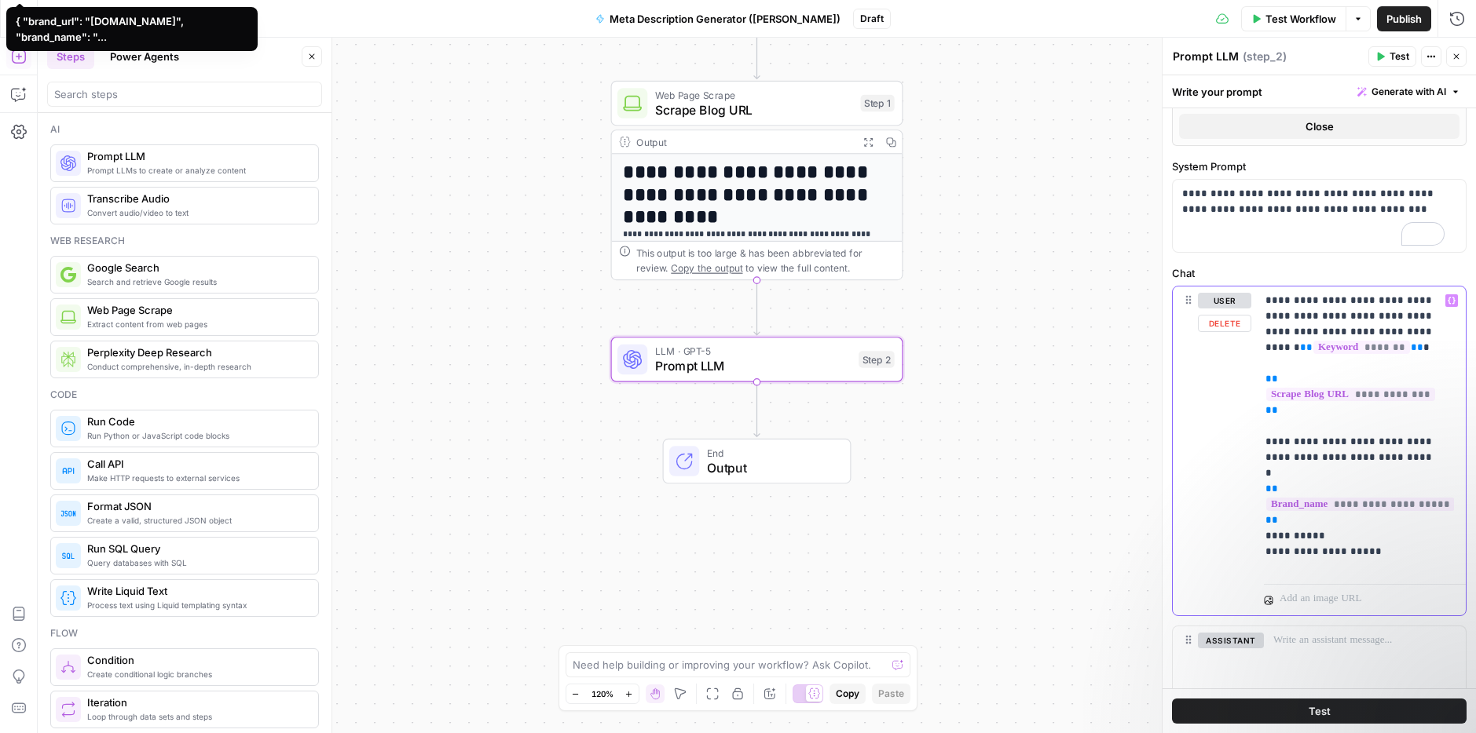
scroll to position [485, 0]
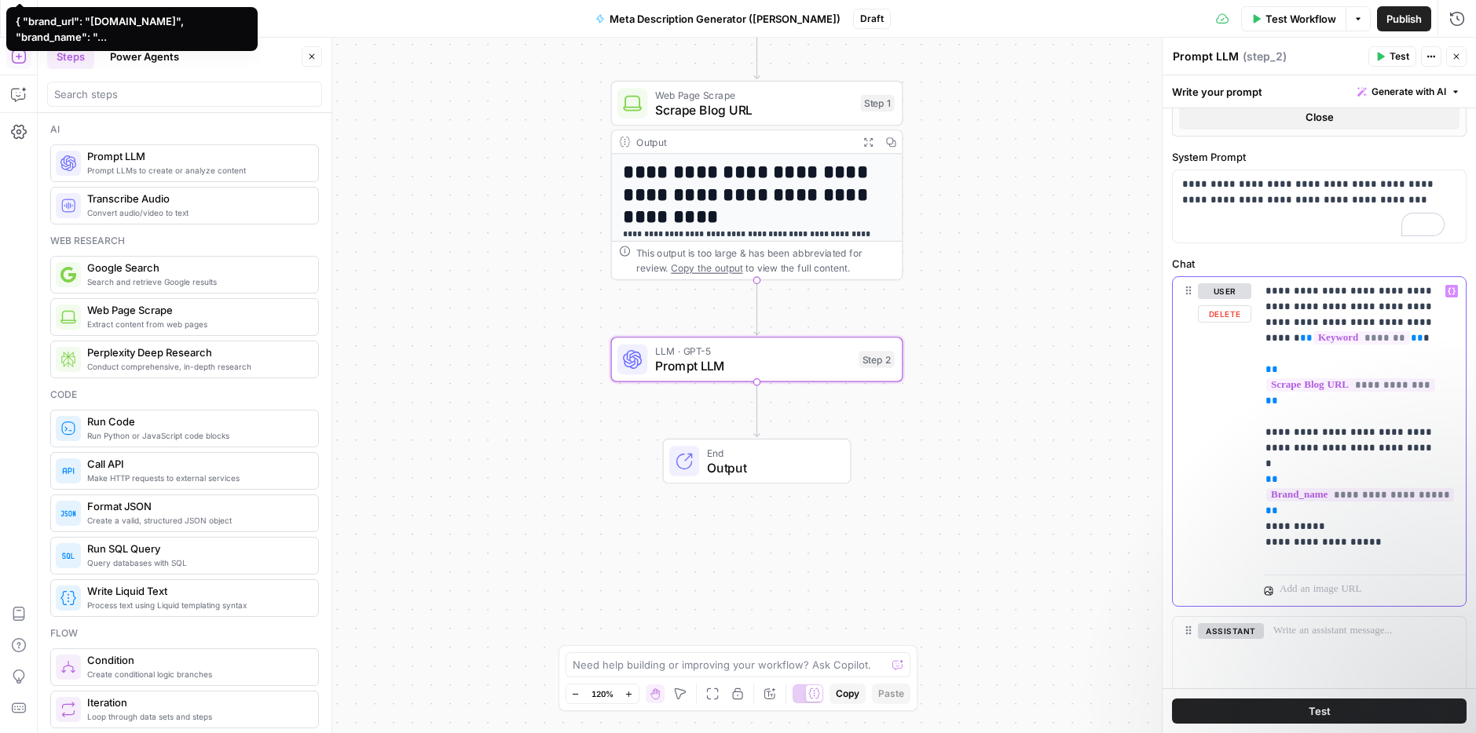
click at [1347, 529] on p "**********" at bounding box center [1350, 416] width 171 height 267
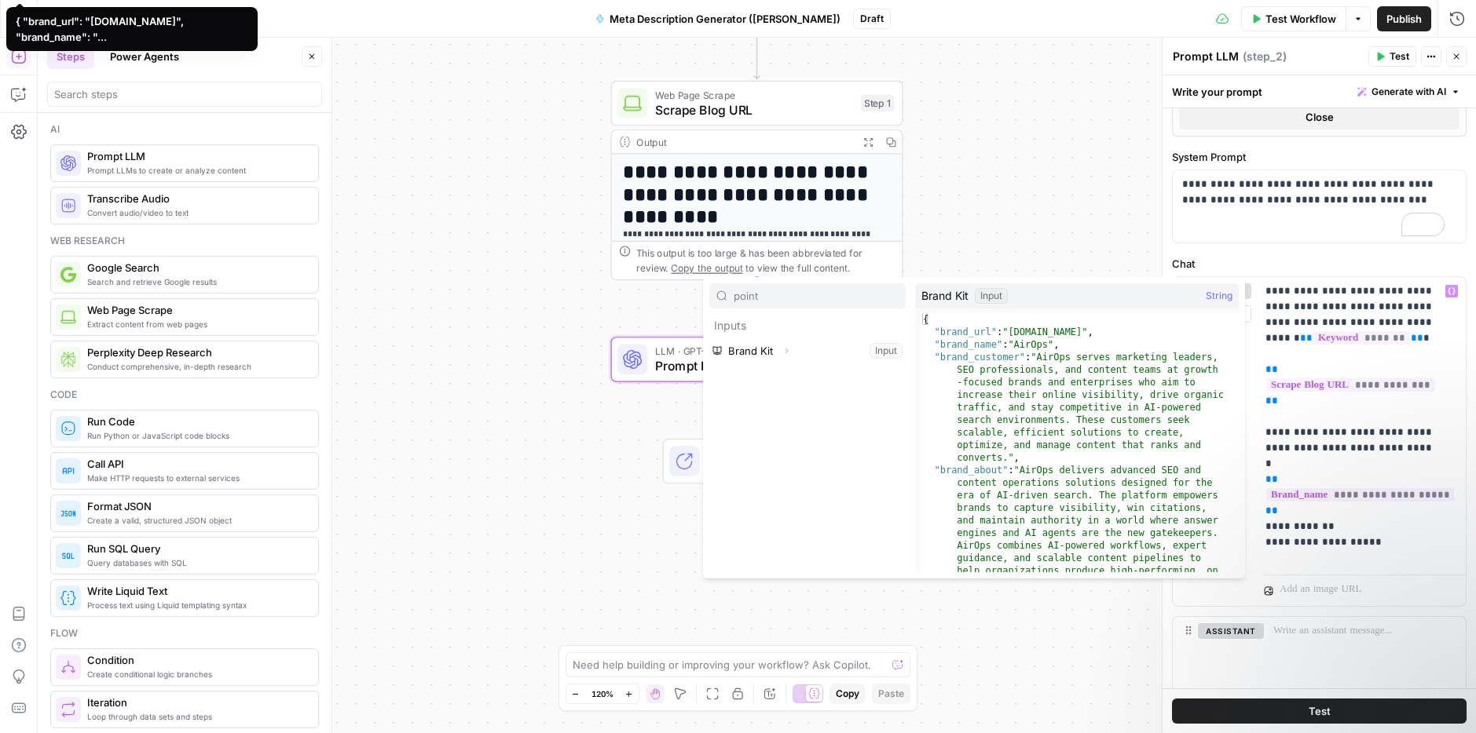
type input "point"
click at [781, 350] on icon "button" at bounding box center [785, 350] width 9 height 9
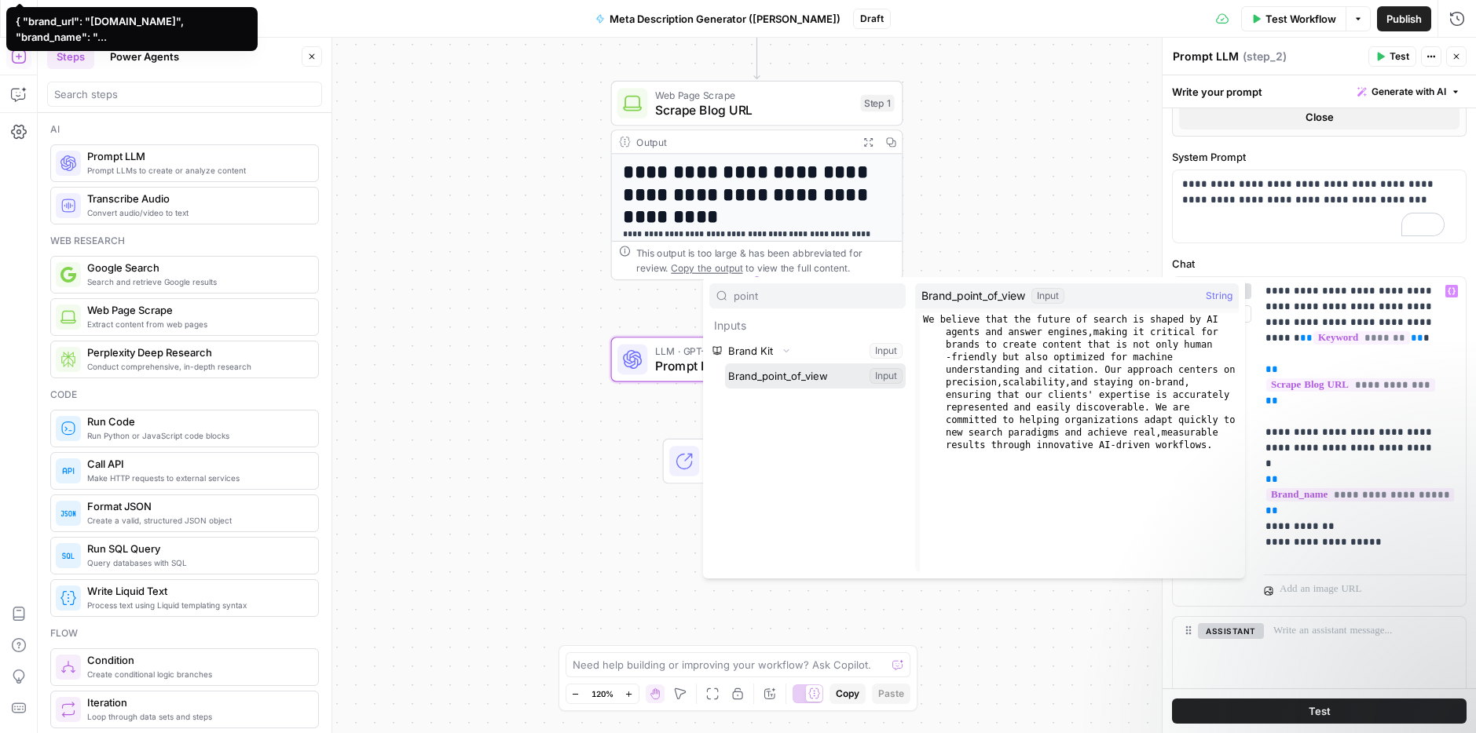
click at [785, 370] on button "Select variable Brand_point_of_view" at bounding box center [815, 376] width 181 height 25
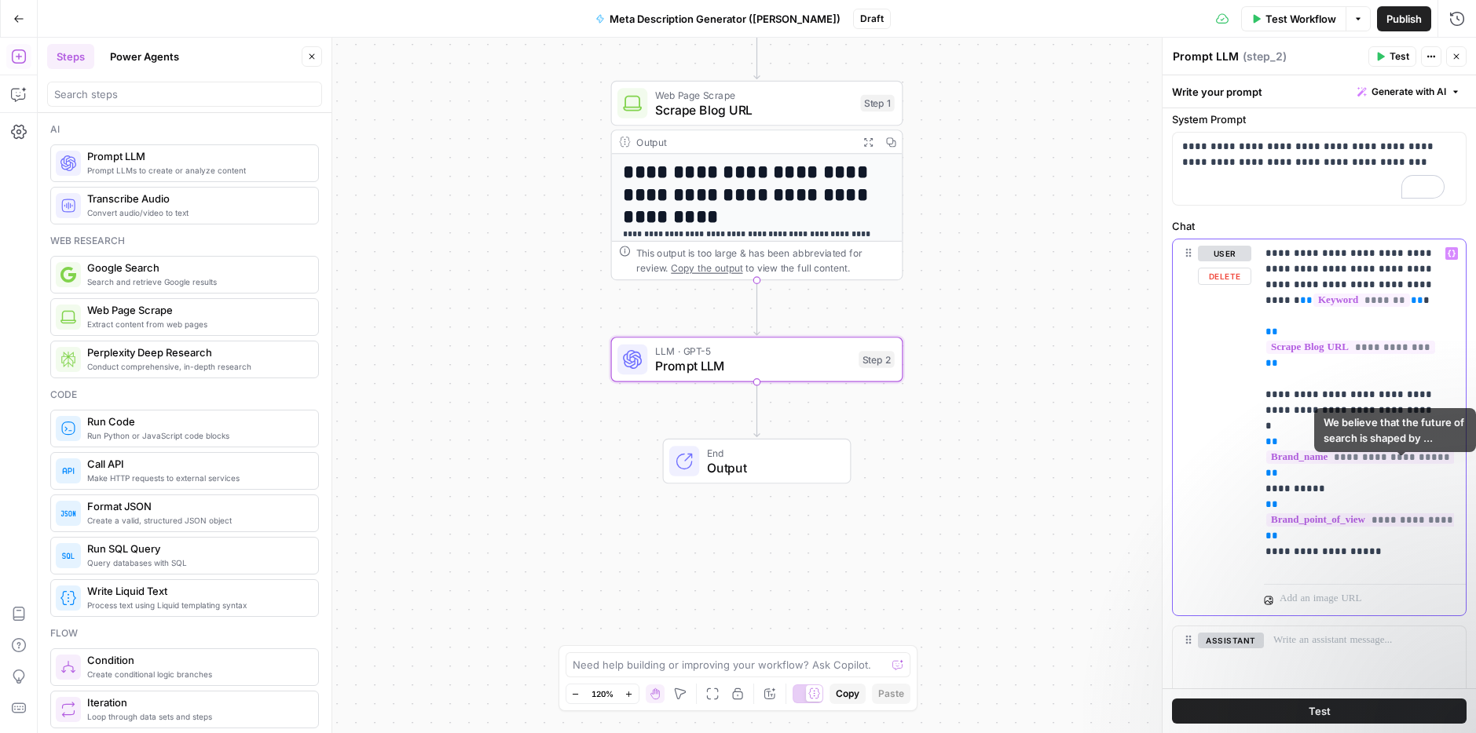
scroll to position [617, 0]
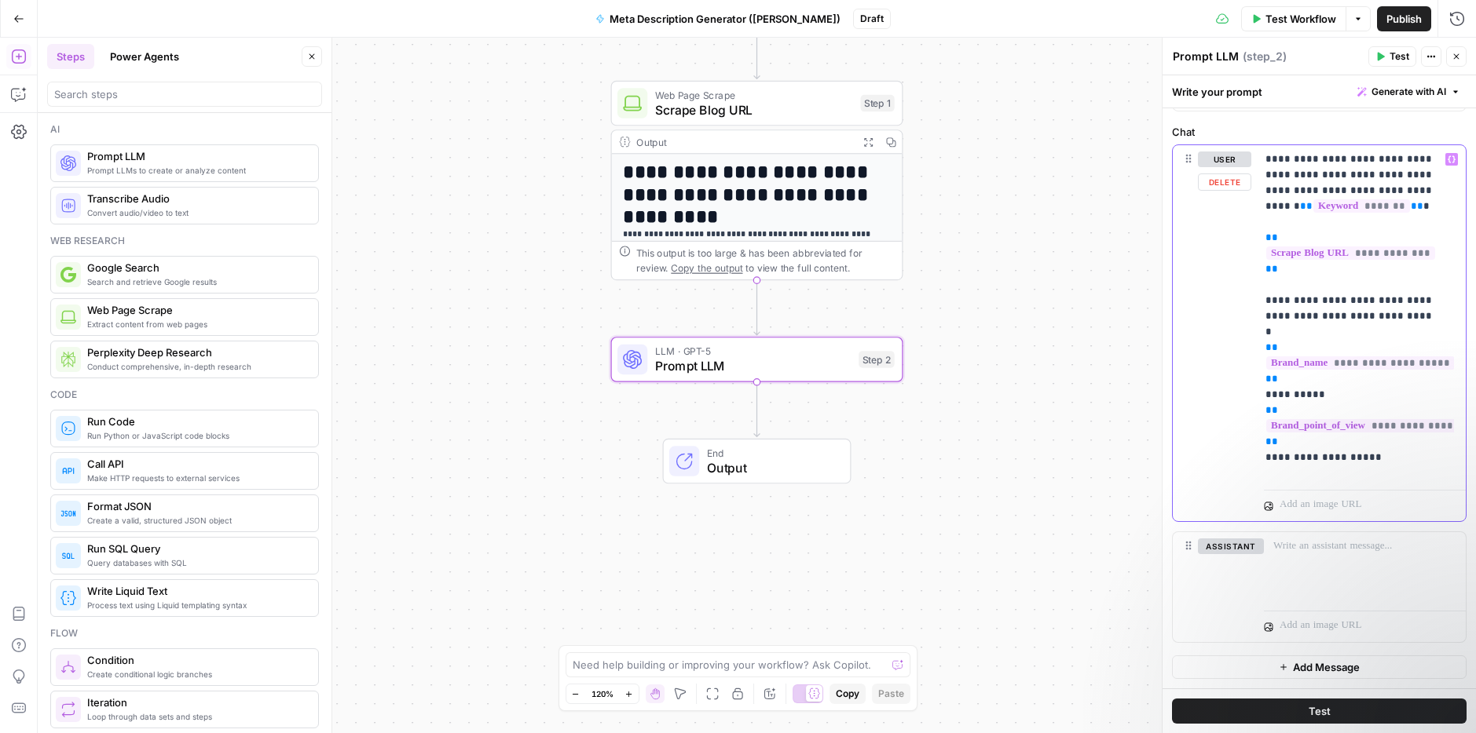
click at [1414, 459] on p "**********" at bounding box center [1350, 309] width 171 height 314
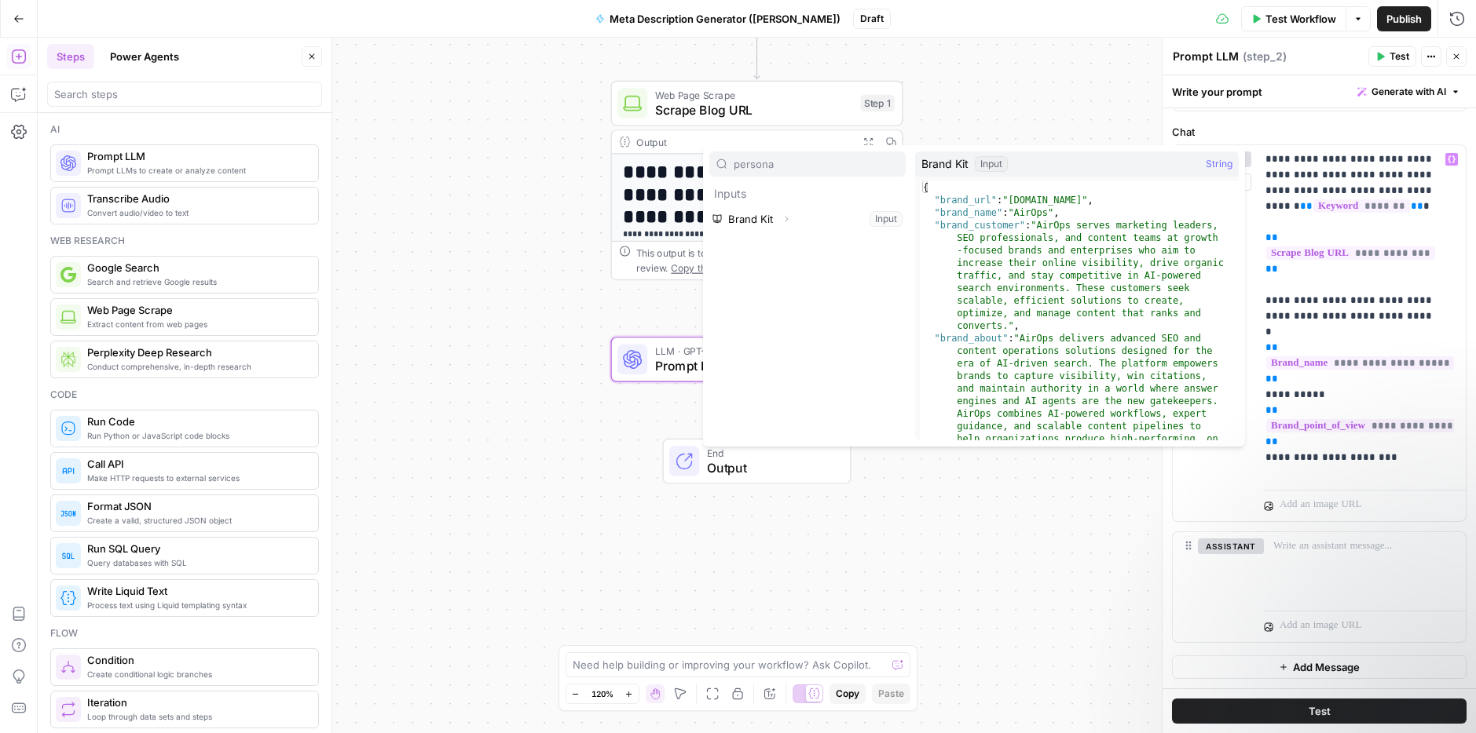
type input "persona"
click at [785, 212] on button "Expand" at bounding box center [786, 219] width 20 height 20
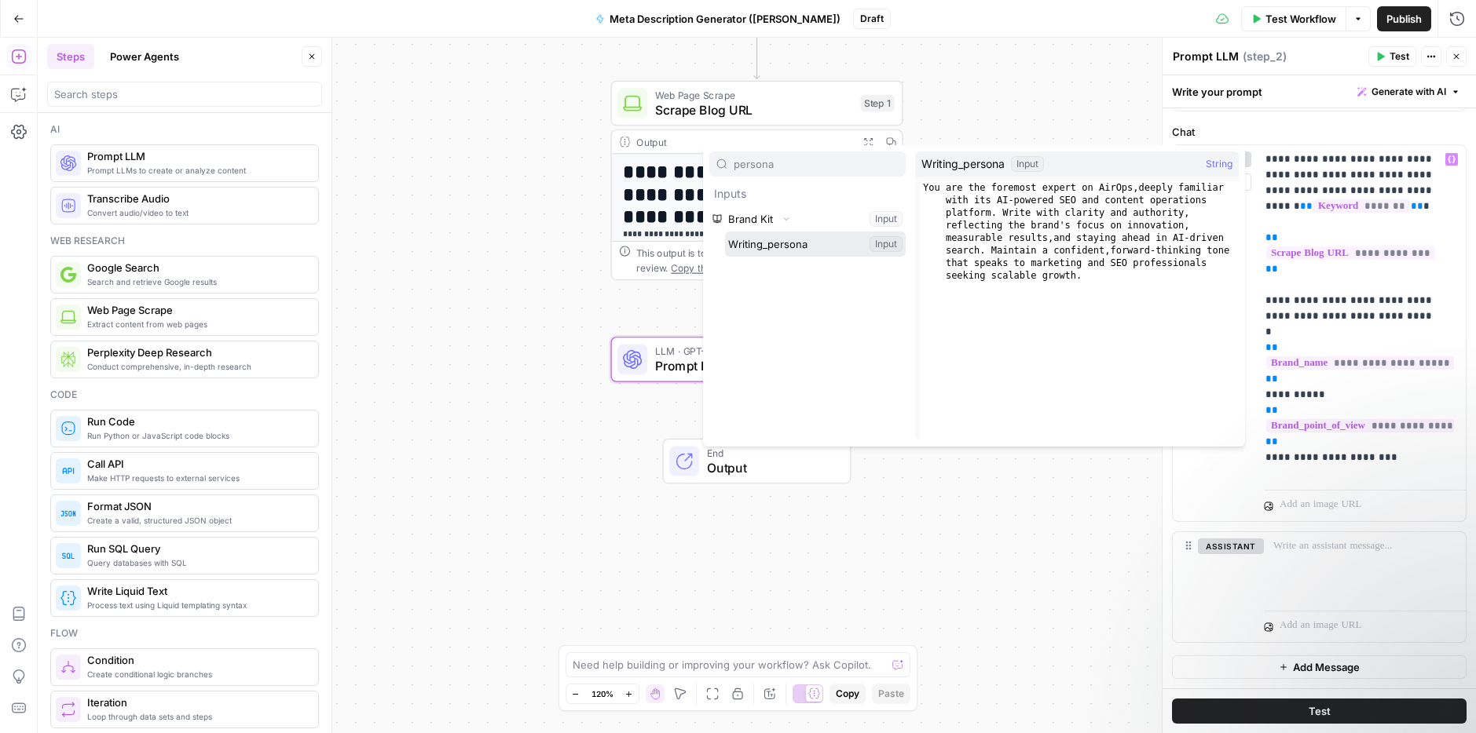
click at [779, 240] on button "Select variable Writing_persona" at bounding box center [815, 244] width 181 height 25
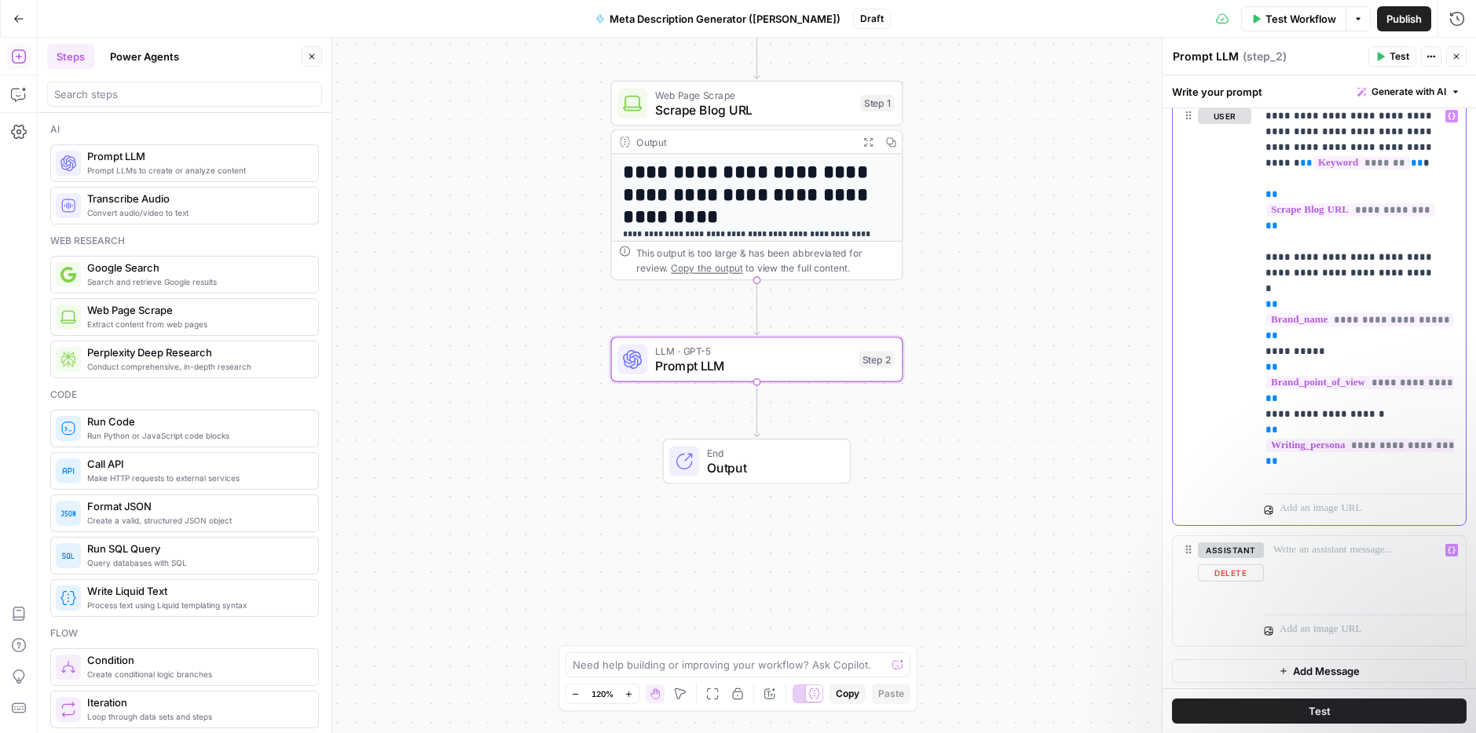
scroll to position [664, 0]
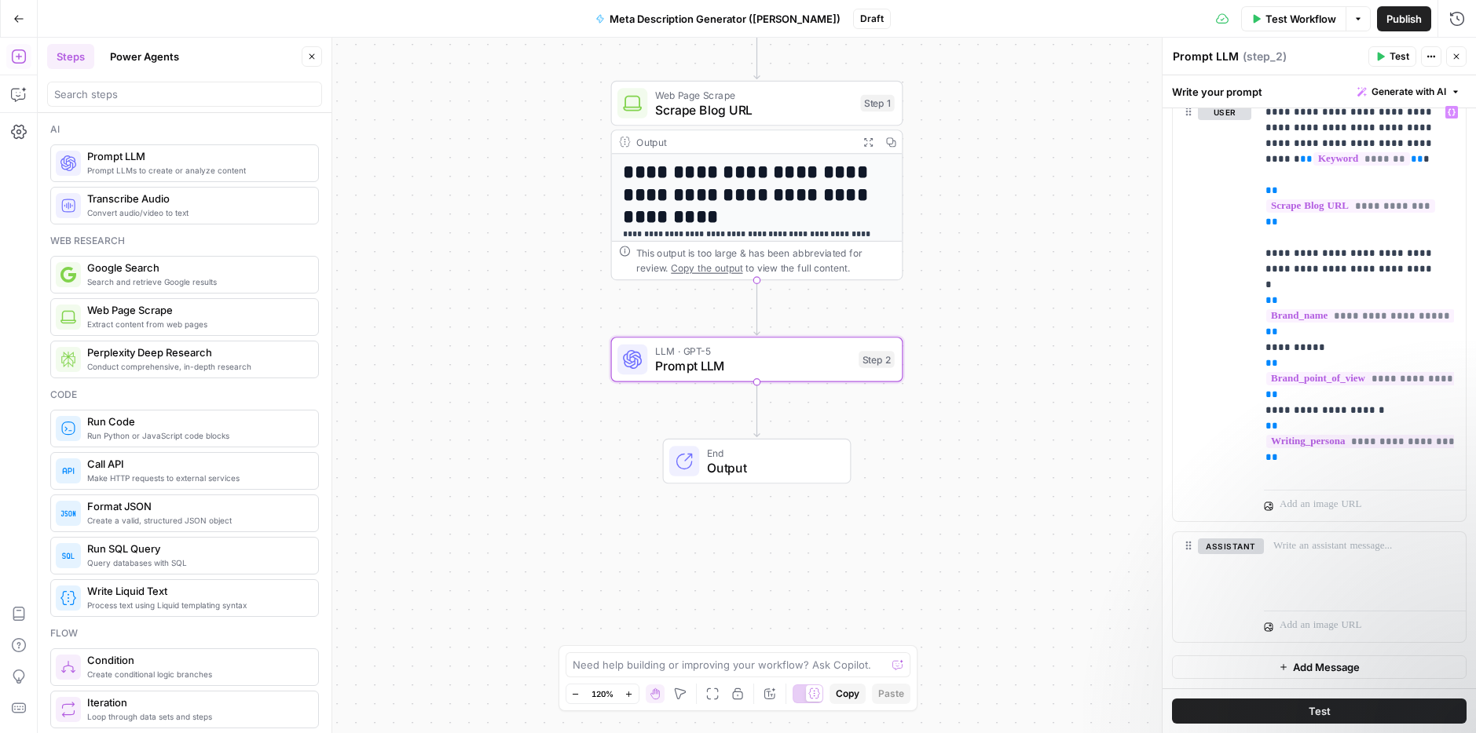
click at [1324, 706] on button "Test" at bounding box center [1319, 711] width 294 height 25
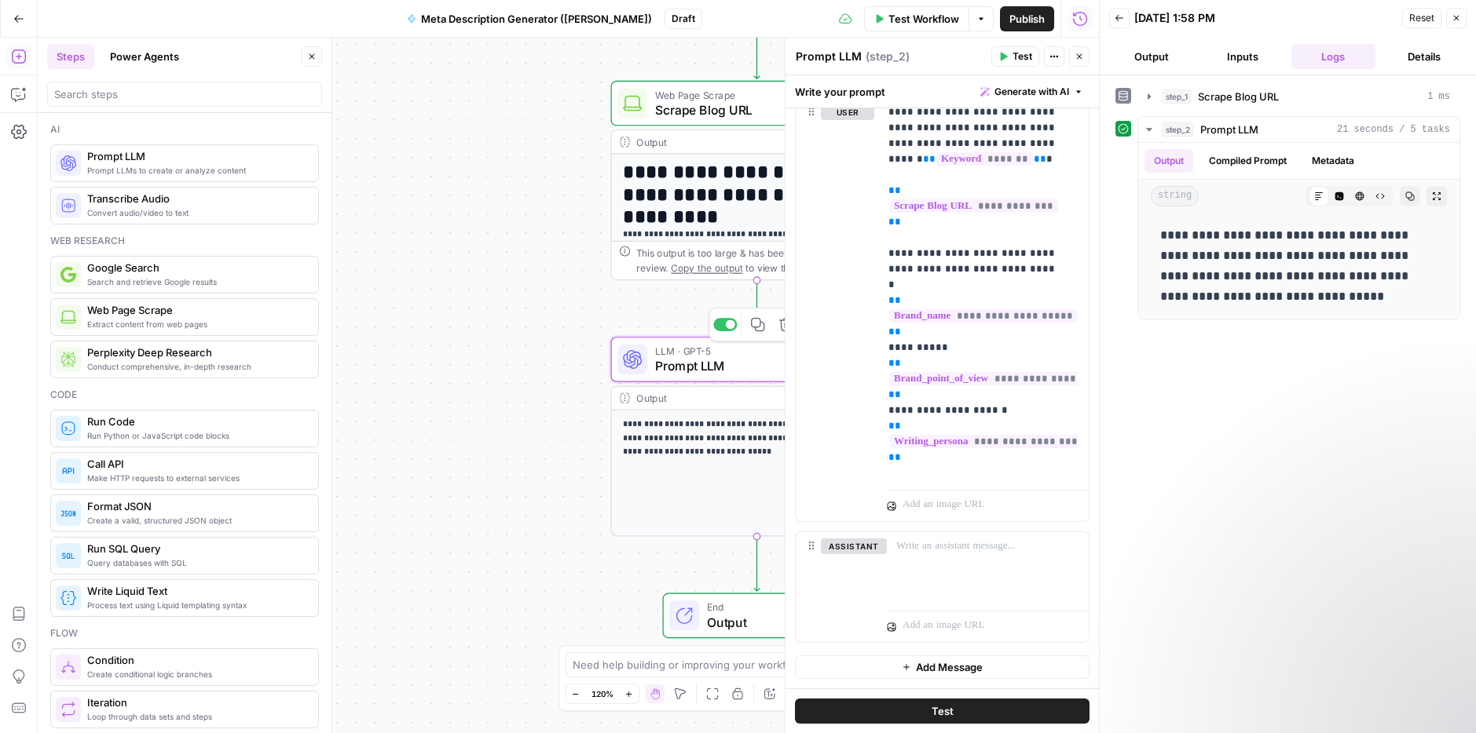
click at [719, 374] on span "Prompt LLM" at bounding box center [753, 366] width 196 height 19
click at [1077, 49] on button "Close" at bounding box center [1079, 56] width 20 height 20
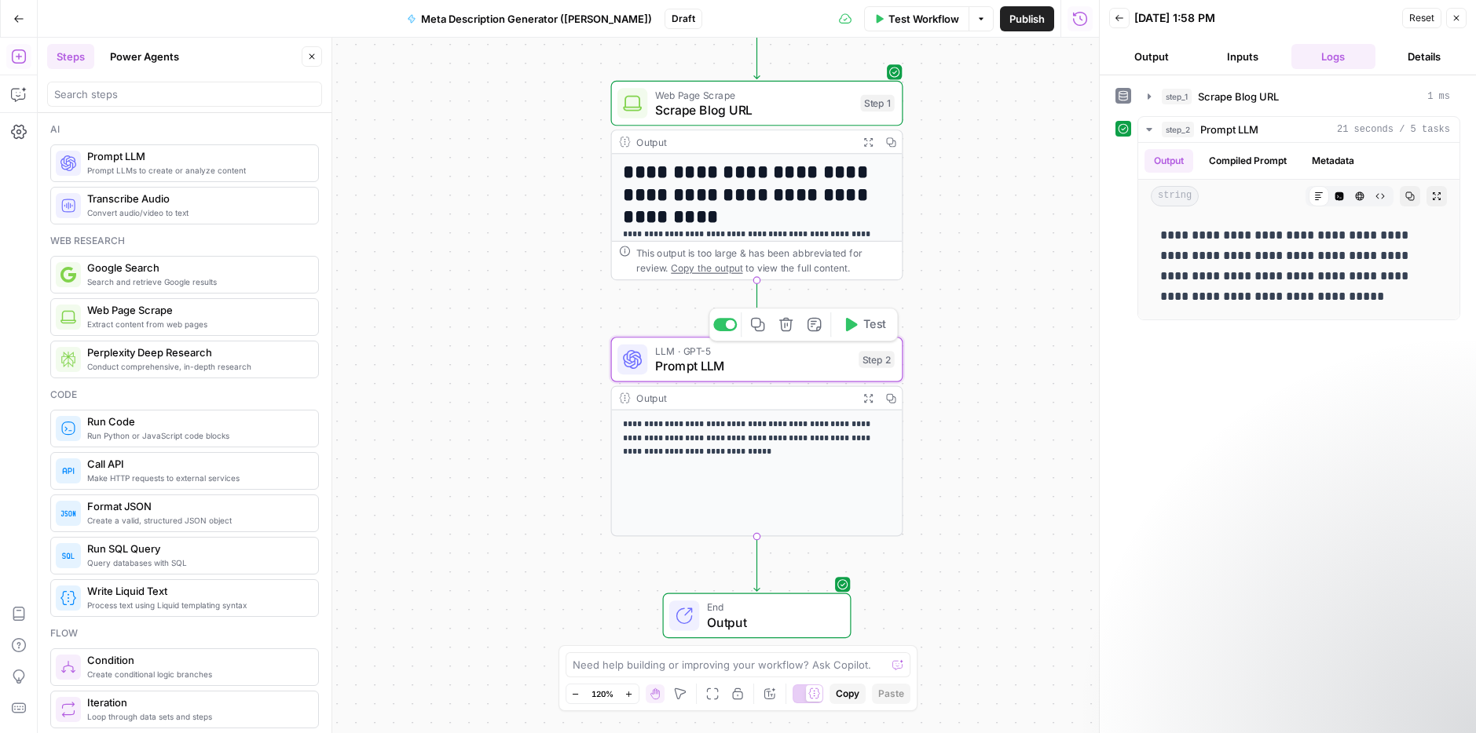
click at [693, 370] on span "Prompt LLM" at bounding box center [753, 366] width 196 height 19
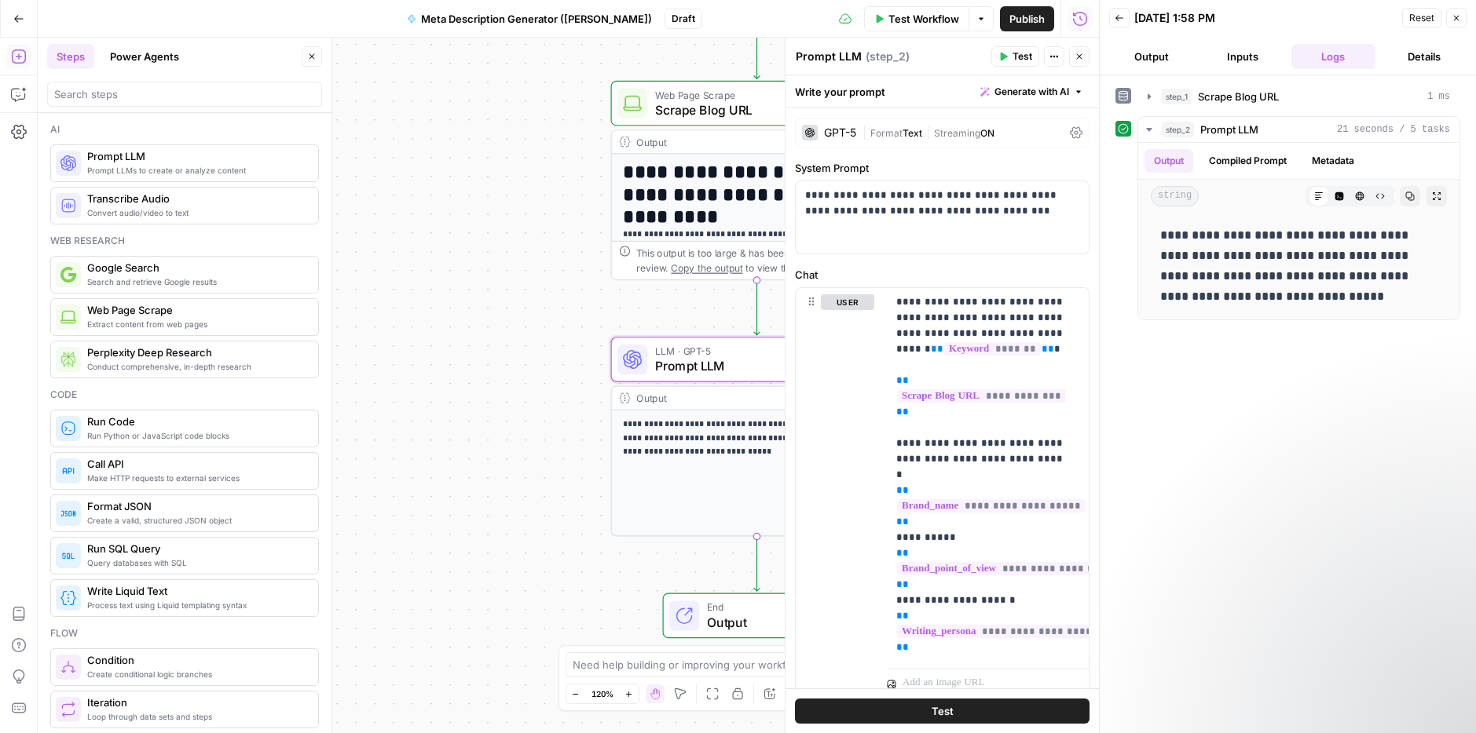
click at [824, 59] on textarea "Prompt LLM" at bounding box center [829, 57] width 66 height 16
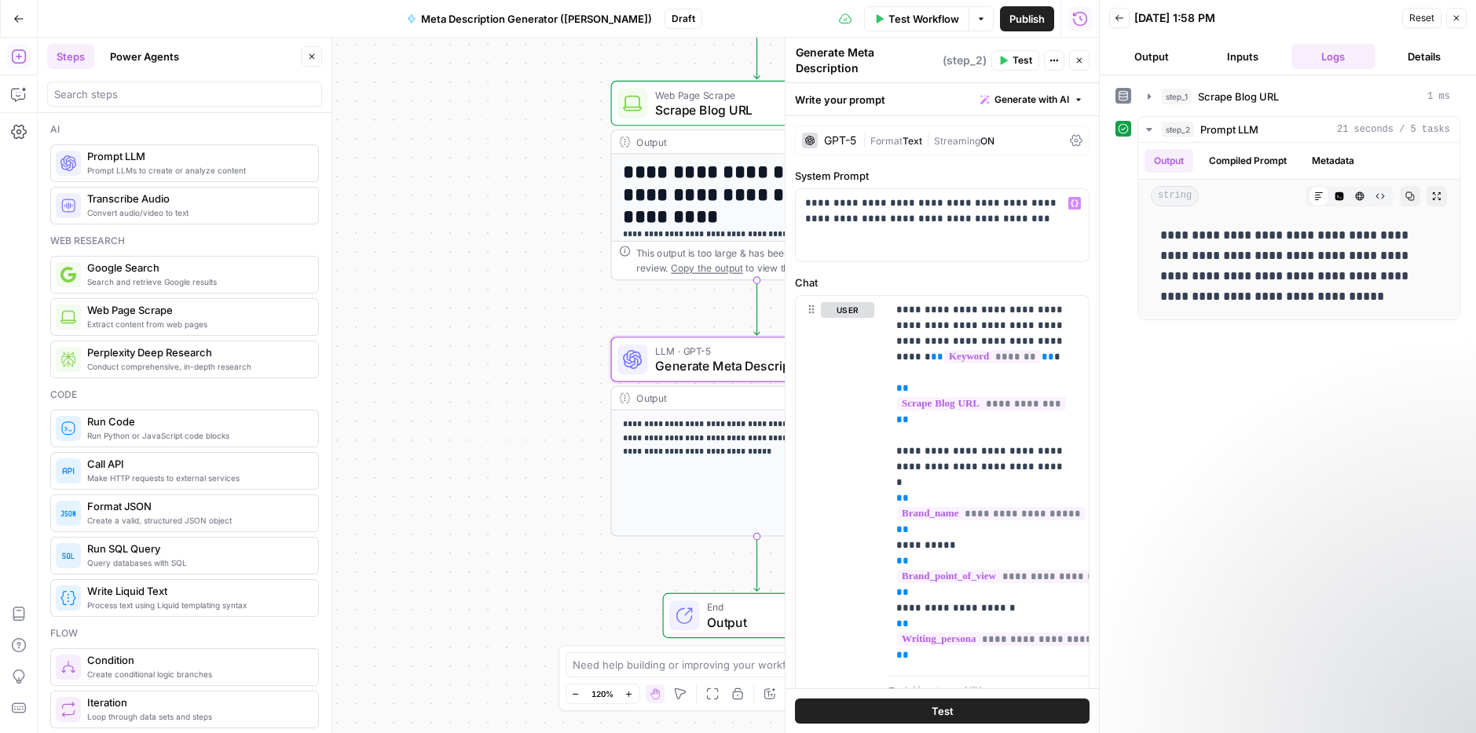
type textarea "Generate Meta Description"
click at [1030, 147] on div "GPT-5 | Format Text | Streaming ON" at bounding box center [942, 141] width 294 height 30
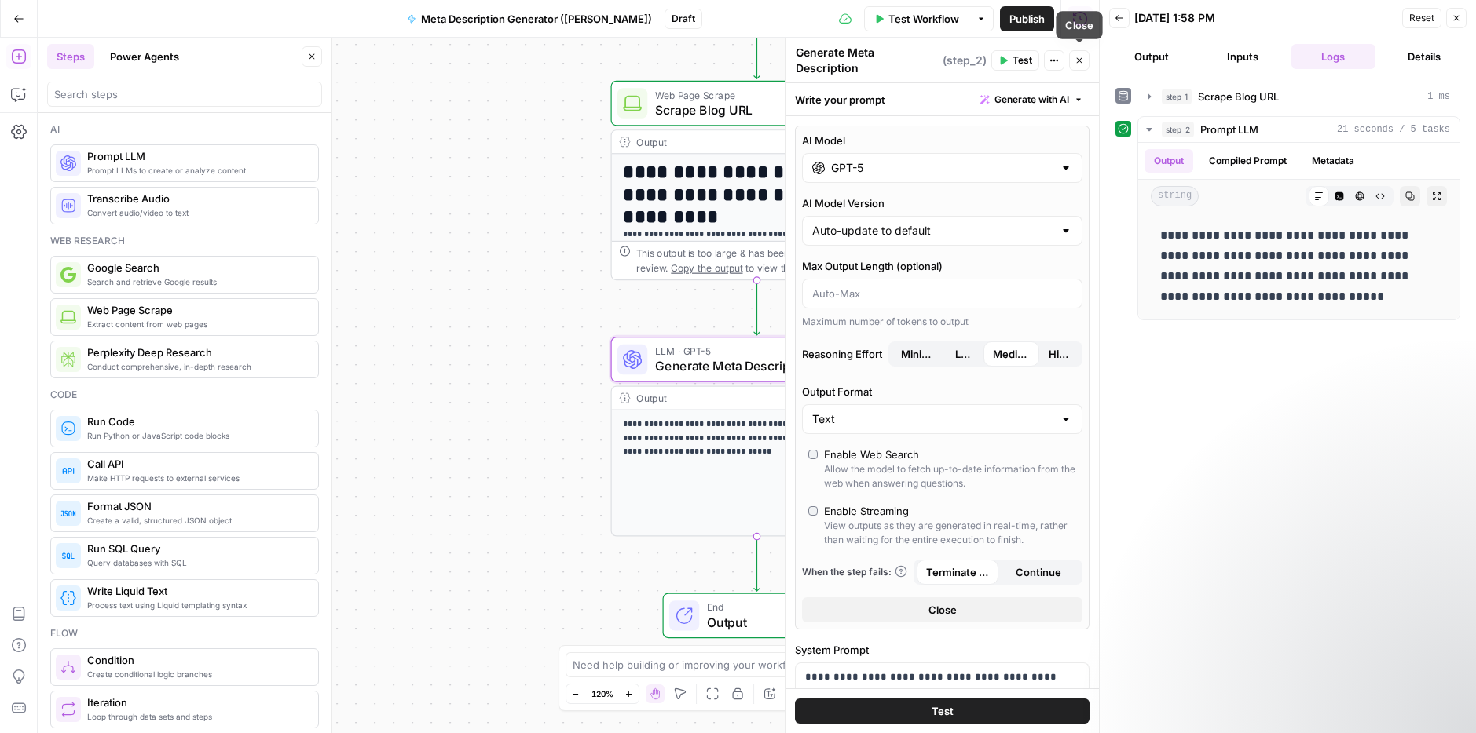
click at [1083, 64] on button "Close" at bounding box center [1079, 60] width 20 height 20
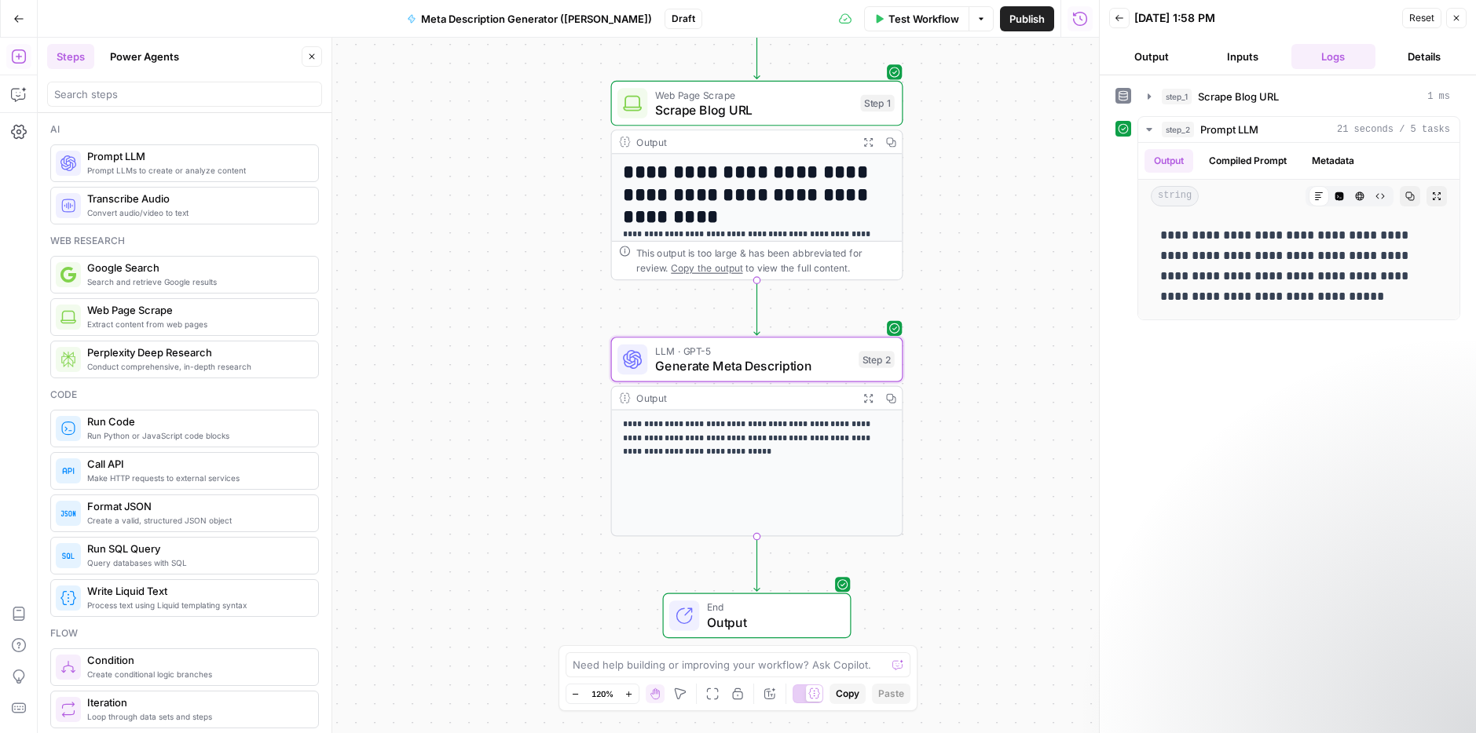
click at [1030, 14] on span "Publish" at bounding box center [1026, 19] width 35 height 16
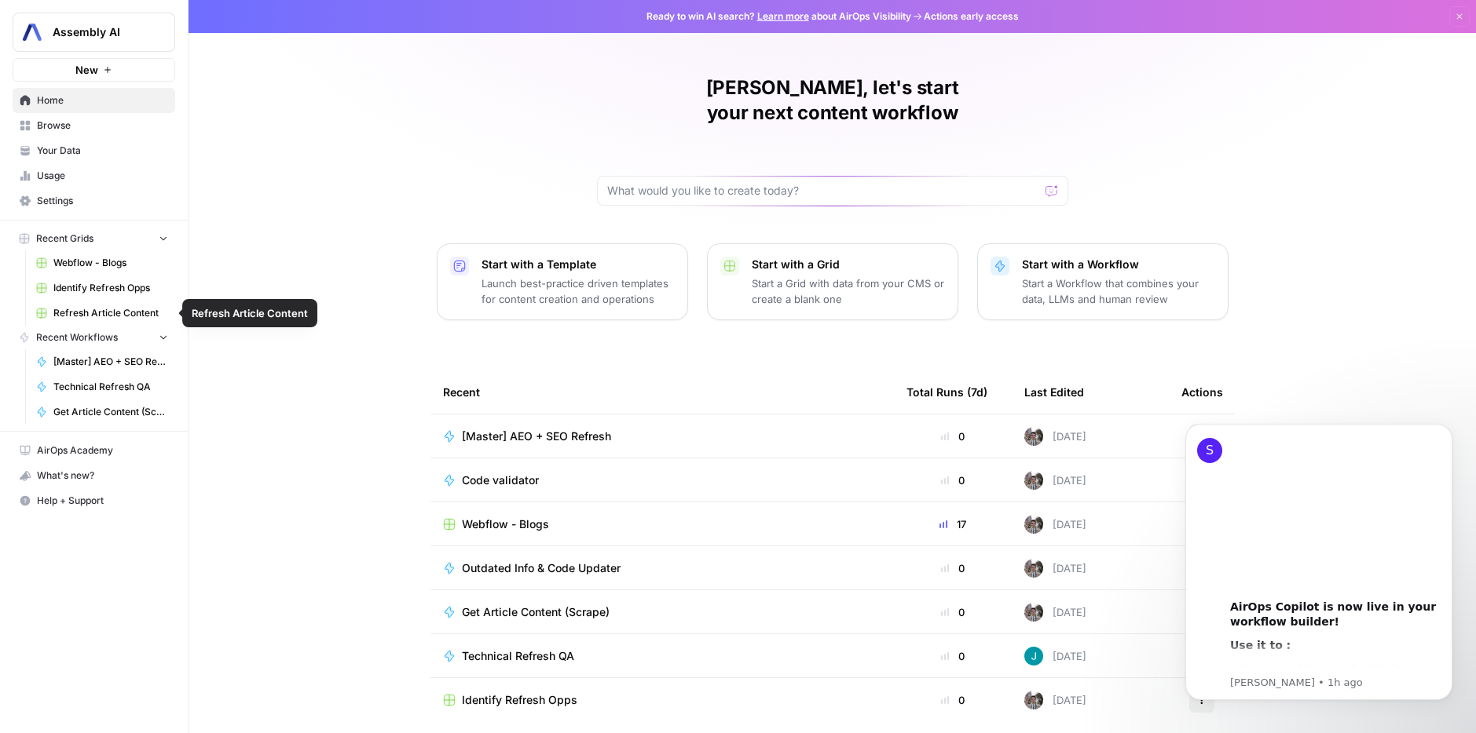
click at [124, 287] on span "Identify Refresh Opps" at bounding box center [110, 288] width 115 height 14
